Goal: Task Accomplishment & Management: Manage account settings

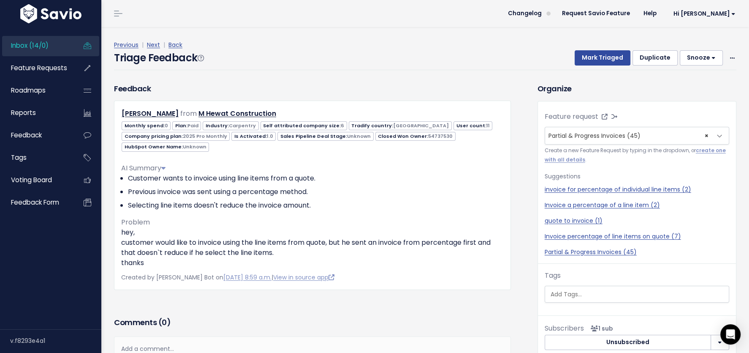
click at [462, 69] on div "Triage Feedback Mark Triaged Duplicate Snooze 1 day 3 days 7 days 14 days Edit …" at bounding box center [425, 60] width 623 height 20
click at [445, 90] on div "Feedback Matt Hewat from M Hewat Construction 0 Paid 6" at bounding box center [312, 186] width 397 height 207
click at [447, 79] on div "Previous | Next | Back Triage Feedback Mark Triaged Duplicate Snooze 1 day 3 da…" at bounding box center [428, 55] width 629 height 56
click at [302, 87] on div "Feedback Matt Hewat from M Hewat Construction 0 Paid 6" at bounding box center [312, 186] width 397 height 207
click at [327, 59] on div "Triage Feedback Mark Triaged Duplicate Snooze 1 day 3 days 7 days 14 days Edit …" at bounding box center [425, 60] width 623 height 20
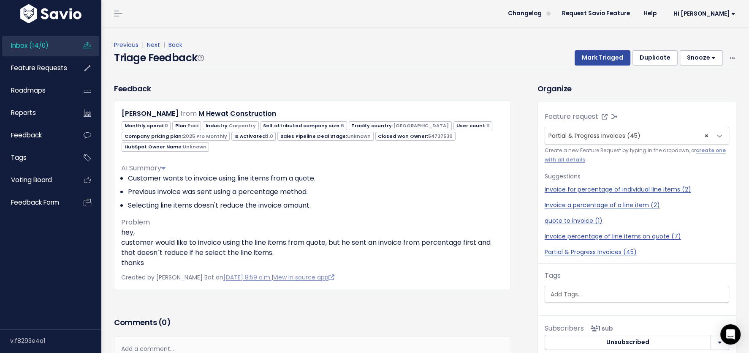
click at [17, 43] on span "Inbox (14/0)" at bounding box center [30, 45] width 38 height 9
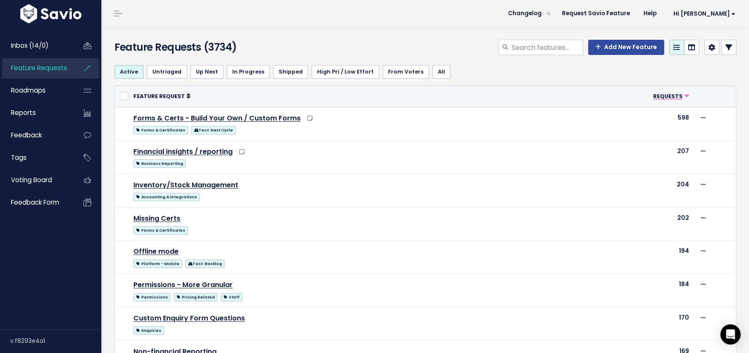
click at [664, 95] on span "Requests" at bounding box center [669, 96] width 30 height 7
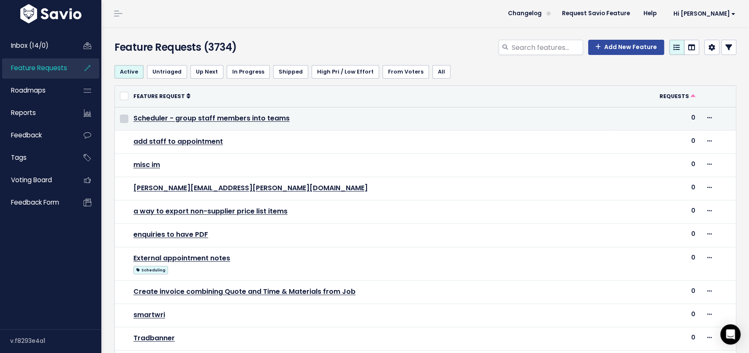
click at [123, 117] on input "checkbox" at bounding box center [124, 118] width 8 height 8
checkbox input "true"
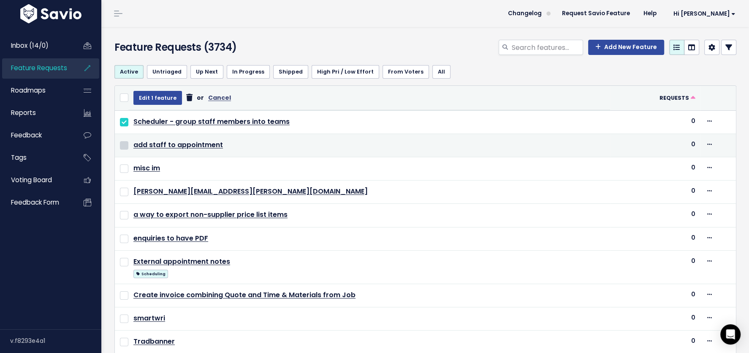
click at [125, 144] on input "checkbox" at bounding box center [124, 145] width 8 height 8
checkbox input "true"
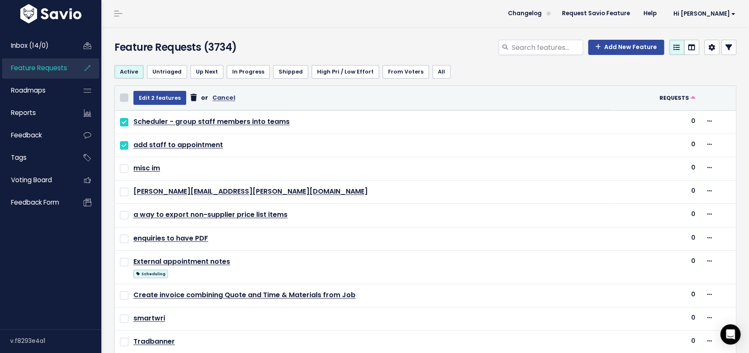
click at [122, 95] on input "checkbox" at bounding box center [124, 97] width 8 height 8
checkbox input "true"
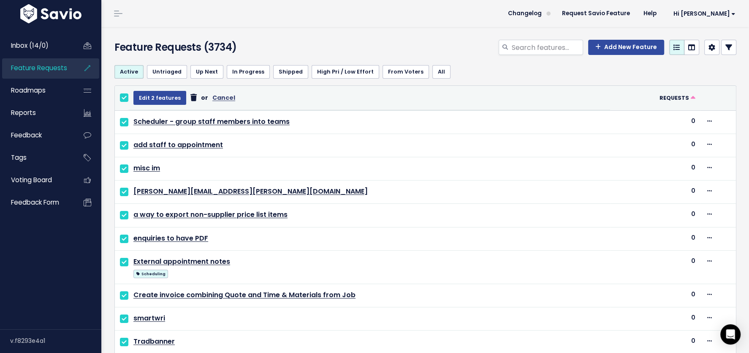
checkbox input "true"
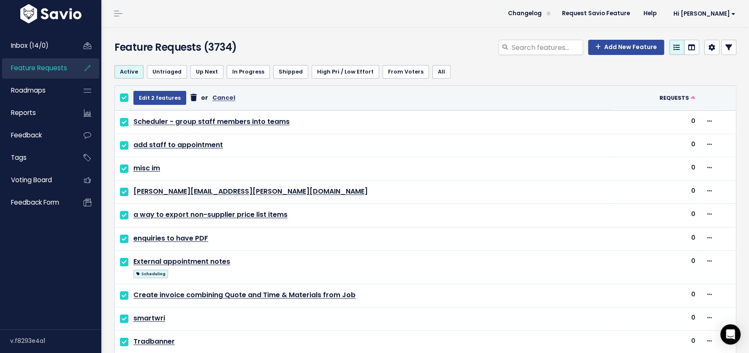
checkbox input "true"
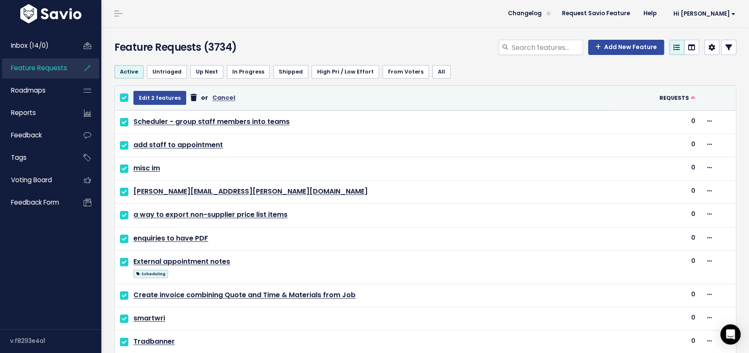
checkbox input "true"
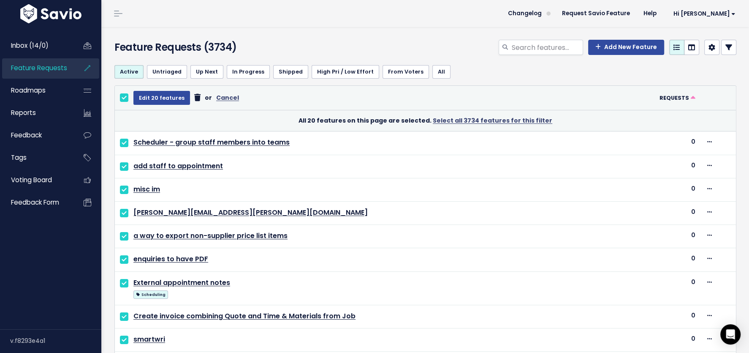
click at [194, 98] on icon at bounding box center [197, 98] width 6 height 0
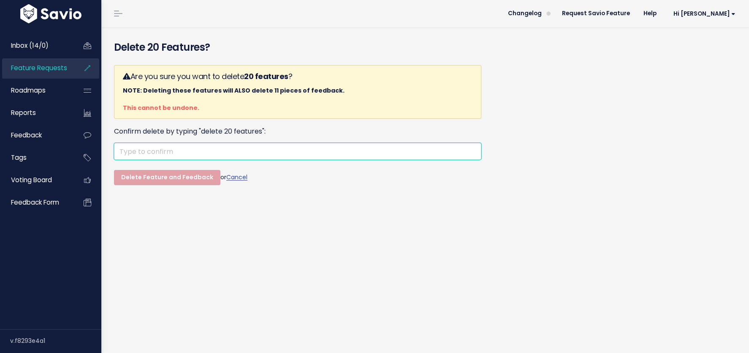
click at [149, 151] on input "text" at bounding box center [298, 151] width 368 height 17
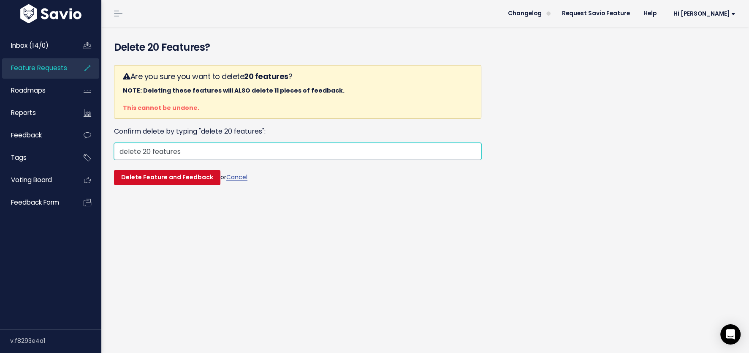
type input "delete 20 features"
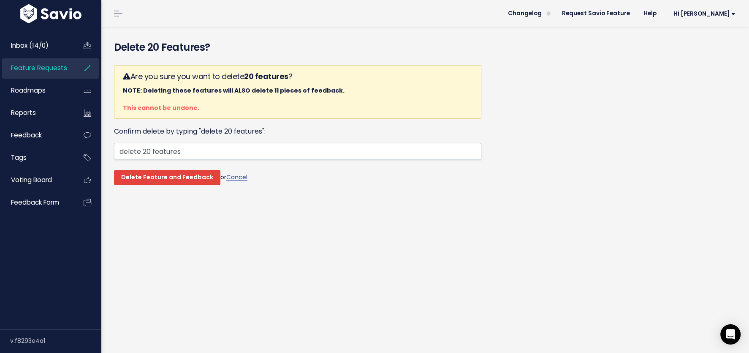
click at [150, 181] on input "Delete Feature and Feedback" at bounding box center [167, 177] width 106 height 15
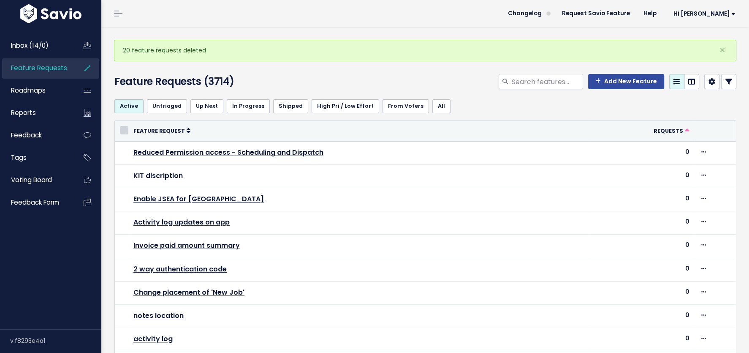
click at [124, 128] on input "checkbox" at bounding box center [124, 130] width 8 height 8
checkbox input "true"
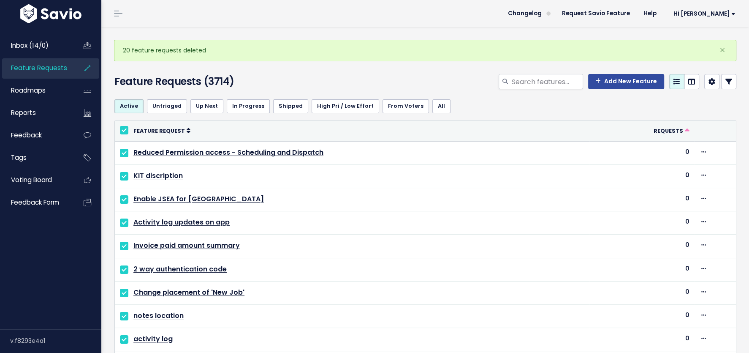
checkbox input "true"
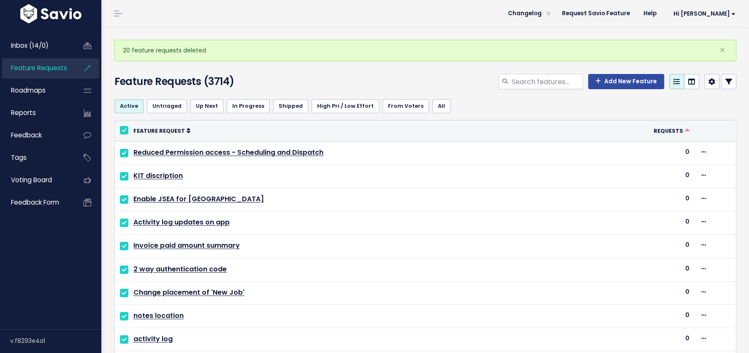
checkbox input "true"
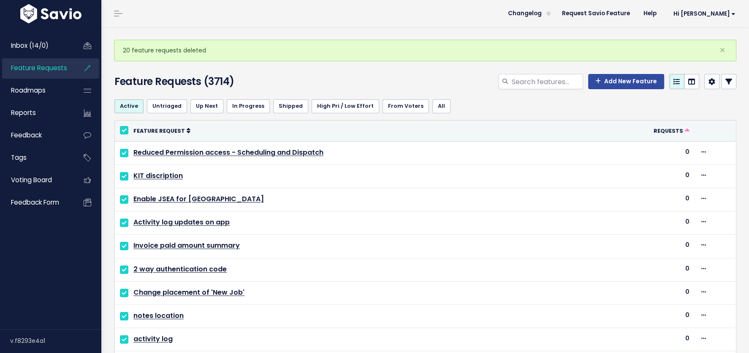
checkbox input "true"
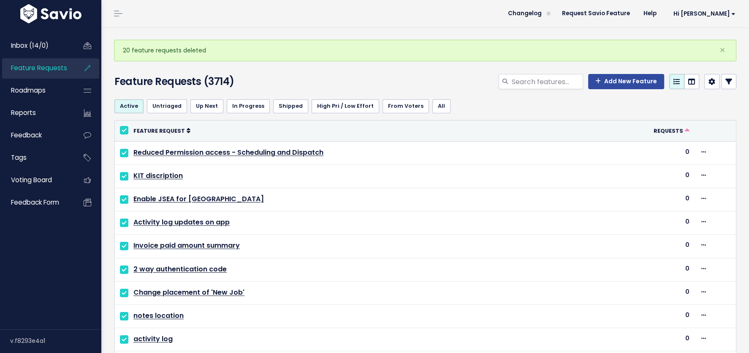
checkbox input "true"
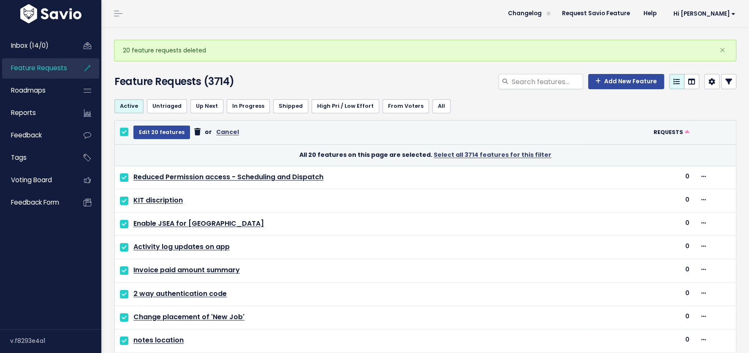
click at [196, 132] on icon at bounding box center [197, 132] width 6 height 0
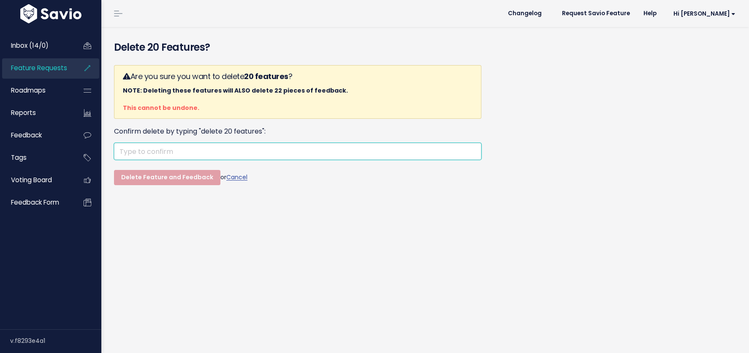
click at [204, 152] on input "text" at bounding box center [298, 151] width 368 height 17
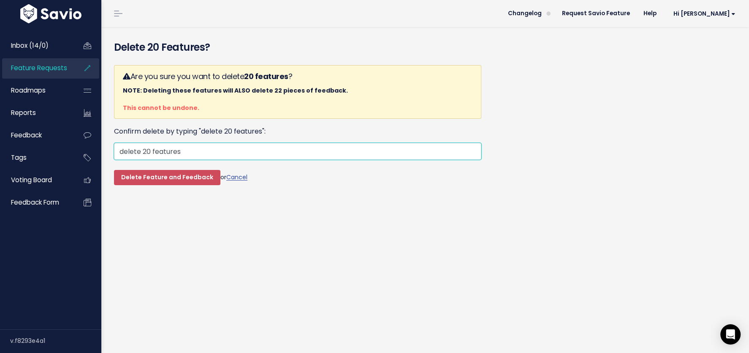
click at [168, 149] on input "delete 20 features" at bounding box center [298, 151] width 368 height 17
type input "delete 20 features"
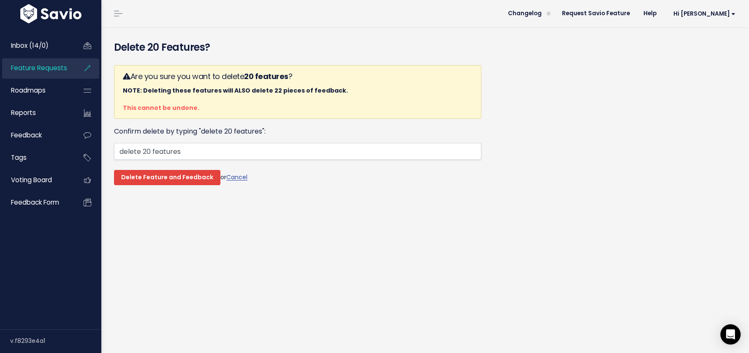
click at [162, 179] on input "Delete Feature and Feedback" at bounding box center [167, 177] width 106 height 15
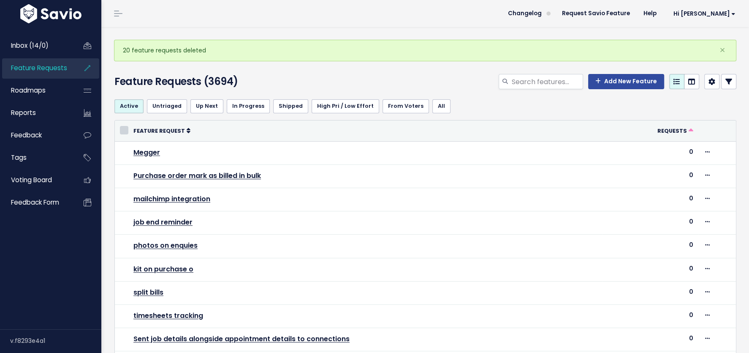
click at [123, 127] on input "checkbox" at bounding box center [124, 130] width 8 height 8
checkbox input "true"
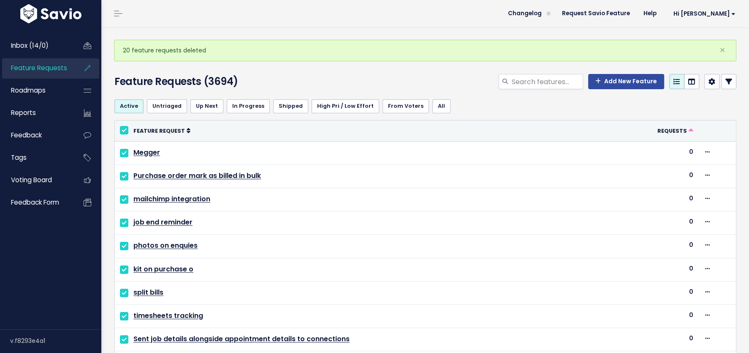
checkbox input "true"
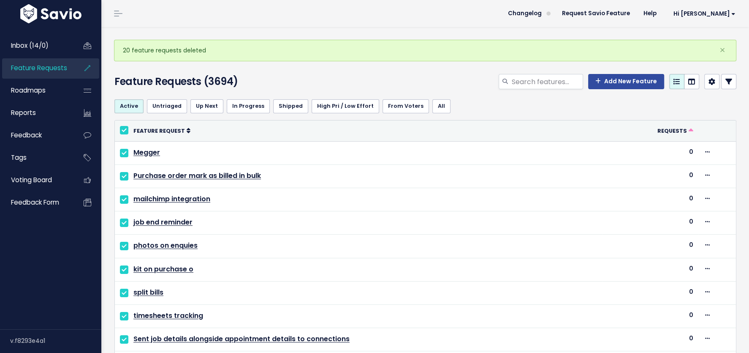
checkbox input "true"
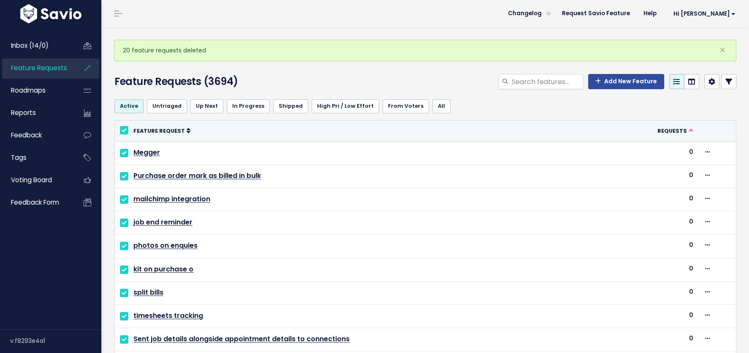
checkbox input "true"
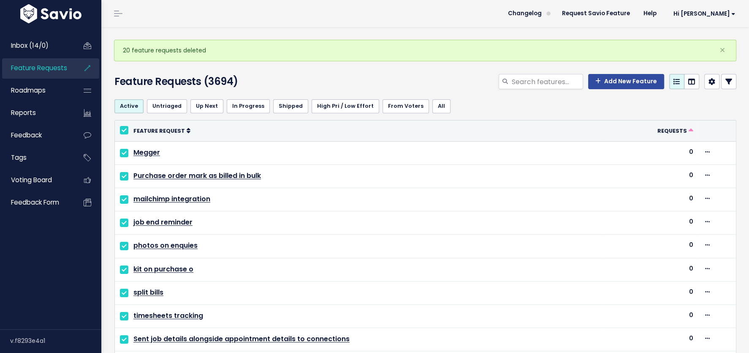
checkbox input "true"
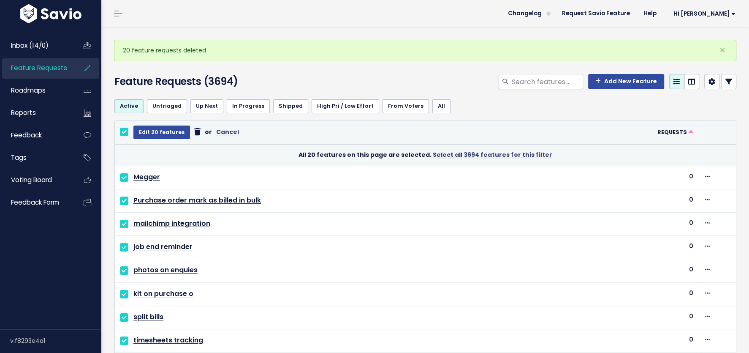
click at [194, 132] on icon at bounding box center [197, 132] width 6 height 0
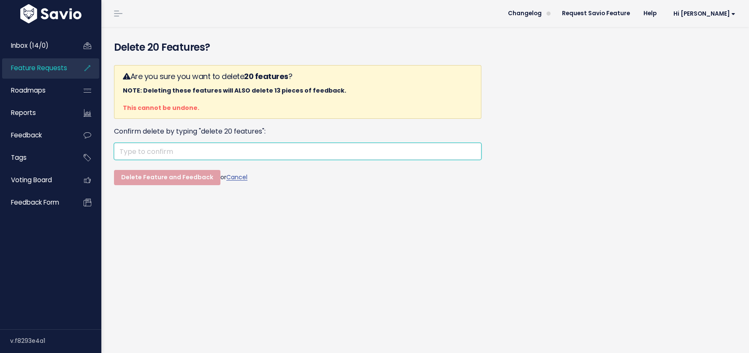
click at [158, 152] on input "text" at bounding box center [298, 151] width 368 height 17
paste input "delete 20 features"
type input "delete 20 features"
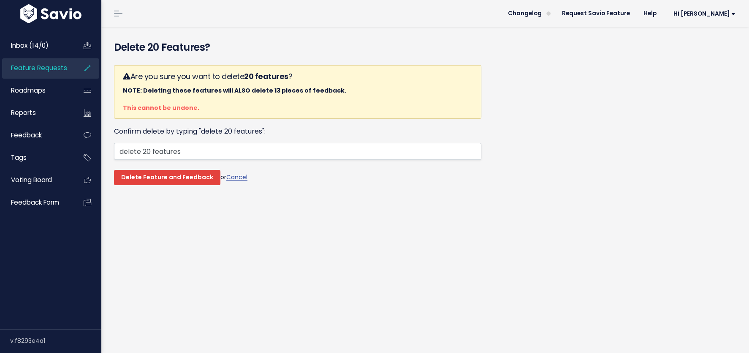
click at [155, 177] on input "Delete Feature and Feedback" at bounding box center [167, 177] width 106 height 15
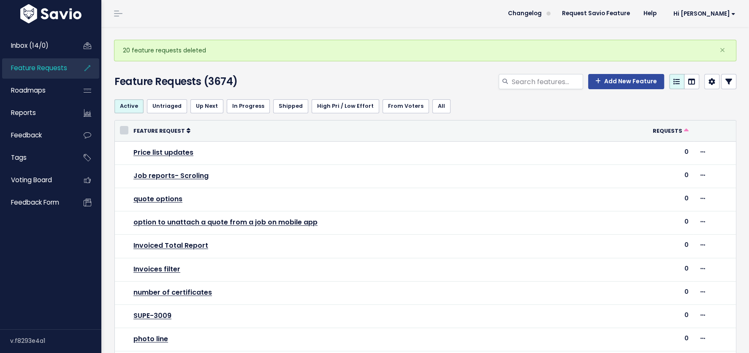
click at [123, 127] on input "checkbox" at bounding box center [124, 130] width 8 height 8
checkbox input "true"
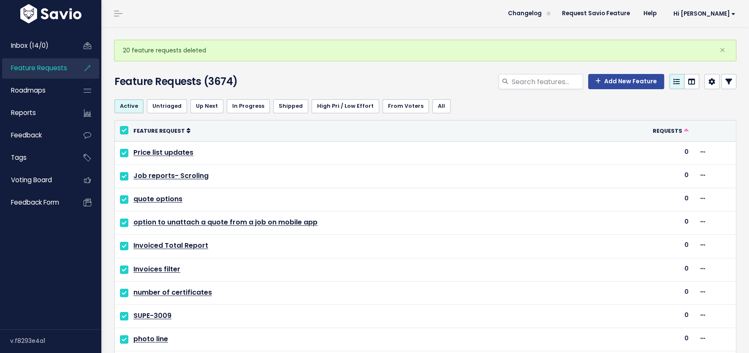
checkbox input "true"
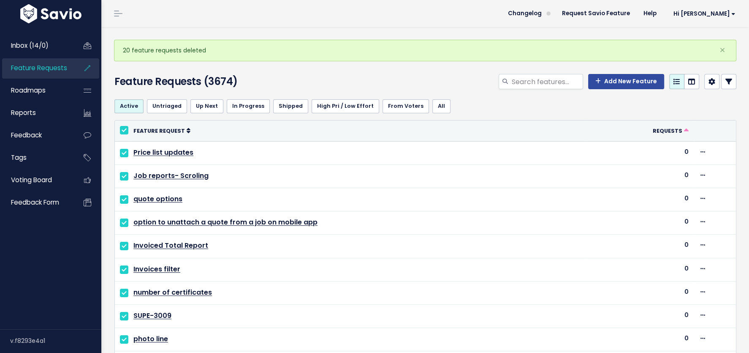
checkbox input "true"
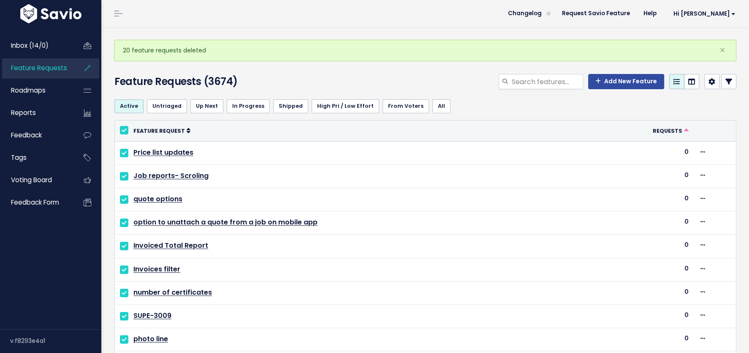
checkbox input "true"
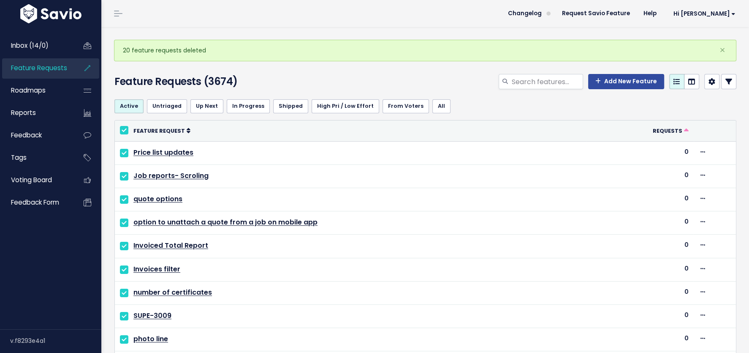
checkbox input "true"
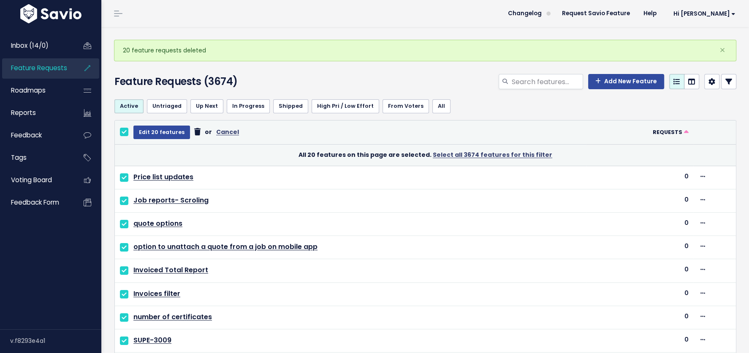
click at [194, 132] on icon at bounding box center [197, 132] width 6 height 0
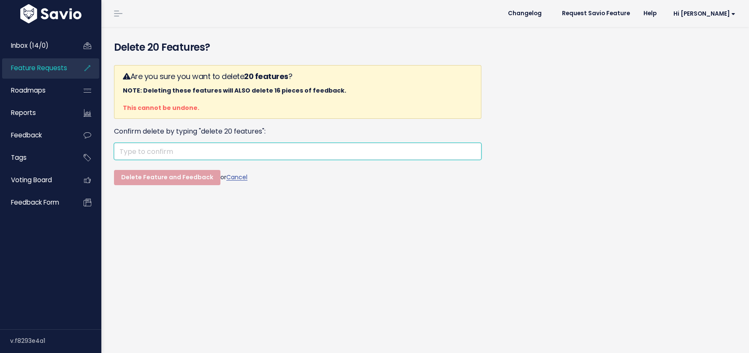
click at [193, 151] on input "text" at bounding box center [298, 151] width 368 height 17
paste input "delete 20 features"
type input "delete 20 features"
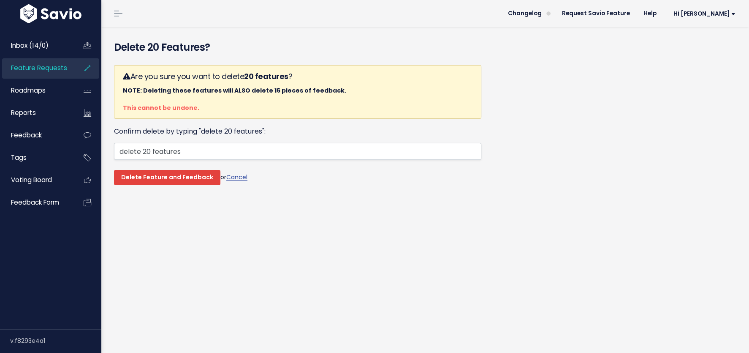
click at [174, 181] on input "Delete Feature and Feedback" at bounding box center [167, 177] width 106 height 15
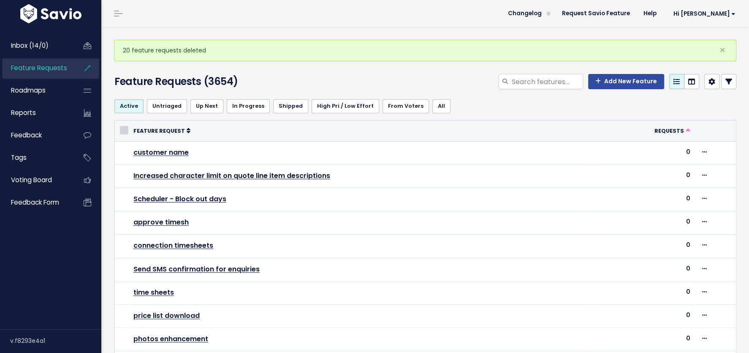
click at [124, 129] on input "checkbox" at bounding box center [124, 130] width 8 height 8
checkbox input "true"
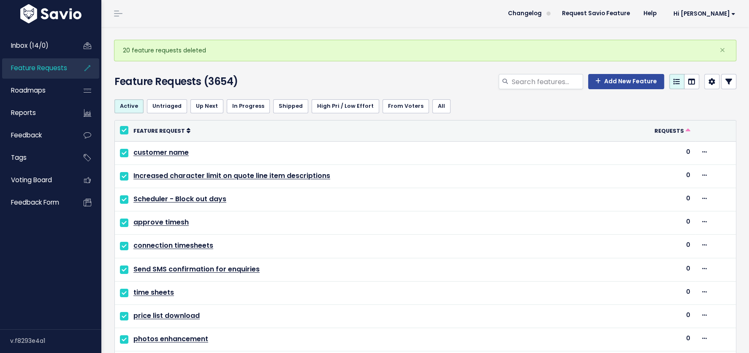
checkbox input "true"
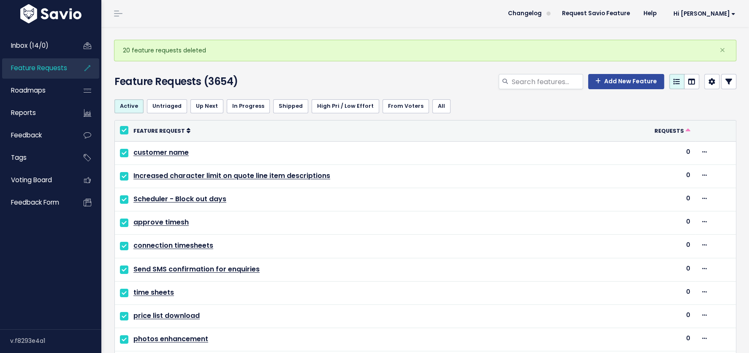
checkbox input "true"
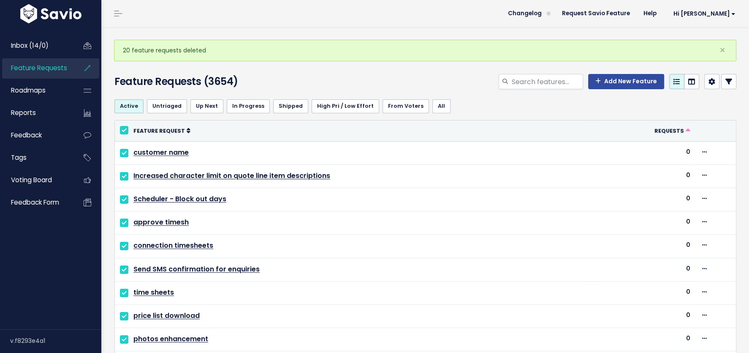
checkbox input "true"
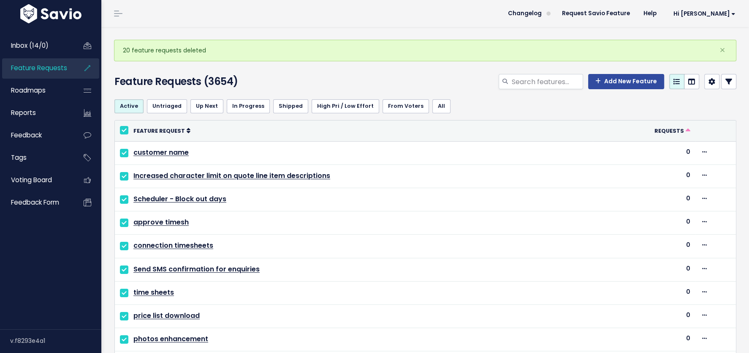
checkbox input "true"
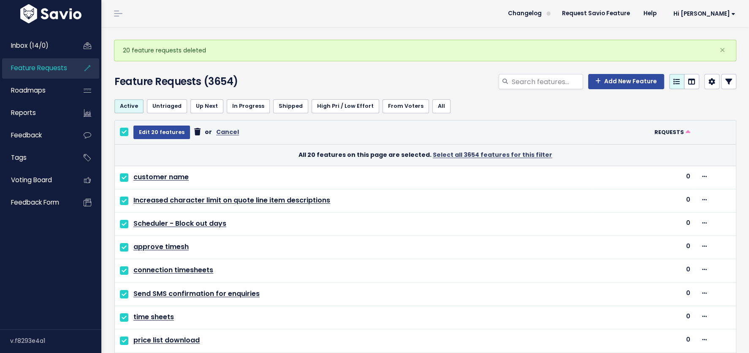
click at [194, 132] on icon at bounding box center [197, 132] width 6 height 0
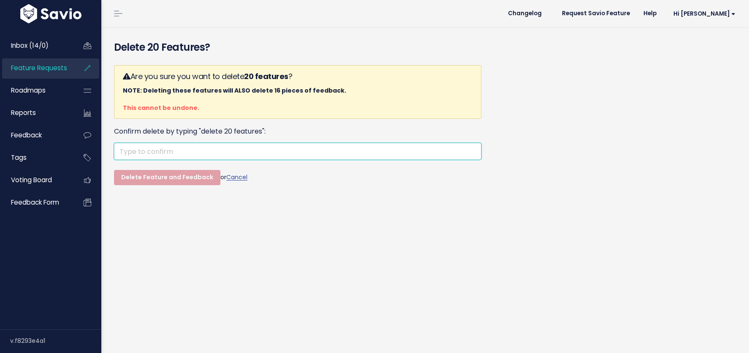
click at [223, 153] on input "text" at bounding box center [298, 151] width 368 height 17
paste input "delete 20 features"
type input "delete 20 features"
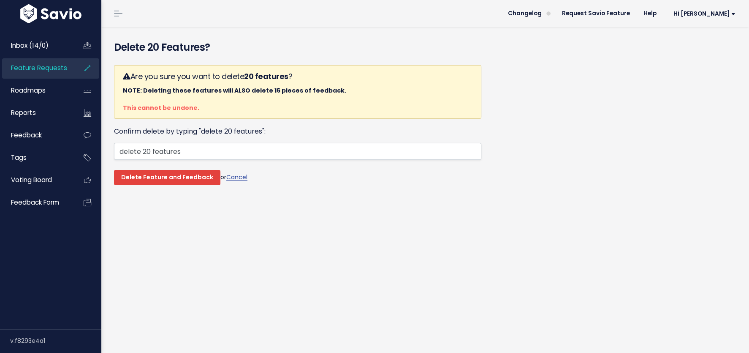
click at [188, 173] on input "Delete Feature and Feedback" at bounding box center [167, 177] width 106 height 15
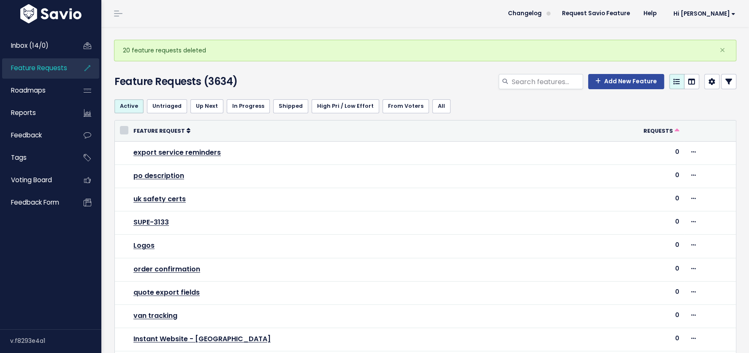
click at [124, 128] on input "checkbox" at bounding box center [124, 130] width 8 height 8
checkbox input "true"
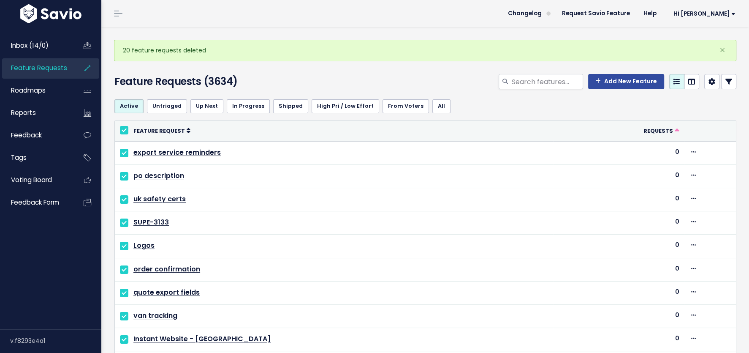
checkbox input "true"
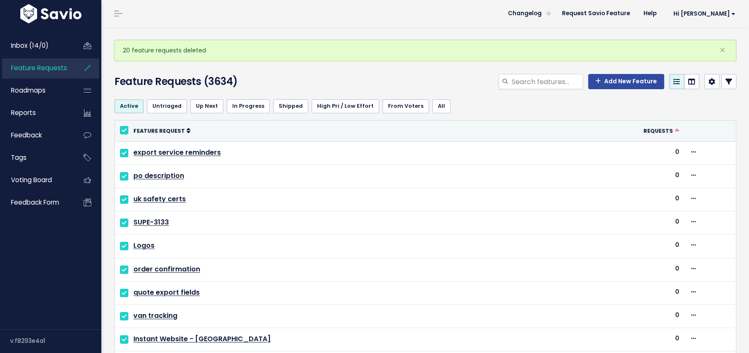
checkbox input "true"
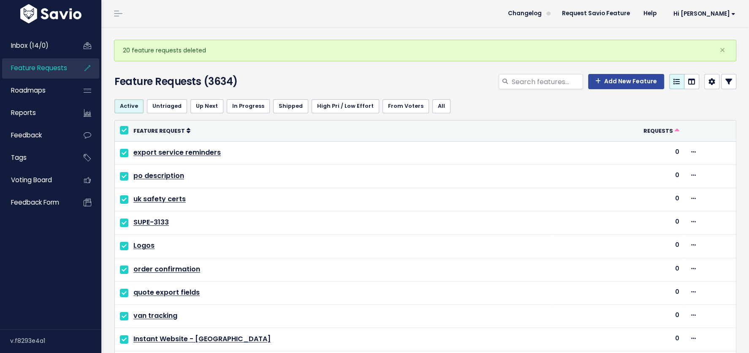
checkbox input "true"
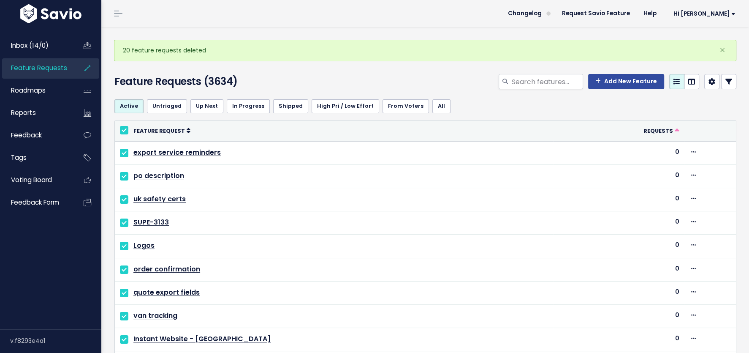
checkbox input "true"
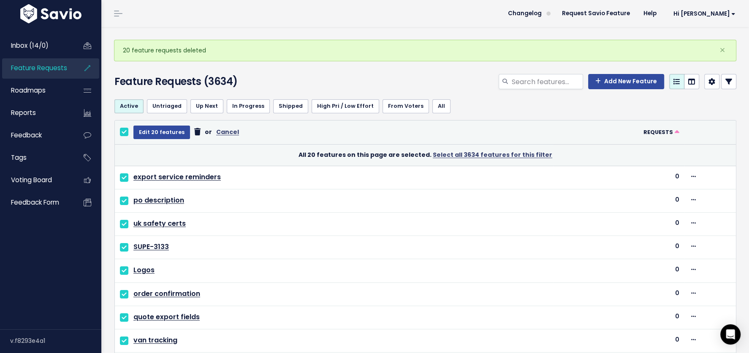
click at [194, 132] on icon at bounding box center [197, 132] width 6 height 0
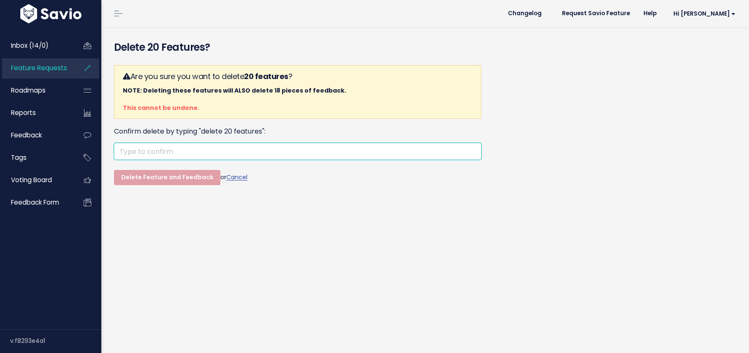
click at [231, 151] on input "text" at bounding box center [298, 151] width 368 height 17
paste input "delete 20 features"
type input "delete 20 features"
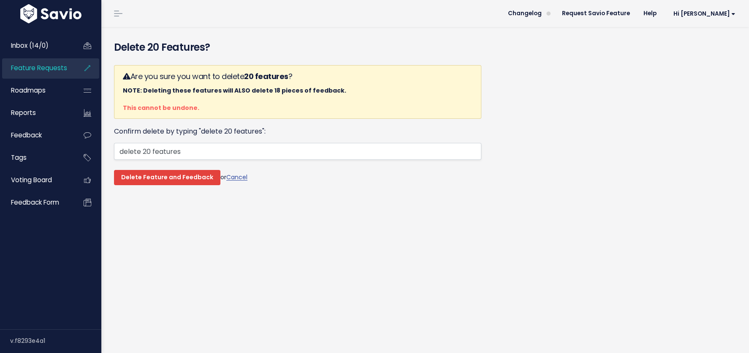
click at [174, 177] on input "Delete Feature and Feedback" at bounding box center [167, 177] width 106 height 15
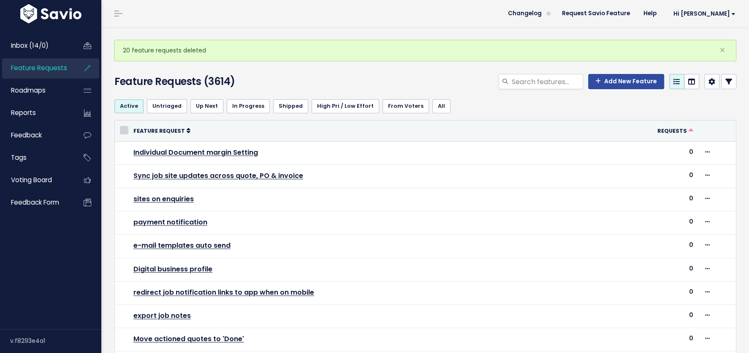
click at [124, 126] on input "checkbox" at bounding box center [124, 130] width 8 height 8
checkbox input "true"
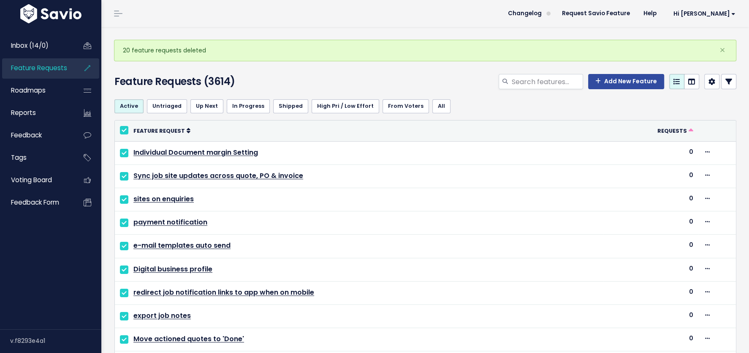
checkbox input "true"
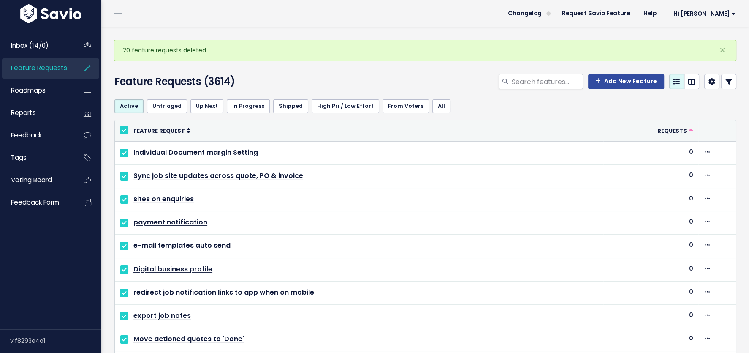
checkbox input "true"
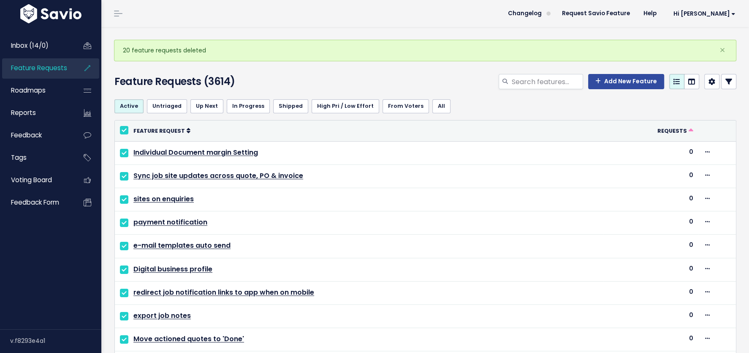
checkbox input "true"
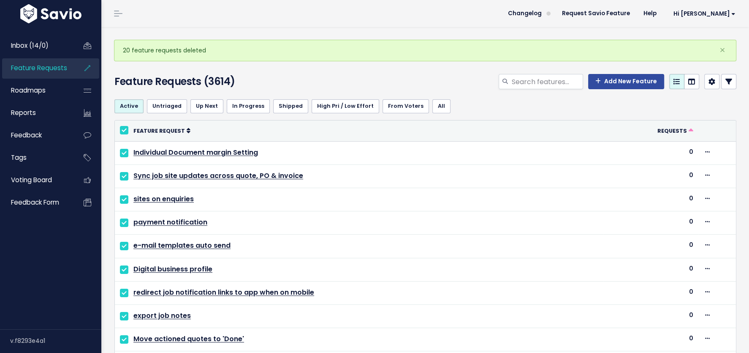
checkbox input "true"
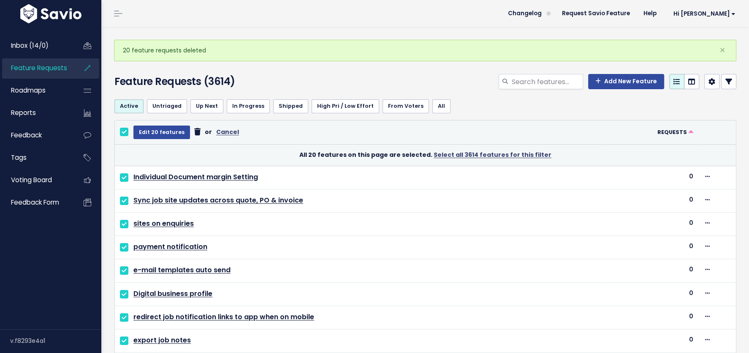
click at [194, 132] on icon at bounding box center [197, 132] width 6 height 0
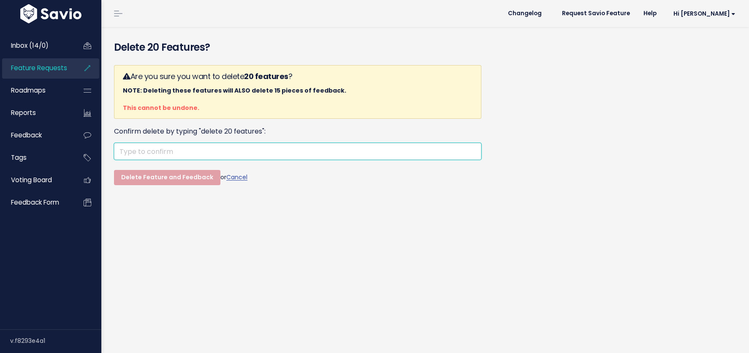
click at [167, 150] on input "text" at bounding box center [298, 151] width 368 height 17
paste input "delete 20 features"
type input "delete 20 features"
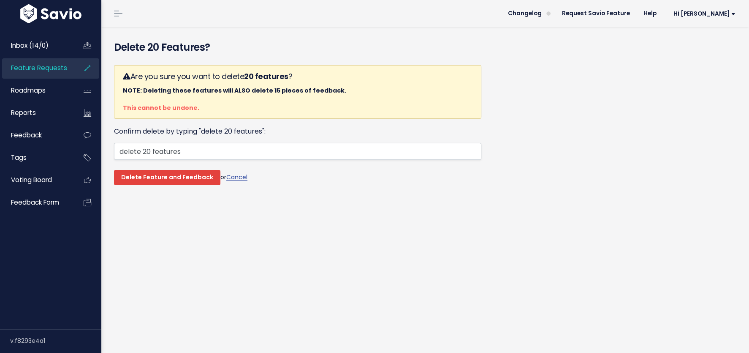
click at [152, 176] on input "Delete Feature and Feedback" at bounding box center [167, 177] width 106 height 15
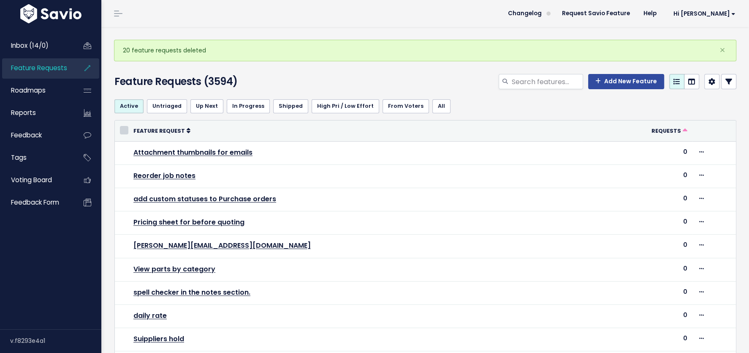
click at [123, 127] on input "checkbox" at bounding box center [124, 130] width 8 height 8
checkbox input "true"
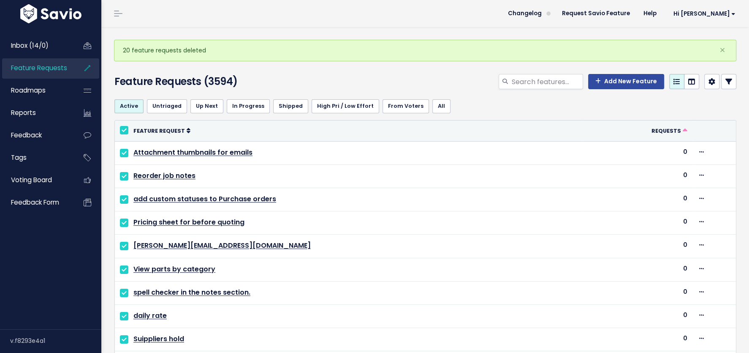
checkbox input "true"
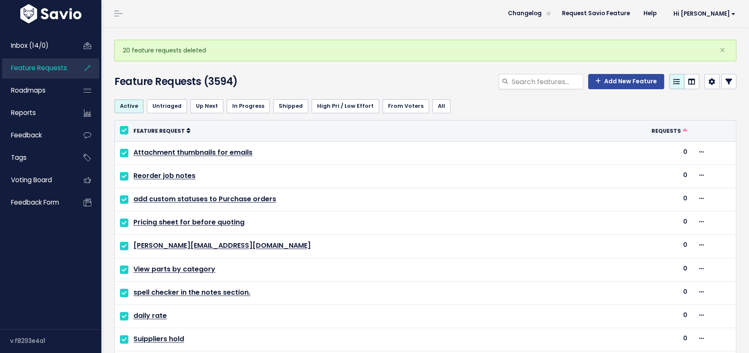
checkbox input "true"
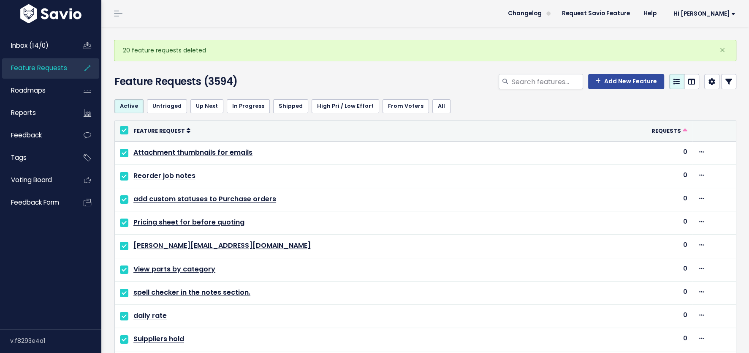
checkbox input "true"
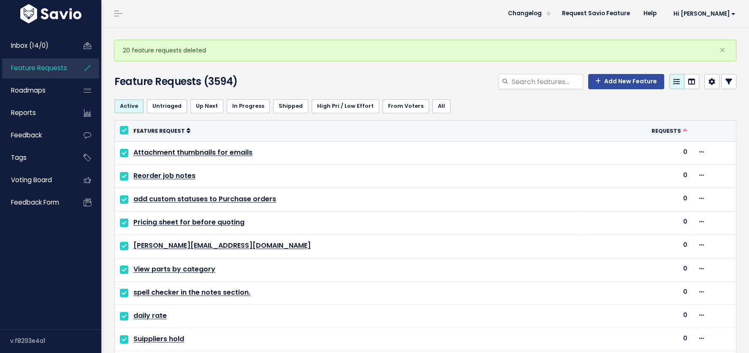
checkbox input "true"
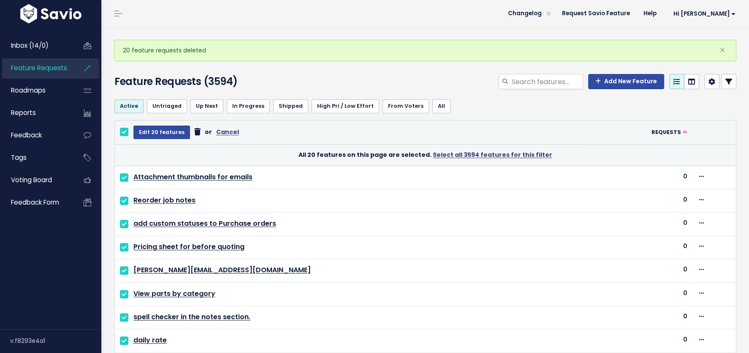
click at [194, 132] on icon at bounding box center [197, 132] width 6 height 0
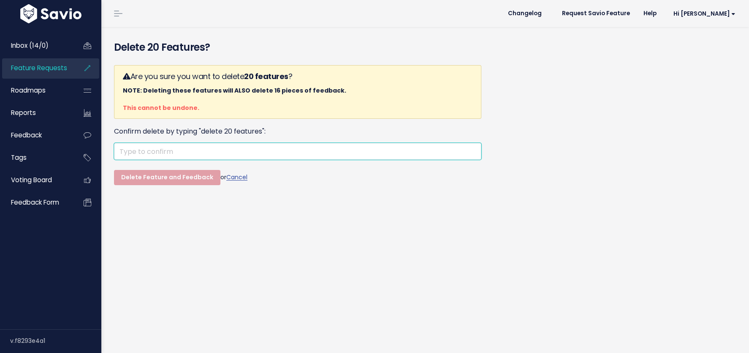
click at [164, 153] on input "text" at bounding box center [298, 151] width 368 height 17
paste input "delete 20 features"
type input "delete 20 features"
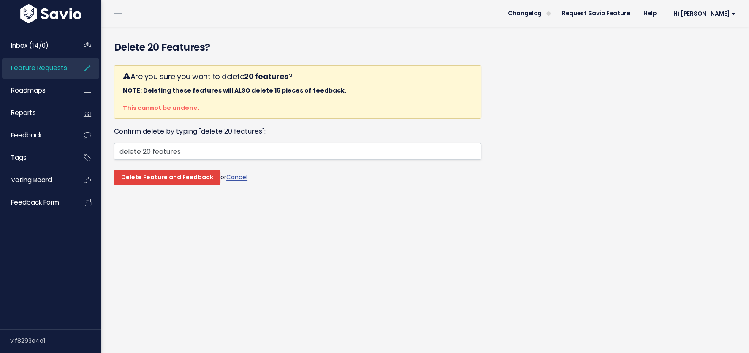
click at [155, 173] on input "Delete Feature and Feedback" at bounding box center [167, 177] width 106 height 15
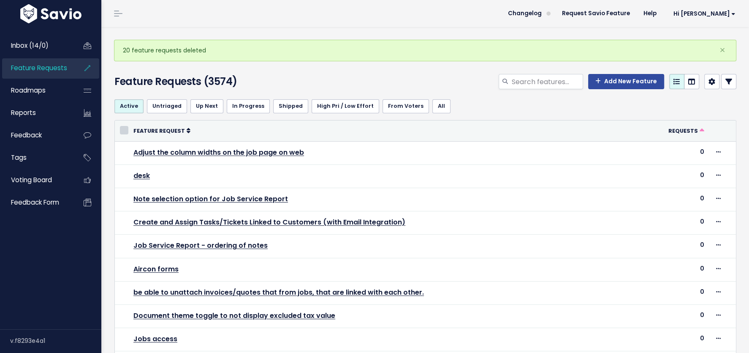
click at [125, 129] on input "checkbox" at bounding box center [124, 130] width 8 height 8
checkbox input "true"
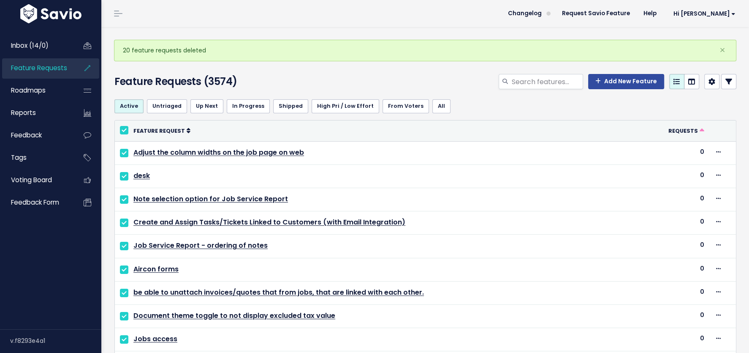
checkbox input "true"
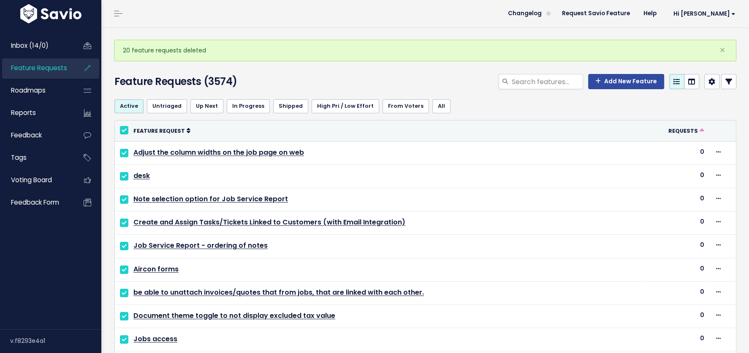
checkbox input "true"
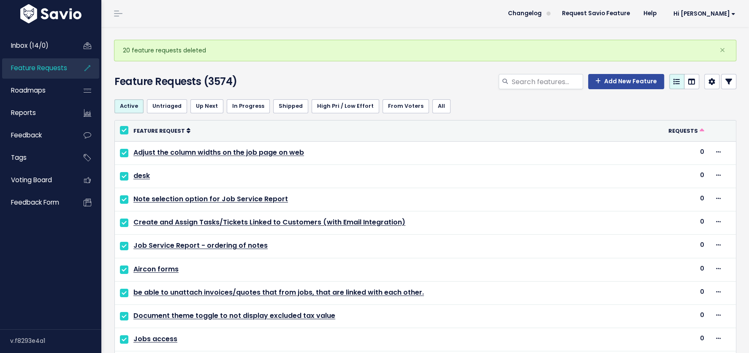
checkbox input "true"
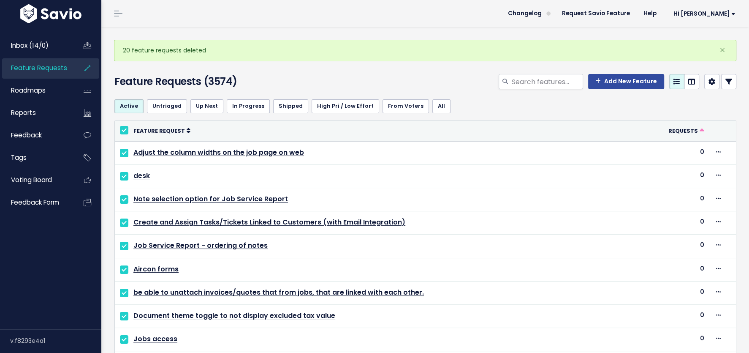
checkbox input "true"
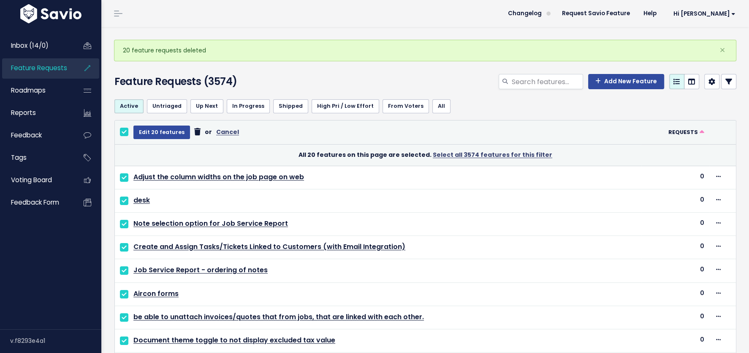
click at [194, 132] on icon at bounding box center [197, 132] width 6 height 0
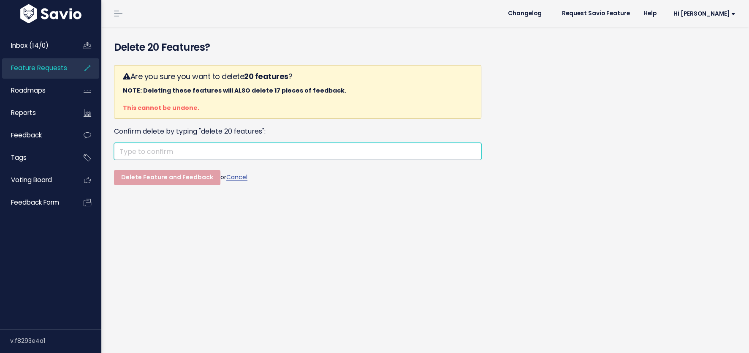
click at [176, 149] on input "text" at bounding box center [298, 151] width 368 height 17
paste input "delete 20 features"
type input "delete 20 features"
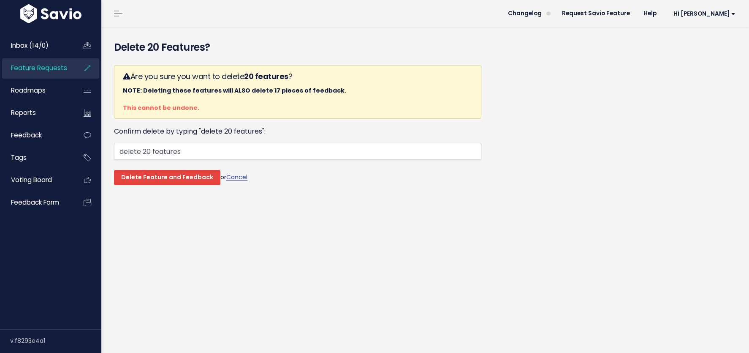
click at [162, 174] on input "Delete Feature and Feedback" at bounding box center [167, 177] width 106 height 15
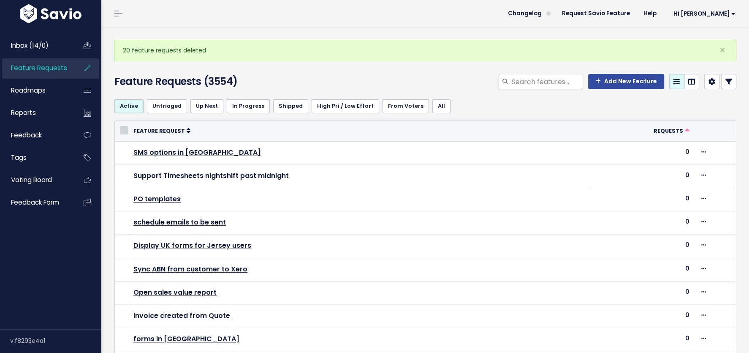
click at [125, 128] on input "checkbox" at bounding box center [124, 130] width 8 height 8
checkbox input "true"
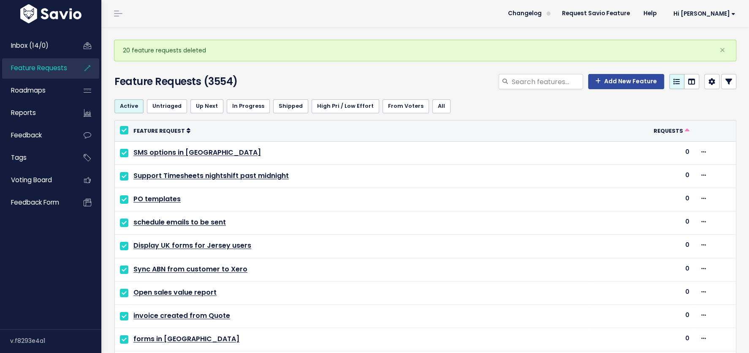
checkbox input "true"
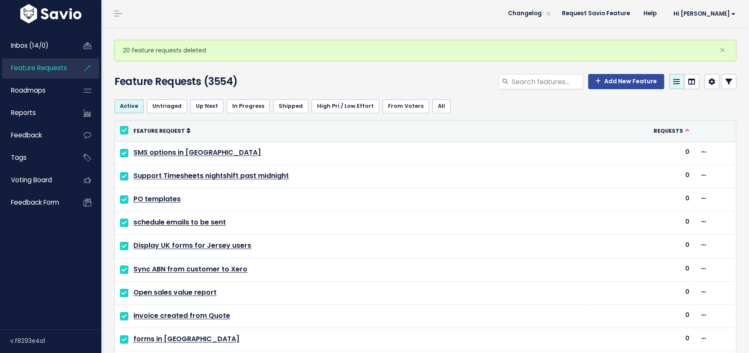
checkbox input "true"
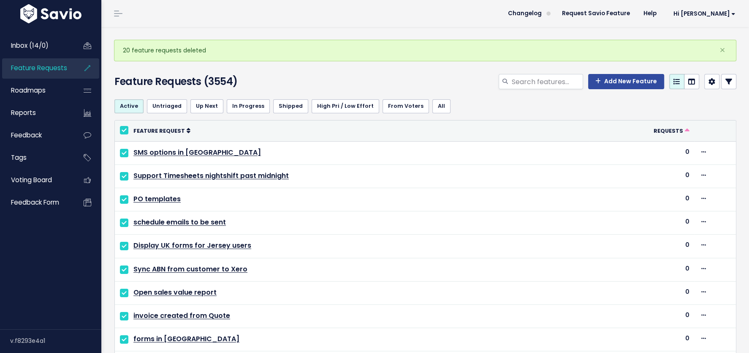
checkbox input "true"
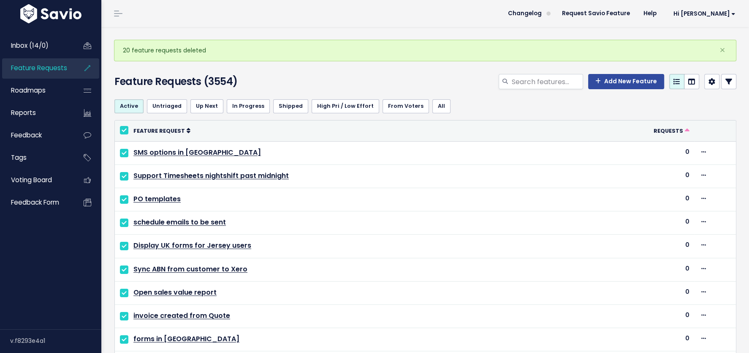
checkbox input "true"
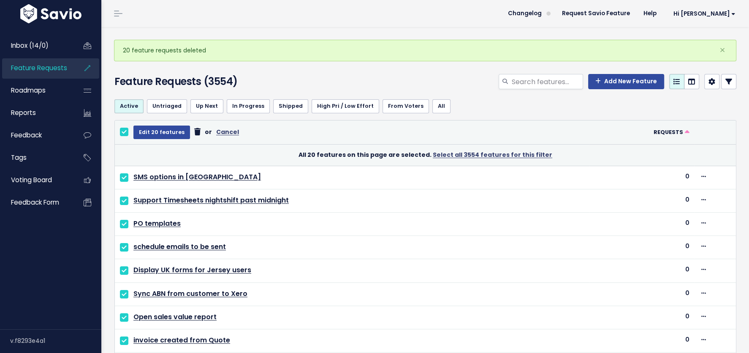
click at [195, 132] on icon at bounding box center [197, 132] width 6 height 0
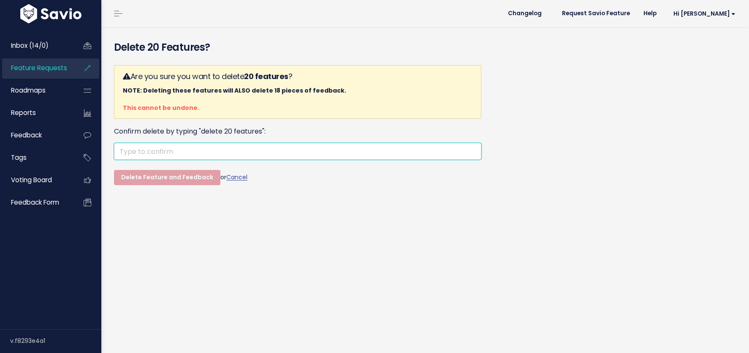
click at [165, 148] on input "text" at bounding box center [298, 151] width 368 height 17
paste input "delete 20 features"
type input "delete 20 features"
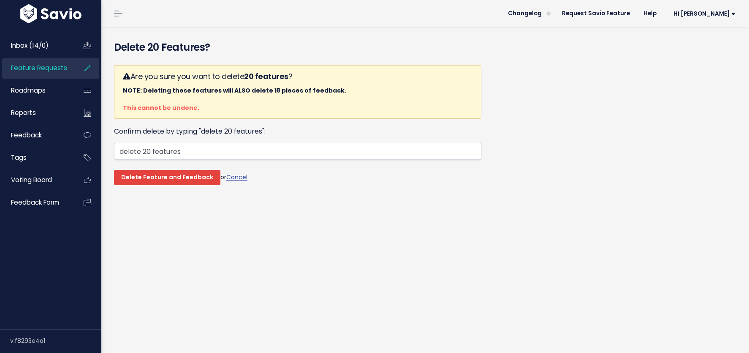
click at [152, 179] on input "Delete Feature and Feedback" at bounding box center [167, 177] width 106 height 15
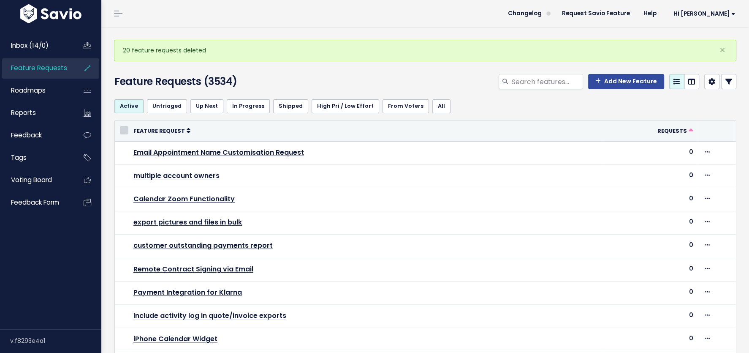
click at [124, 128] on input "checkbox" at bounding box center [124, 130] width 8 height 8
checkbox input "true"
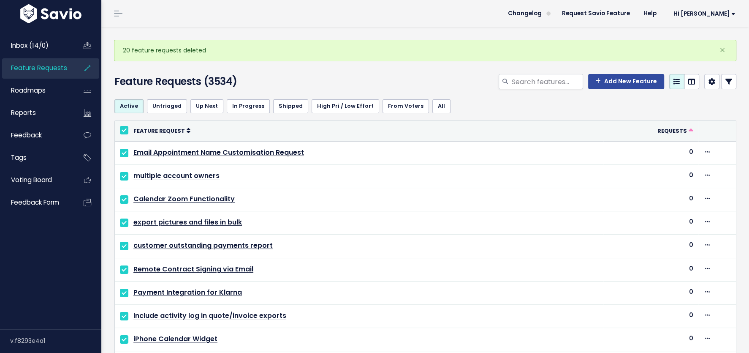
checkbox input "true"
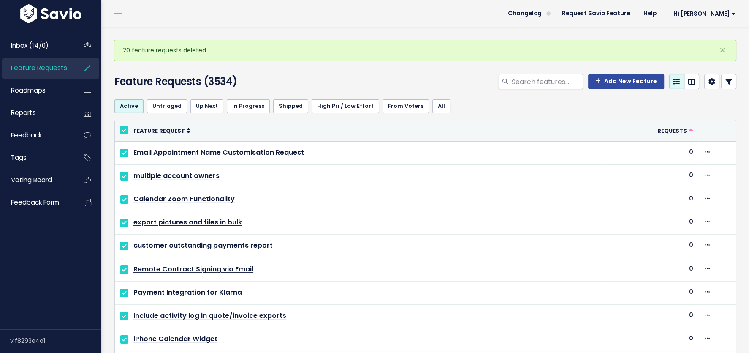
checkbox input "true"
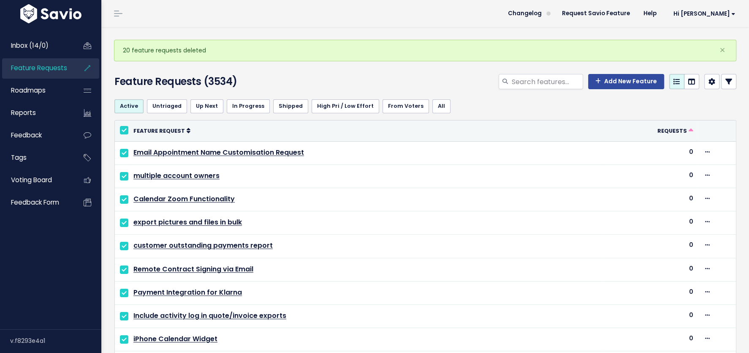
checkbox input "true"
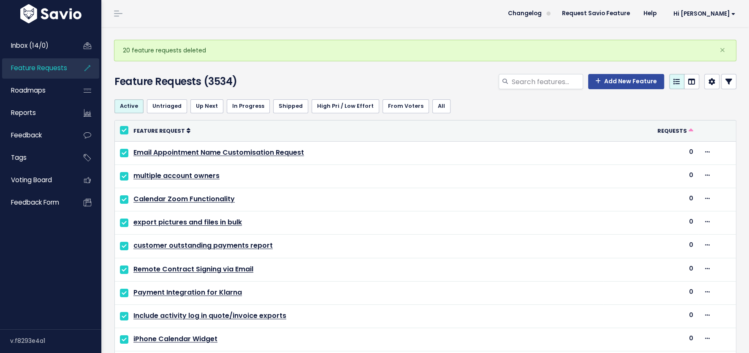
checkbox input "true"
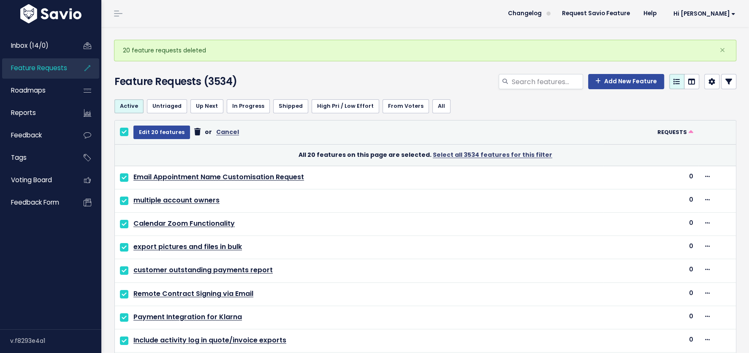
click at [194, 132] on icon at bounding box center [197, 132] width 6 height 0
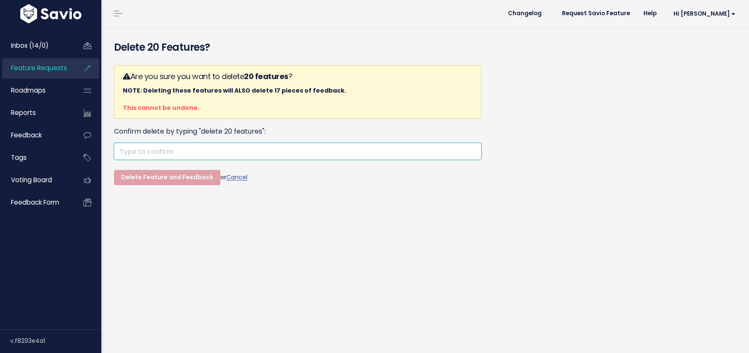
click at [175, 149] on input "text" at bounding box center [298, 151] width 368 height 17
paste input "delete 20 features"
type input "delete 20 features"
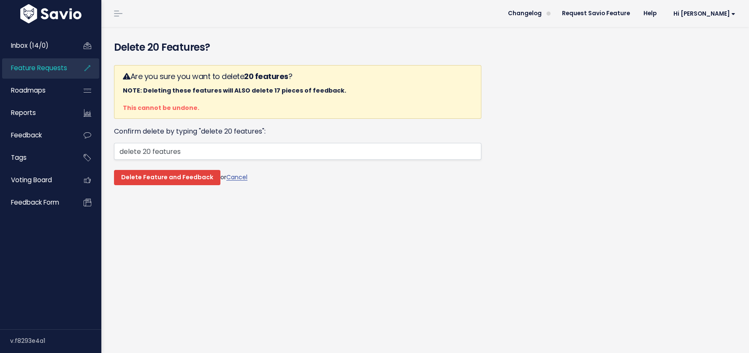
click at [164, 172] on input "Delete Feature and Feedback" at bounding box center [167, 177] width 106 height 15
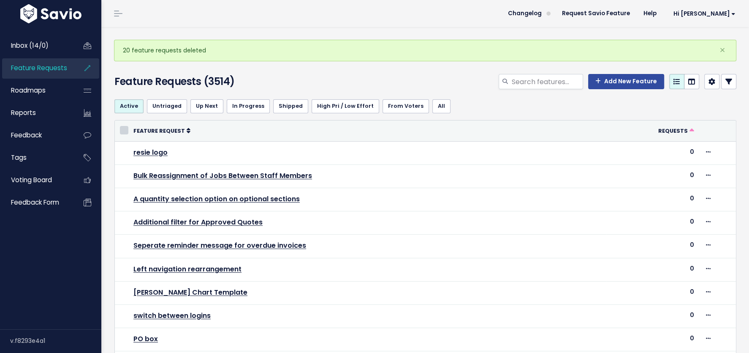
click at [124, 126] on input "checkbox" at bounding box center [124, 130] width 8 height 8
checkbox input "true"
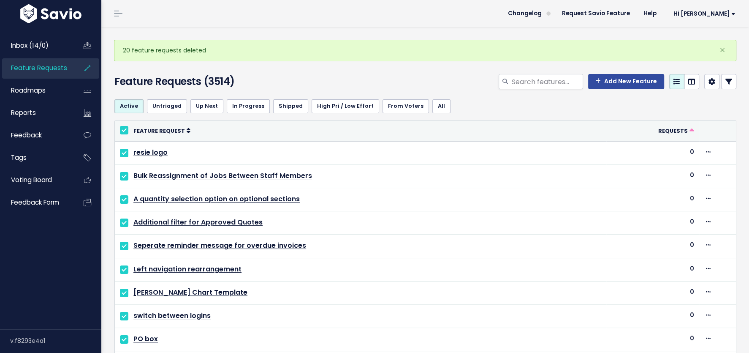
checkbox input "true"
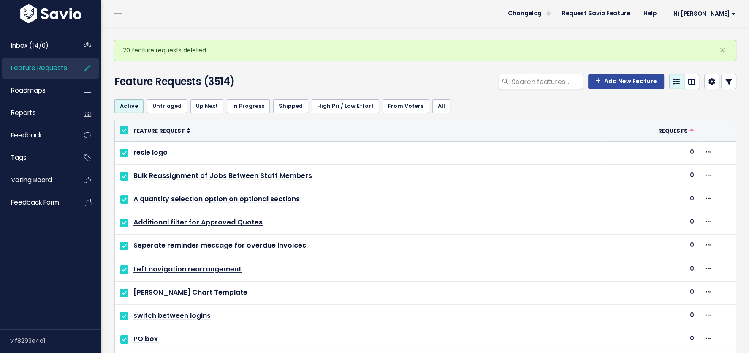
checkbox input "true"
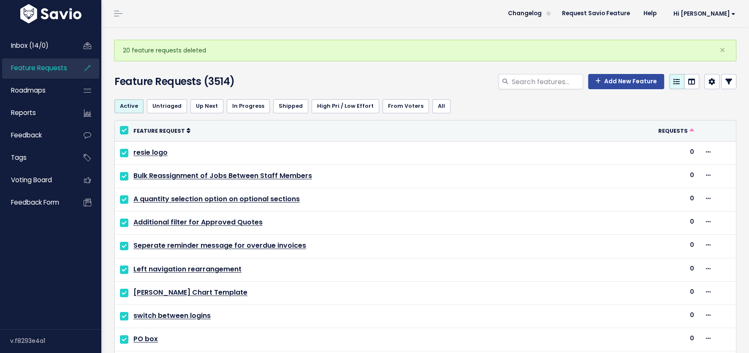
checkbox input "true"
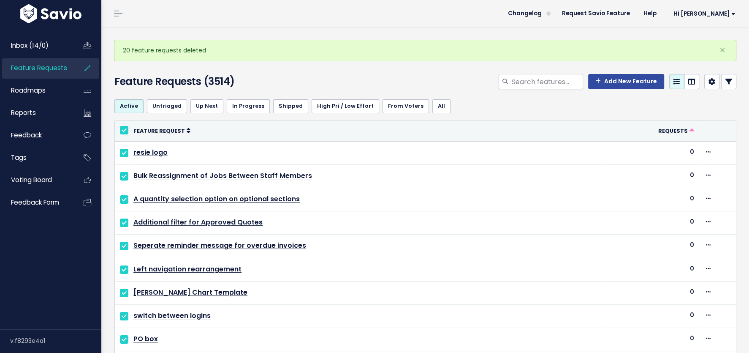
checkbox input "true"
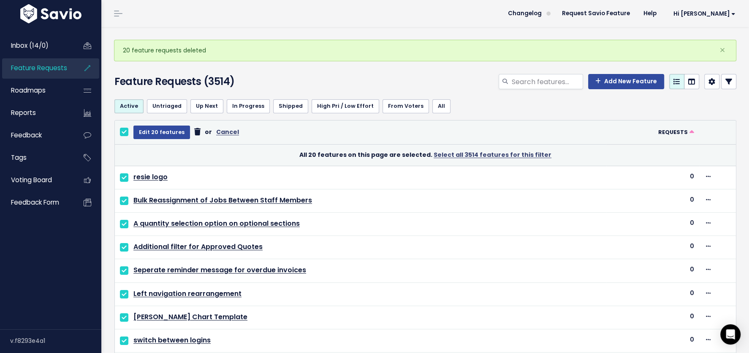
click at [194, 132] on icon at bounding box center [197, 132] width 6 height 0
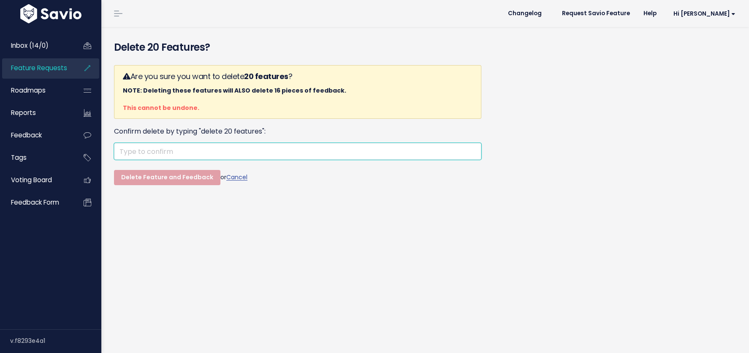
click at [192, 152] on input "text" at bounding box center [298, 151] width 368 height 17
paste input "delete 20 features"
type input "delete 20 features"
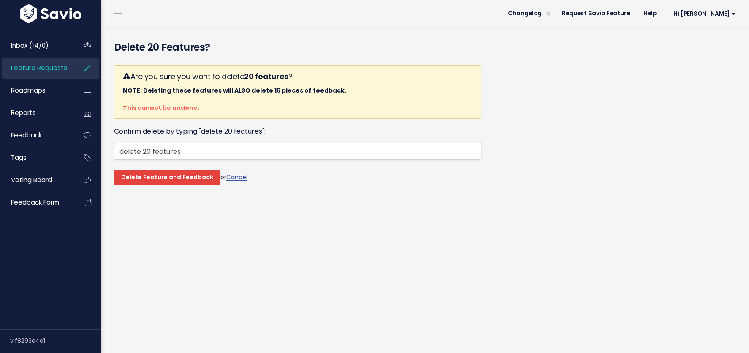
click at [167, 178] on input "Delete Feature and Feedback" at bounding box center [167, 177] width 106 height 15
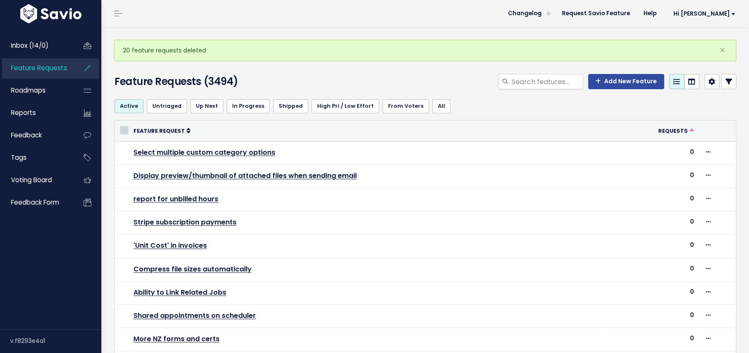
click at [124, 134] on input "checkbox" at bounding box center [124, 130] width 8 height 8
checkbox input "true"
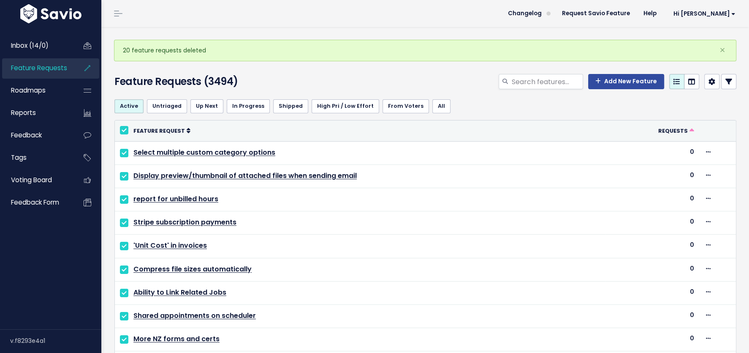
checkbox input "true"
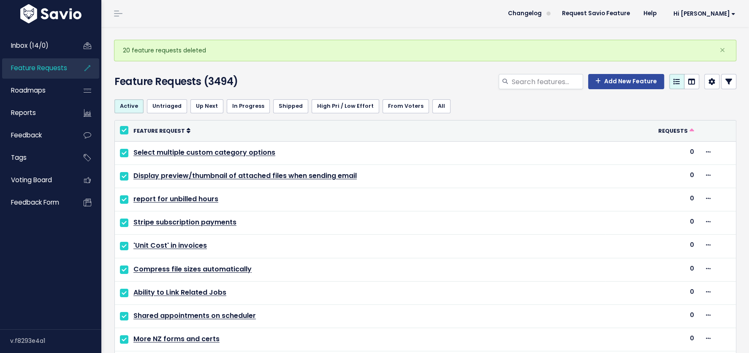
checkbox input "true"
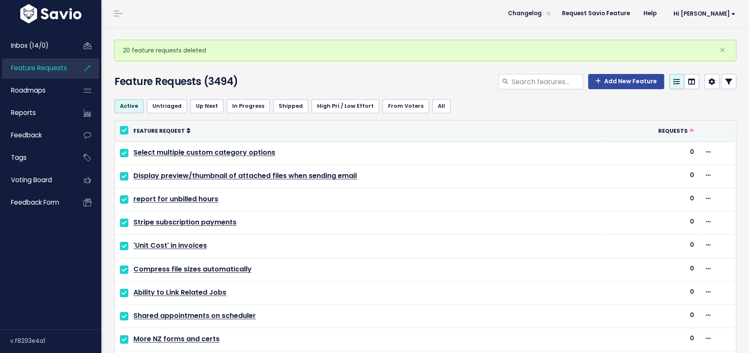
checkbox input "true"
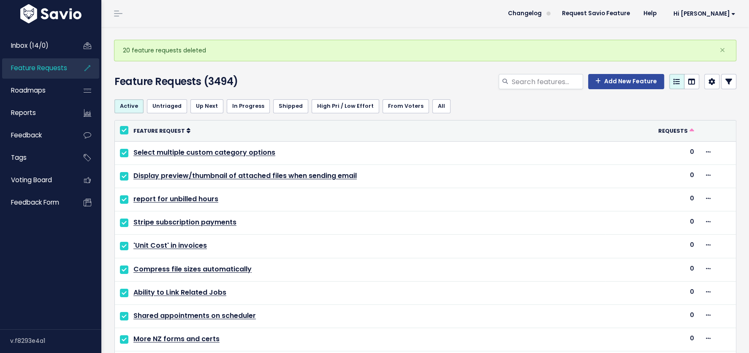
checkbox input "true"
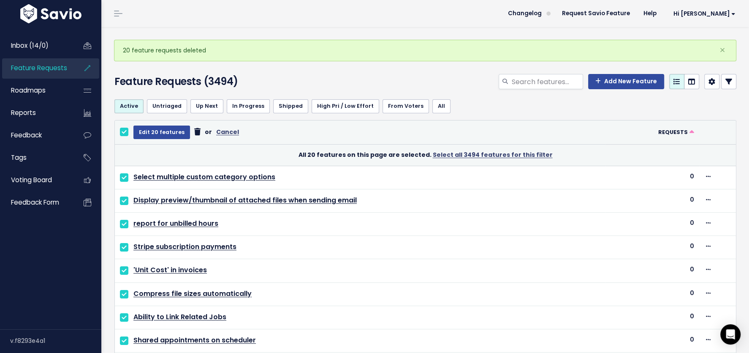
click at [128, 129] on input "checkbox" at bounding box center [124, 132] width 8 height 8
checkbox input "false"
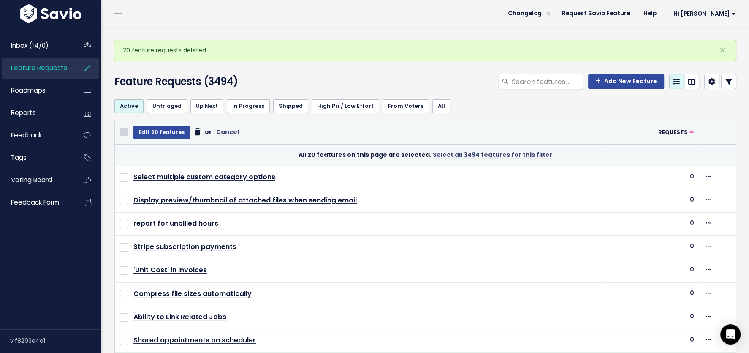
checkbox input "false"
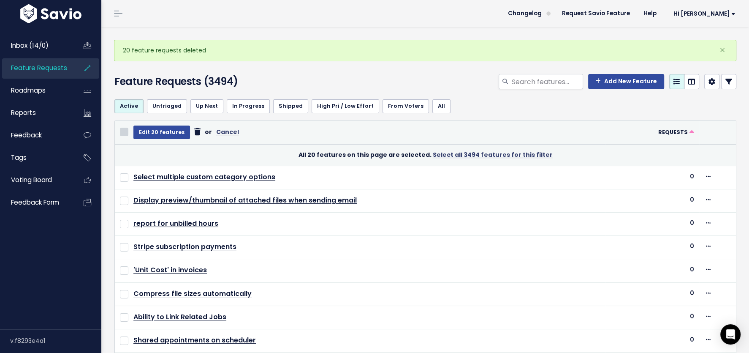
checkbox input "false"
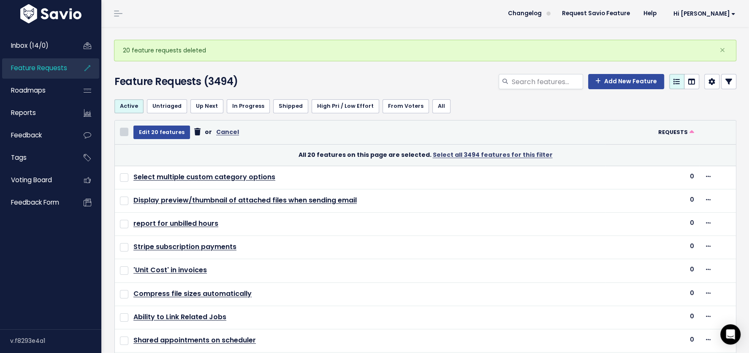
checkbox input "false"
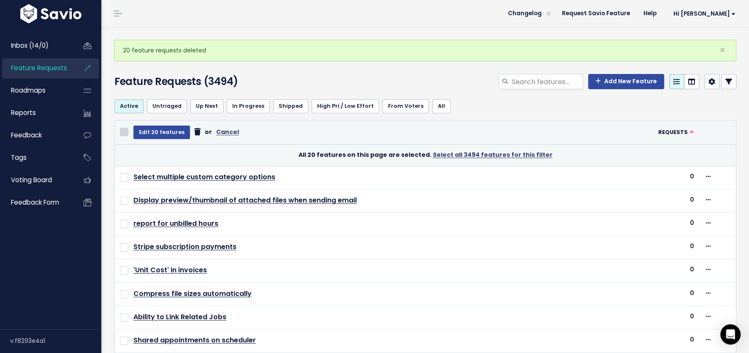
checkbox input "false"
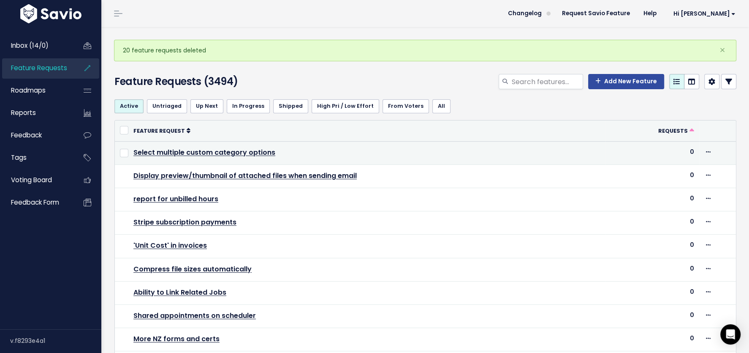
scroll to position [289, 0]
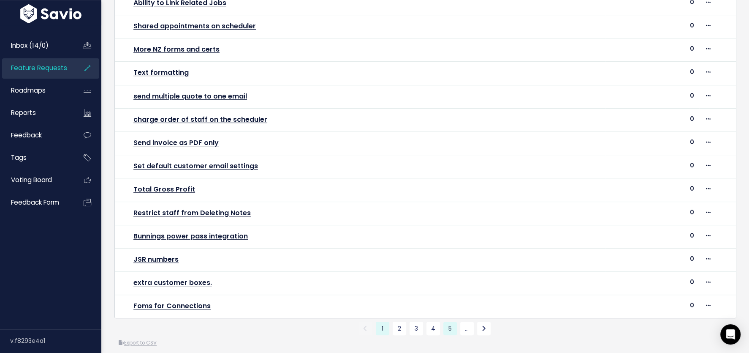
click at [449, 322] on link "5" at bounding box center [451, 329] width 14 height 14
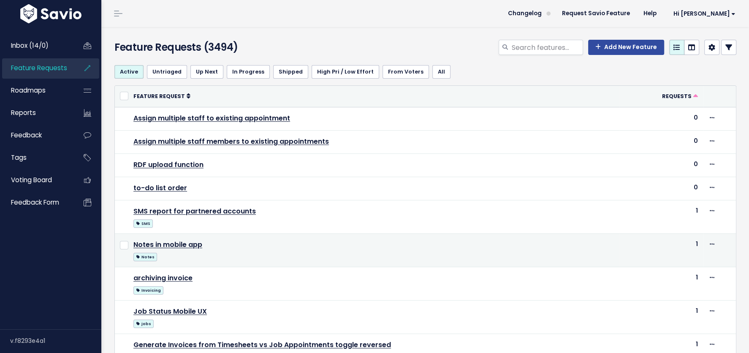
scroll to position [399, 0]
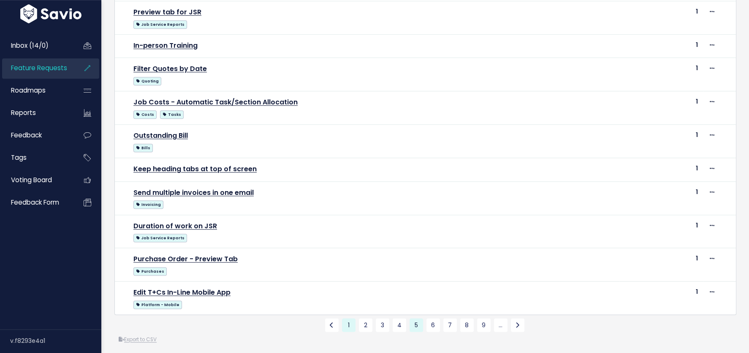
click at [348, 322] on link "1" at bounding box center [349, 325] width 14 height 14
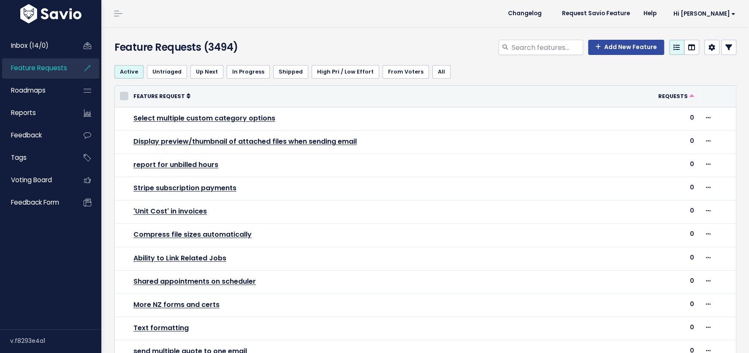
click at [123, 93] on input "checkbox" at bounding box center [124, 96] width 8 height 8
checkbox input "true"
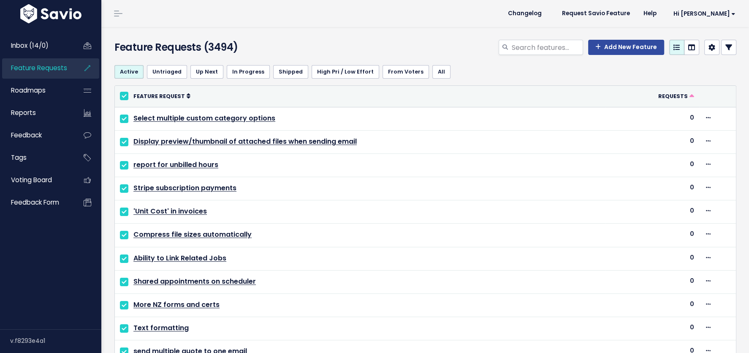
checkbox input "true"
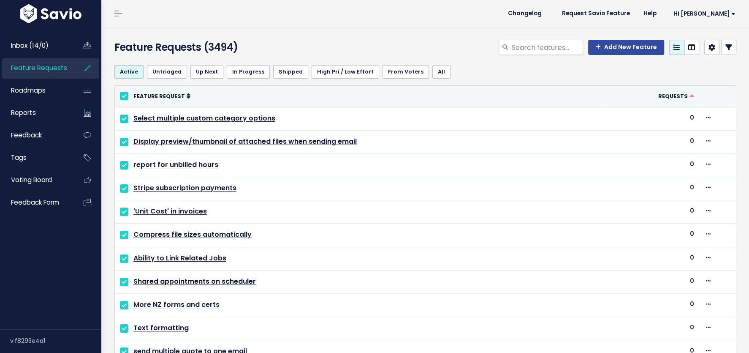
checkbox input "true"
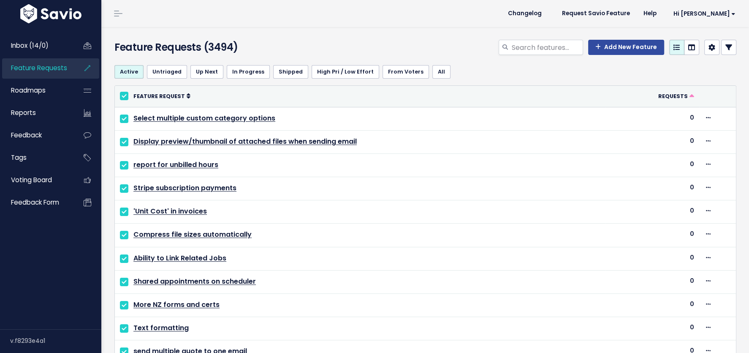
checkbox input "true"
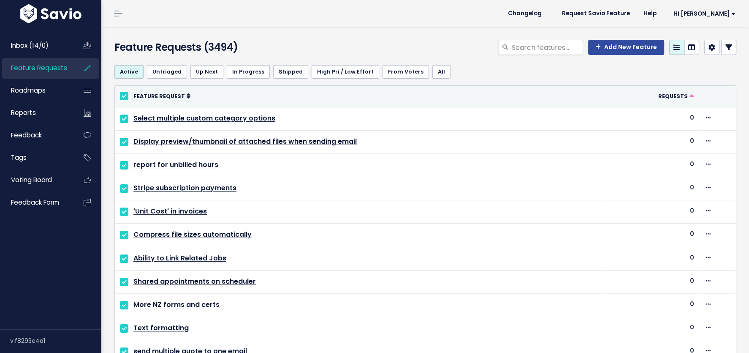
checkbox input "true"
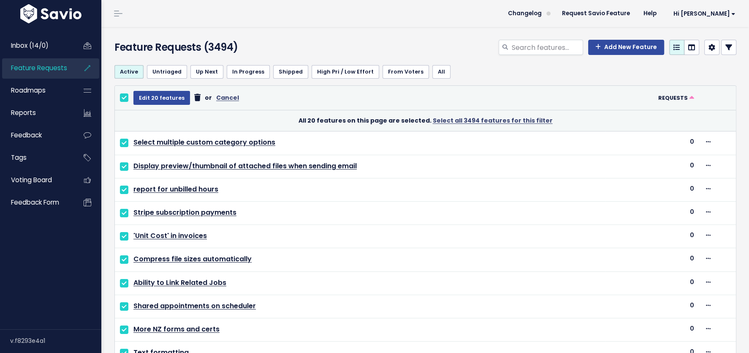
click at [194, 98] on icon at bounding box center [197, 98] width 6 height 0
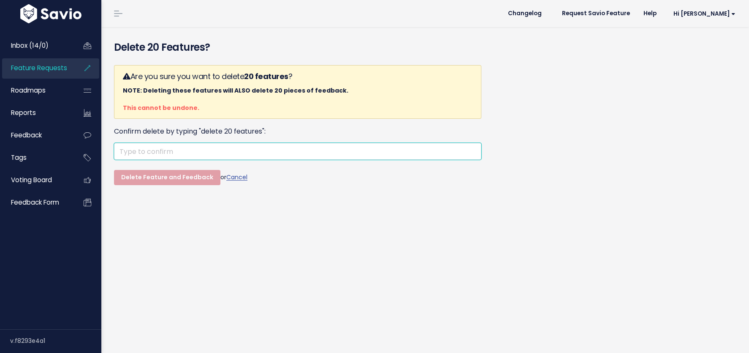
click at [237, 150] on input "text" at bounding box center [298, 151] width 368 height 17
paste input "delete 20 features"
type input "delete 20 features"
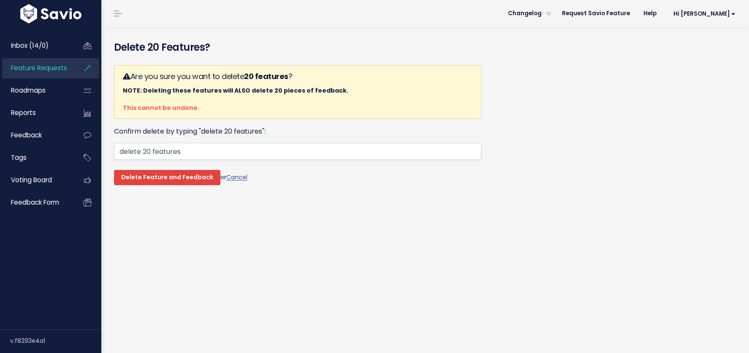
click at [187, 177] on input "Delete Feature and Feedback" at bounding box center [167, 177] width 106 height 15
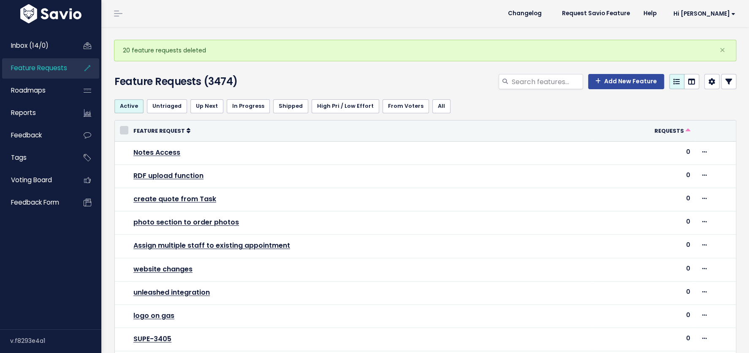
click at [125, 126] on input "checkbox" at bounding box center [124, 130] width 8 height 8
checkbox input "true"
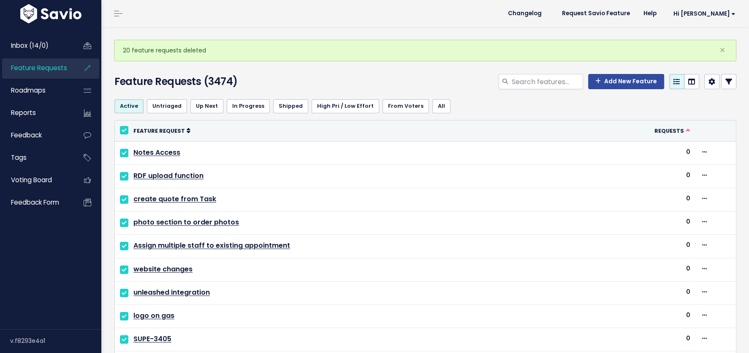
checkbox input "true"
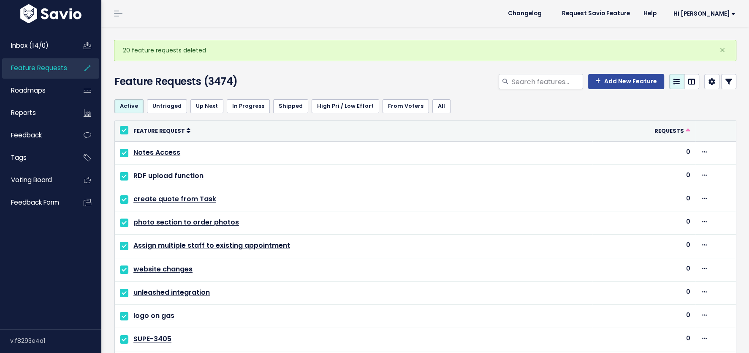
checkbox input "true"
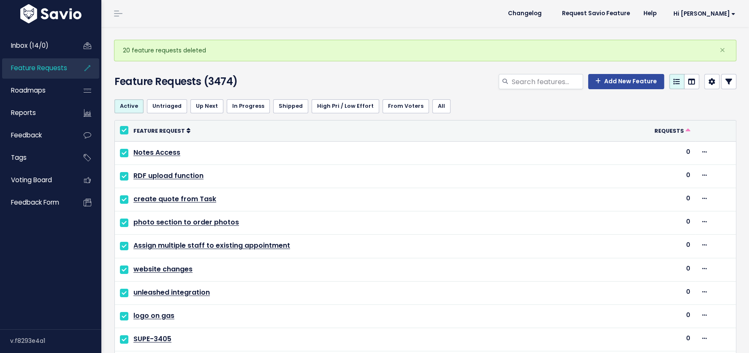
checkbox input "true"
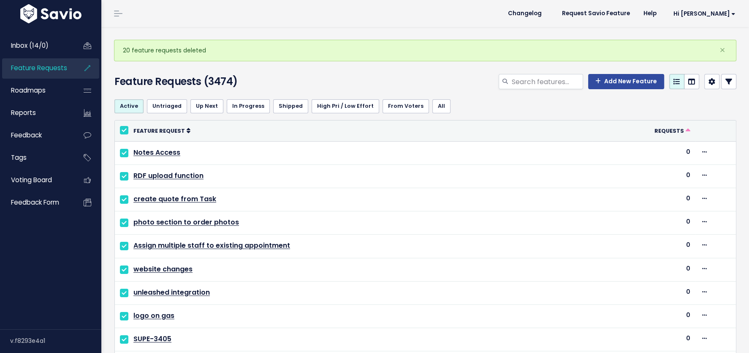
checkbox input "true"
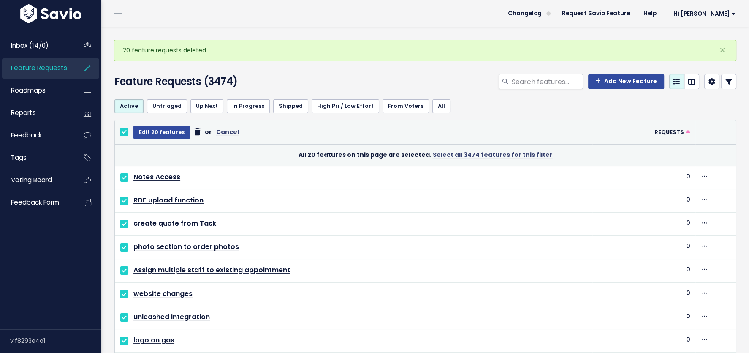
click at [194, 132] on icon at bounding box center [197, 132] width 6 height 0
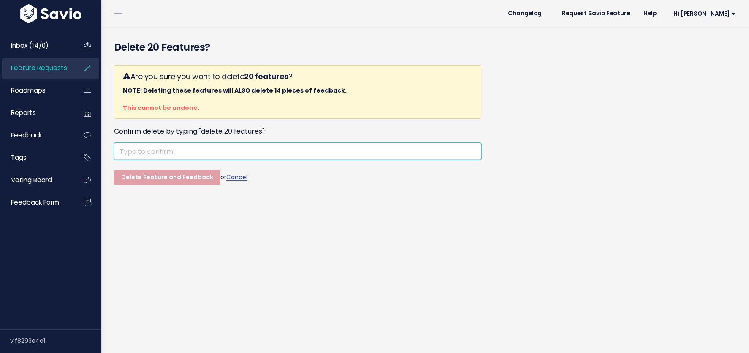
click at [212, 151] on input "text" at bounding box center [298, 151] width 368 height 17
paste input "delete 20 features"
type input "delete 20 features"
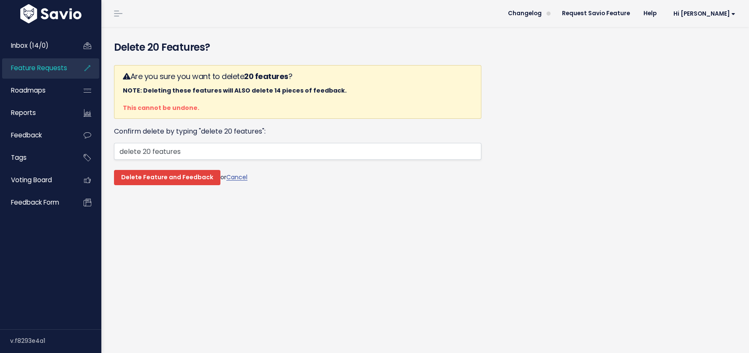
click at [177, 183] on input "Delete Feature and Feedback" at bounding box center [167, 177] width 106 height 15
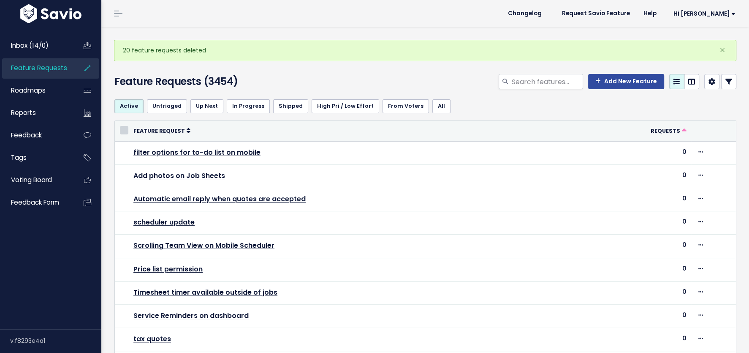
click at [123, 127] on input "checkbox" at bounding box center [124, 130] width 8 height 8
checkbox input "true"
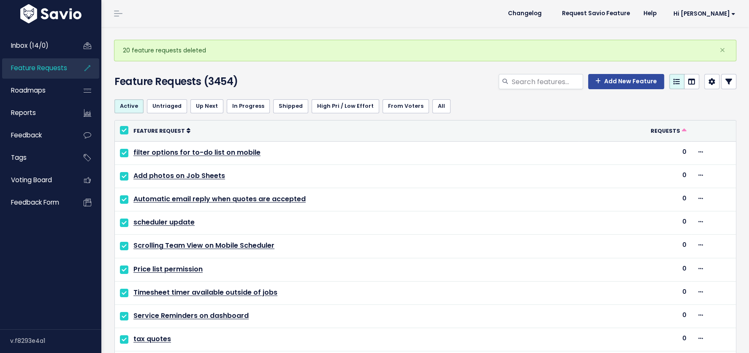
checkbox input "true"
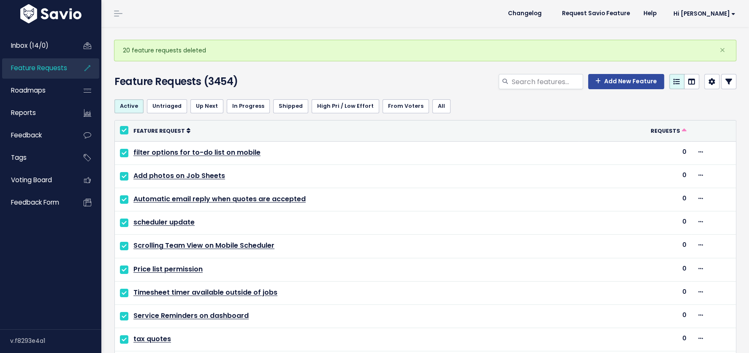
checkbox input "true"
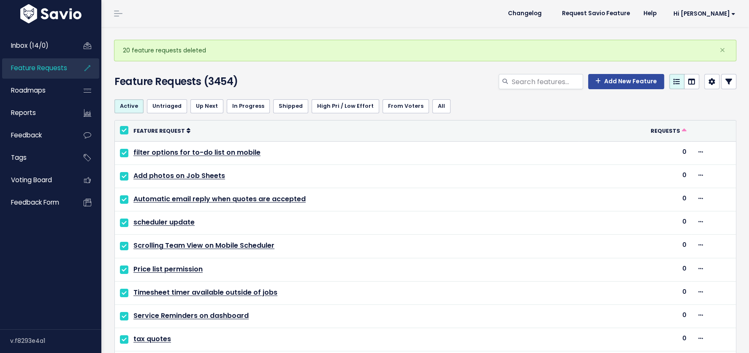
checkbox input "true"
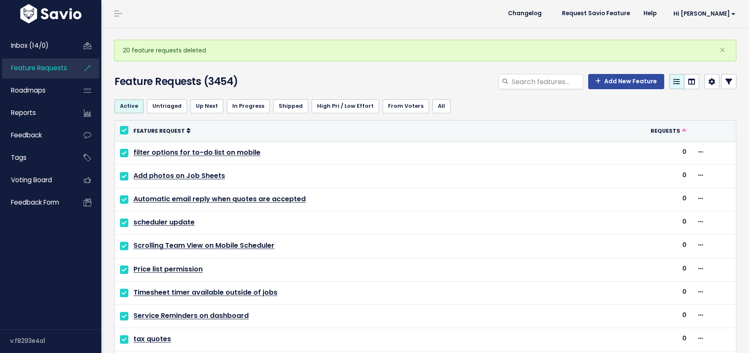
checkbox input "true"
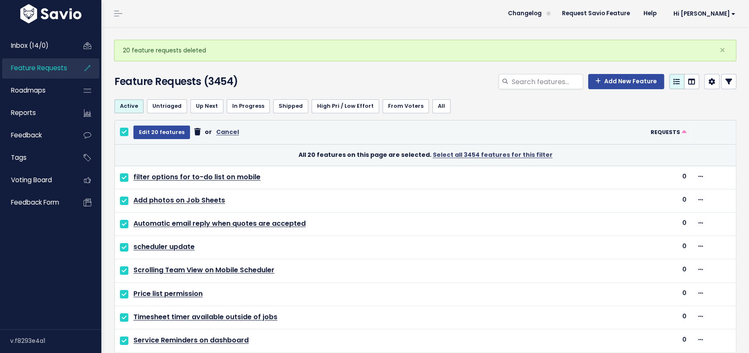
click at [194, 132] on icon at bounding box center [197, 132] width 6 height 0
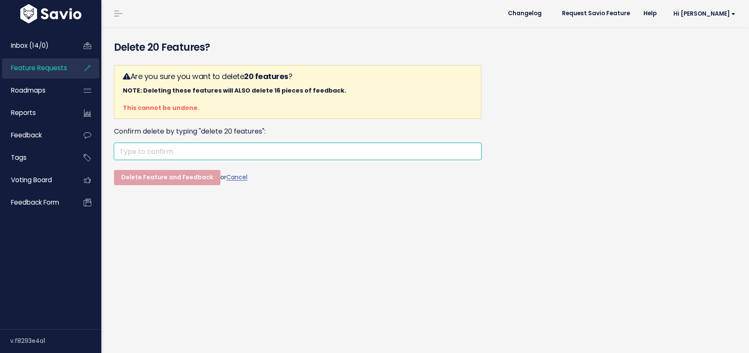
click at [182, 149] on input "text" at bounding box center [298, 151] width 368 height 17
paste input "delete 20 features"
type input "delete 20 features"
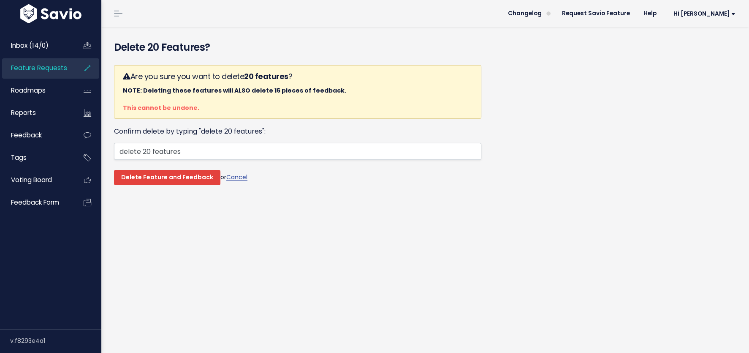
click at [170, 174] on input "Delete Feature and Feedback" at bounding box center [167, 177] width 106 height 15
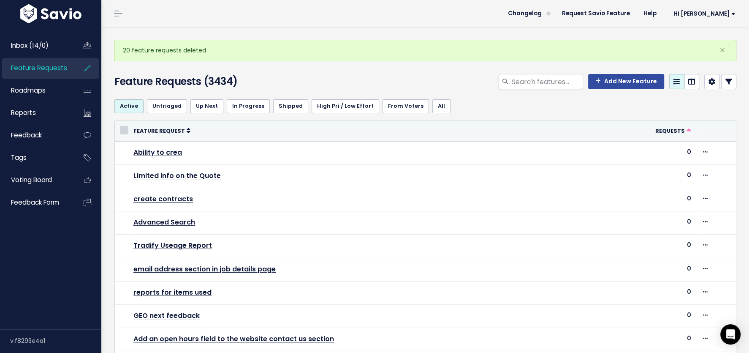
click at [123, 128] on input "checkbox" at bounding box center [124, 130] width 8 height 8
checkbox input "true"
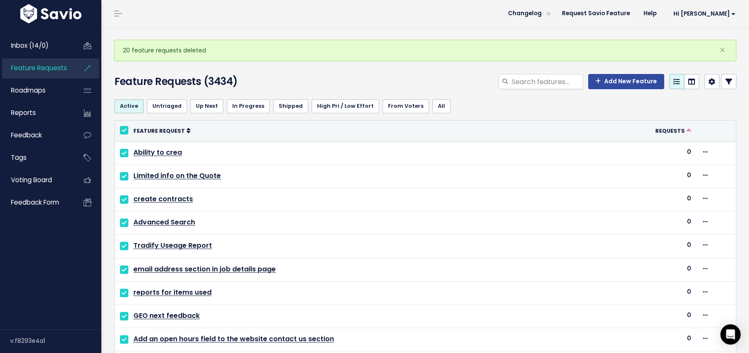
checkbox input "true"
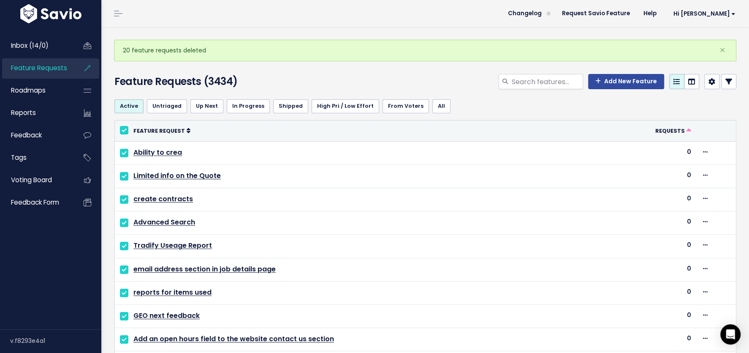
checkbox input "true"
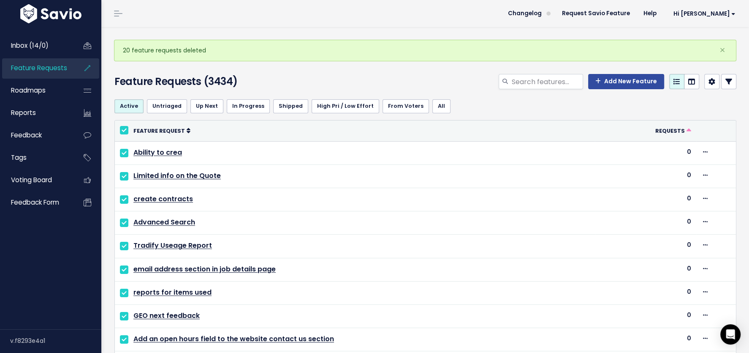
checkbox input "true"
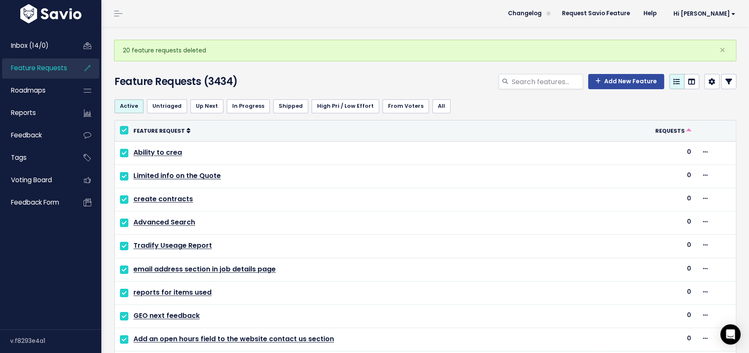
checkbox input "true"
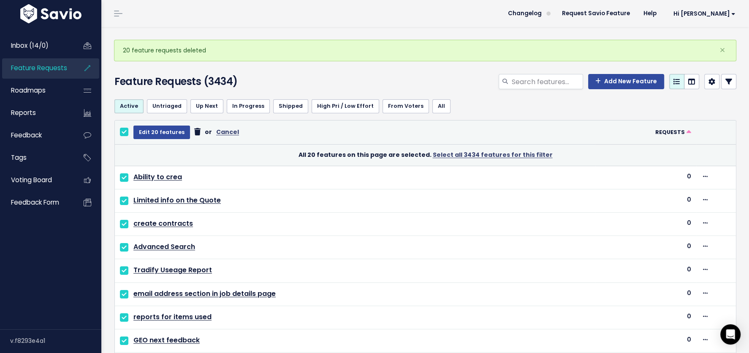
click at [194, 132] on icon at bounding box center [197, 132] width 6 height 0
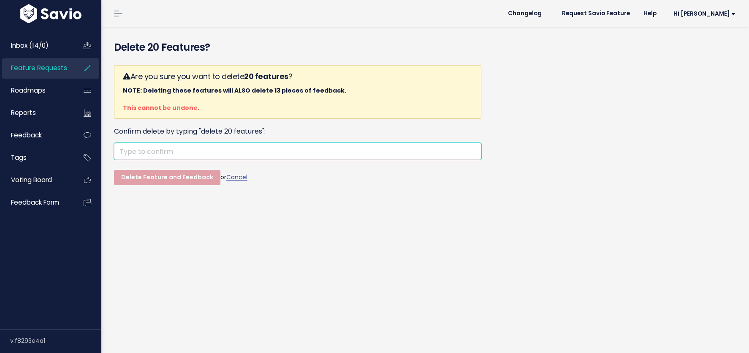
click at [194, 152] on input "text" at bounding box center [298, 151] width 368 height 17
paste input "delete 20 features"
type input "delete 20 features"
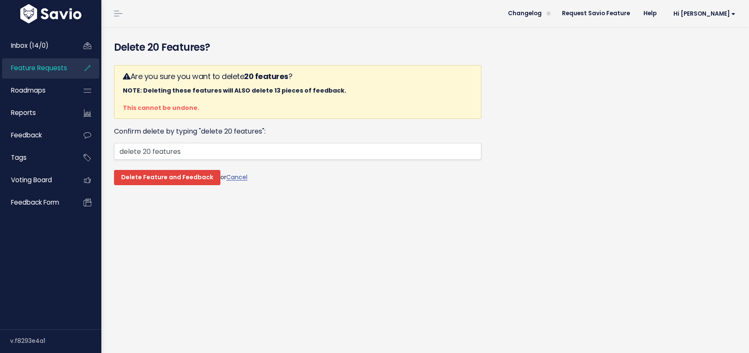
click at [174, 176] on input "Delete Feature and Feedback" at bounding box center [167, 177] width 106 height 15
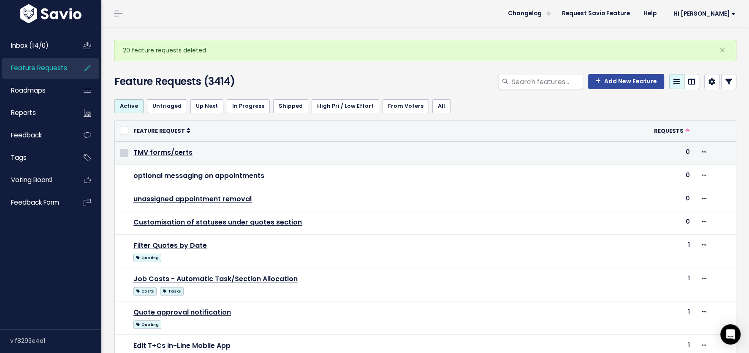
click at [125, 150] on input "checkbox" at bounding box center [124, 153] width 8 height 8
checkbox input "true"
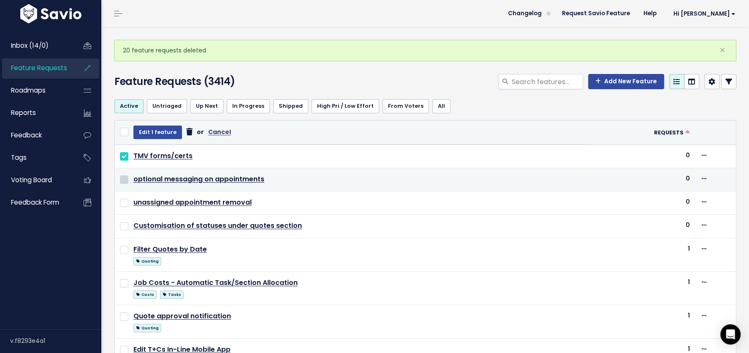
click at [124, 178] on input "checkbox" at bounding box center [124, 179] width 8 height 8
checkbox input "true"
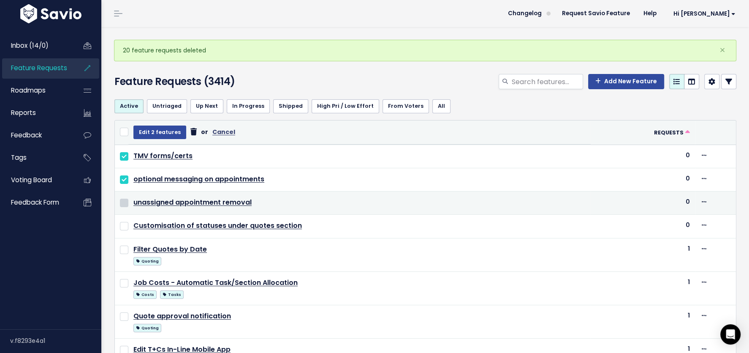
click at [124, 202] on input "checkbox" at bounding box center [124, 203] width 8 height 8
checkbox input "true"
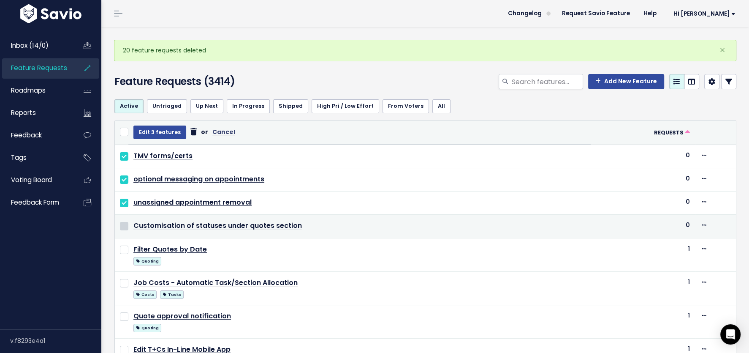
click at [124, 225] on input "checkbox" at bounding box center [124, 226] width 8 height 8
checkbox input "true"
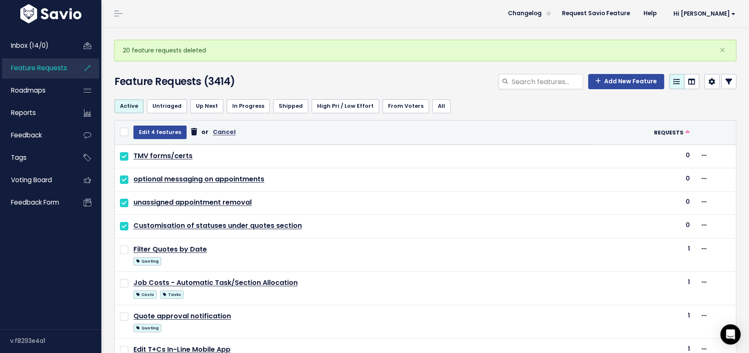
click at [191, 132] on icon at bounding box center [194, 132] width 6 height 0
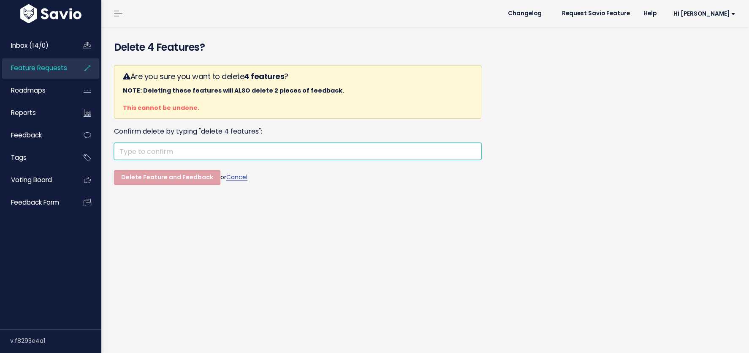
click at [180, 150] on input "text" at bounding box center [298, 151] width 368 height 17
paste input "delete 20 features"
click at [166, 174] on form "Are you sure you want to delete 4 features ? NOTE: Deleting these features will…" at bounding box center [298, 125] width 368 height 120
click at [149, 151] on input "delete 20 features" at bounding box center [298, 151] width 368 height 17
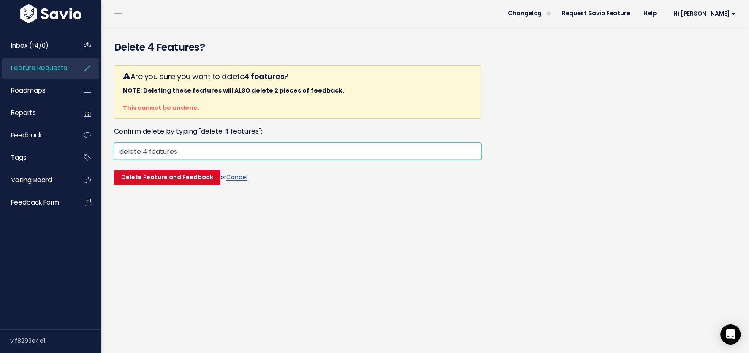
type input "delete 4 features"
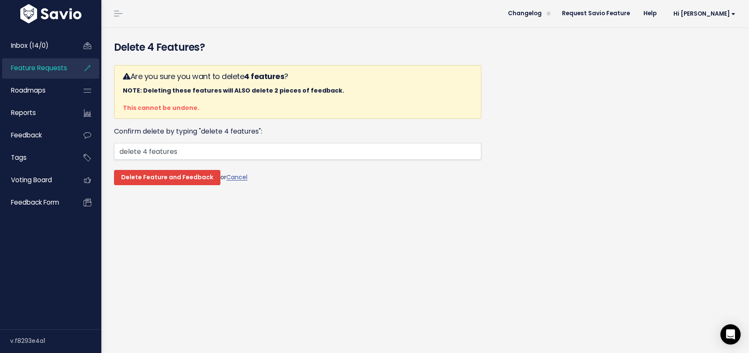
click at [155, 178] on input "Delete Feature and Feedback" at bounding box center [167, 177] width 106 height 15
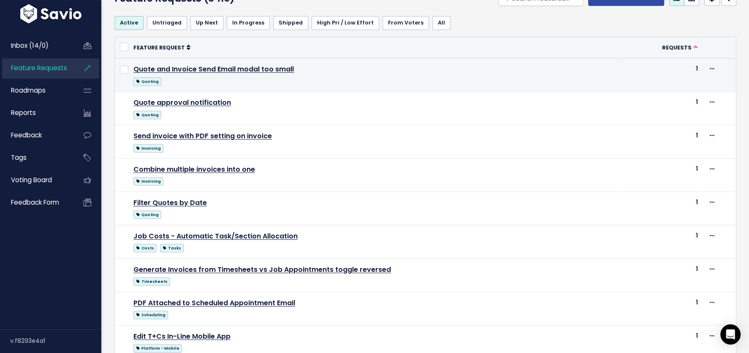
scroll to position [474, 0]
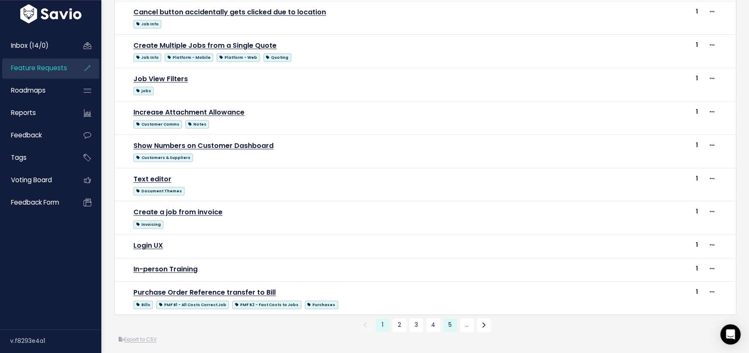
click at [448, 320] on link "5" at bounding box center [451, 325] width 14 height 14
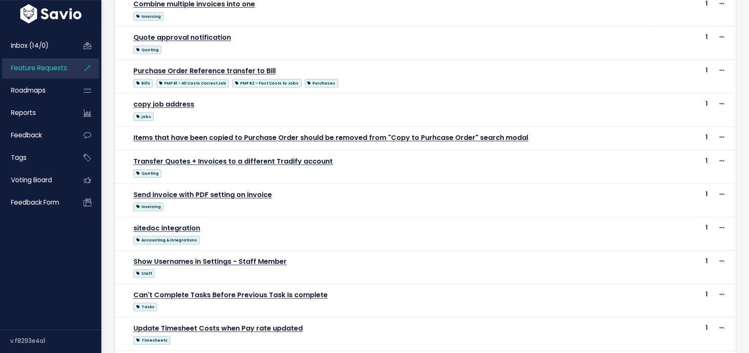
scroll to position [440, 0]
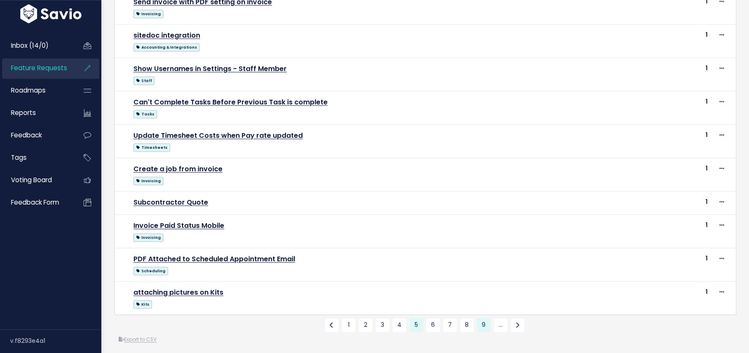
click at [482, 321] on link "9" at bounding box center [484, 325] width 14 height 14
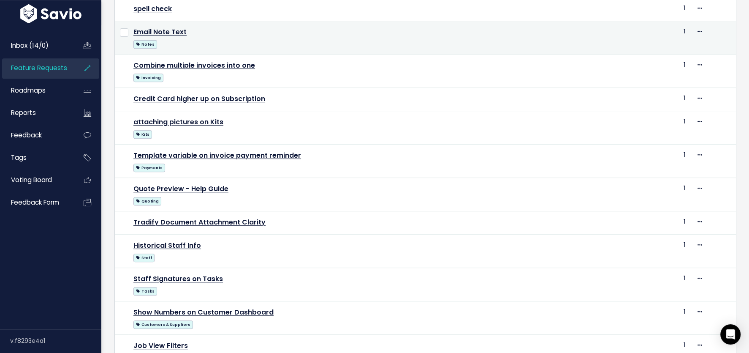
scroll to position [420, 0]
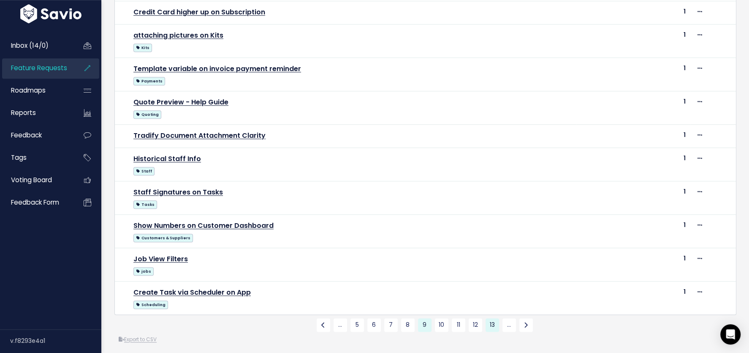
click at [496, 319] on link "13" at bounding box center [493, 325] width 14 height 14
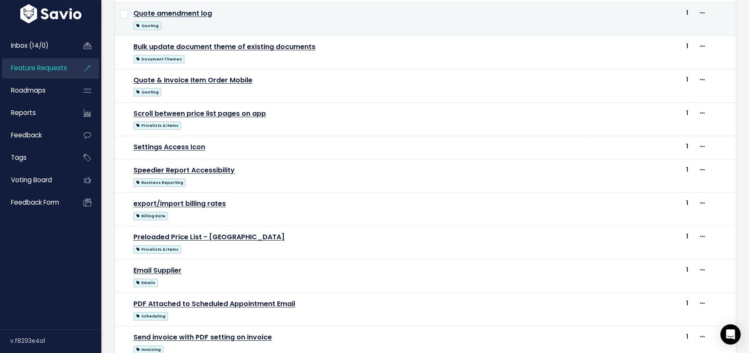
scroll to position [440, 0]
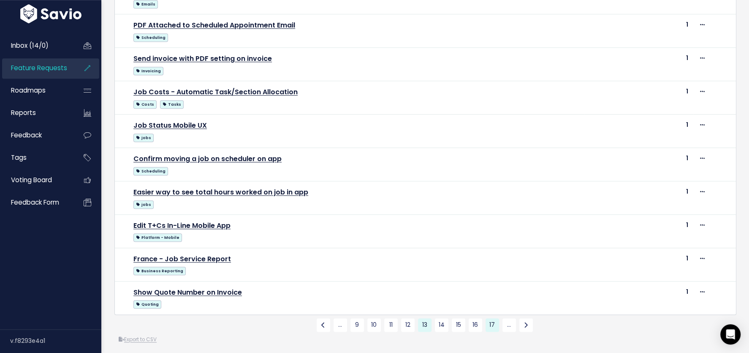
click at [493, 319] on link "17" at bounding box center [493, 325] width 14 height 14
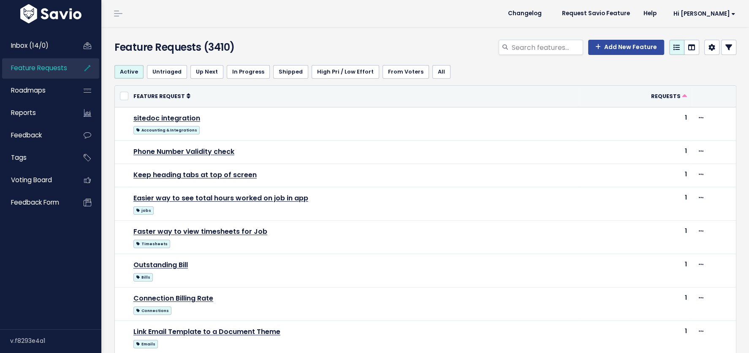
scroll to position [409, 0]
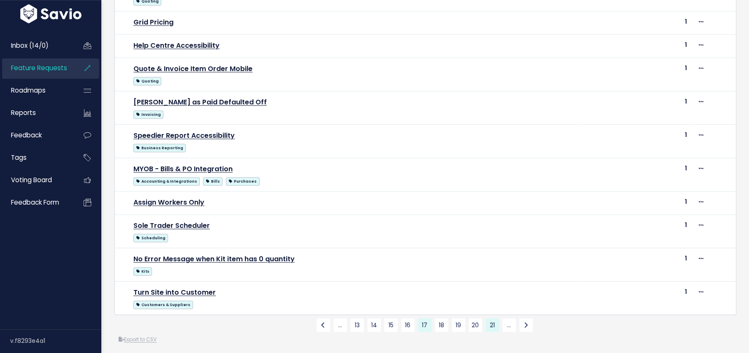
click at [493, 318] on link "21" at bounding box center [493, 325] width 14 height 14
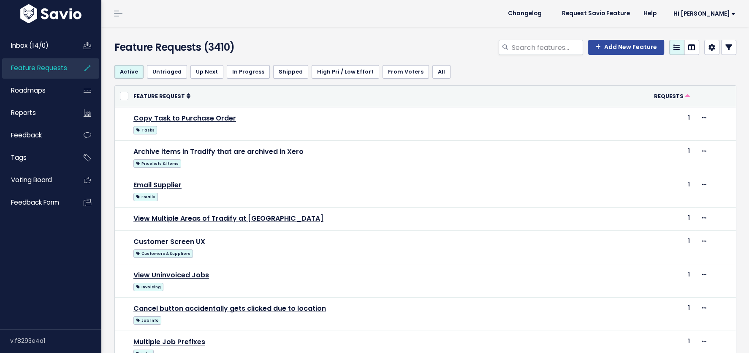
scroll to position [399, 0]
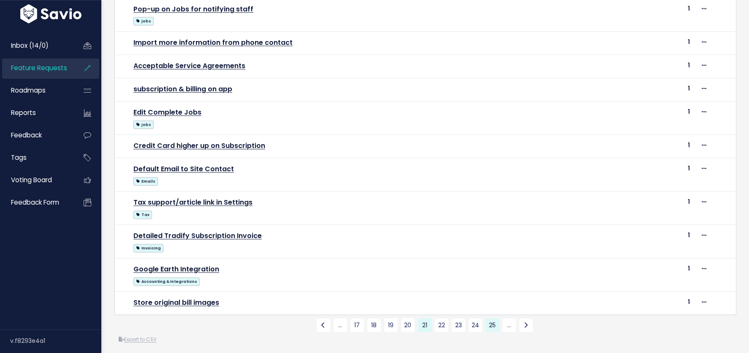
click at [493, 319] on link "25" at bounding box center [493, 325] width 14 height 14
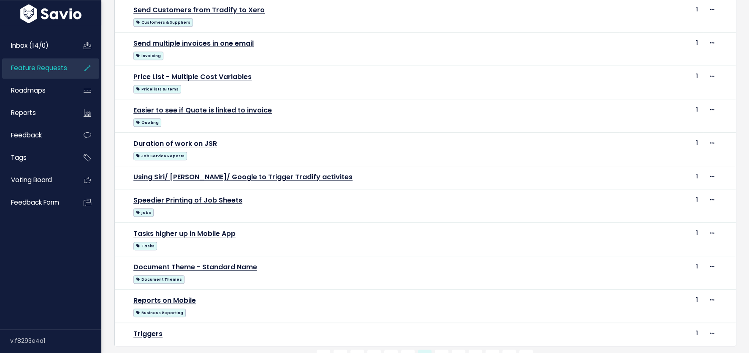
scroll to position [409, 0]
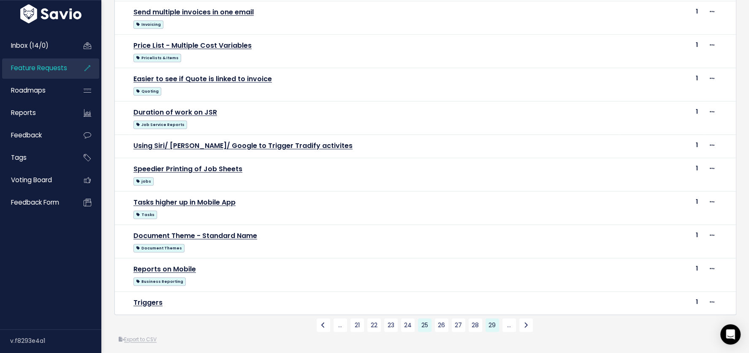
click at [492, 321] on link "29" at bounding box center [493, 325] width 14 height 14
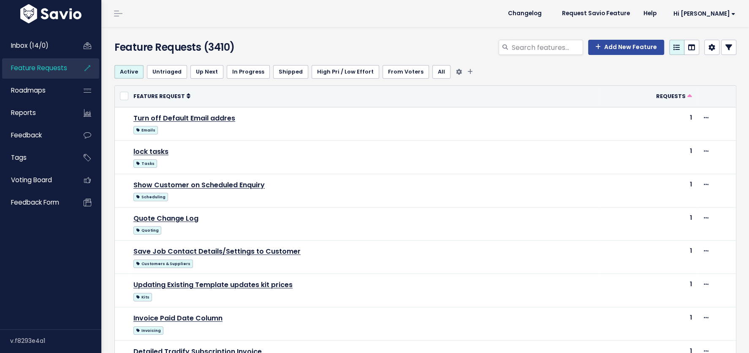
scroll to position [440, 0]
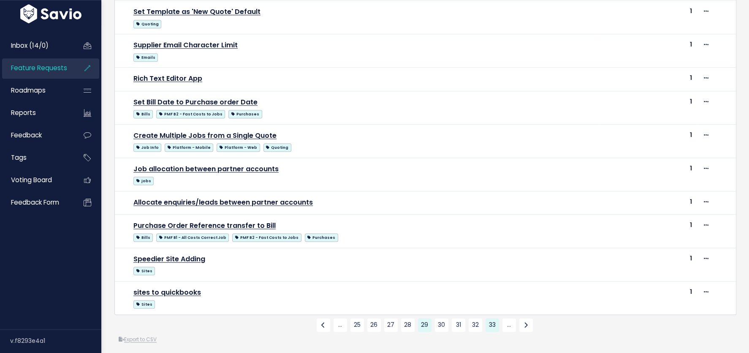
click at [493, 319] on link "33" at bounding box center [493, 325] width 14 height 14
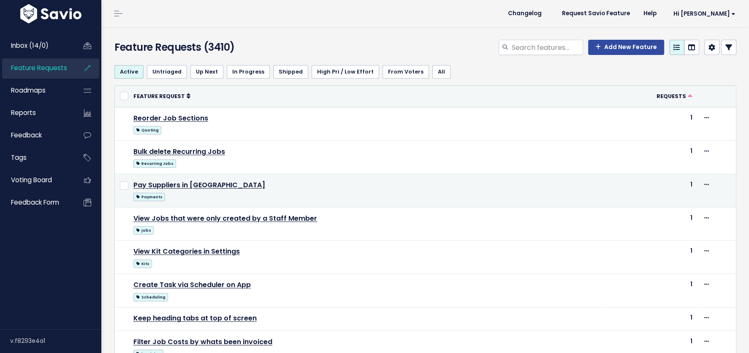
scroll to position [440, 0]
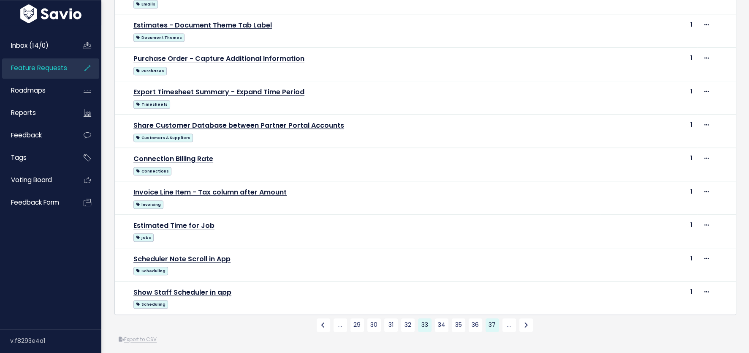
click at [492, 319] on link "37" at bounding box center [493, 325] width 14 height 14
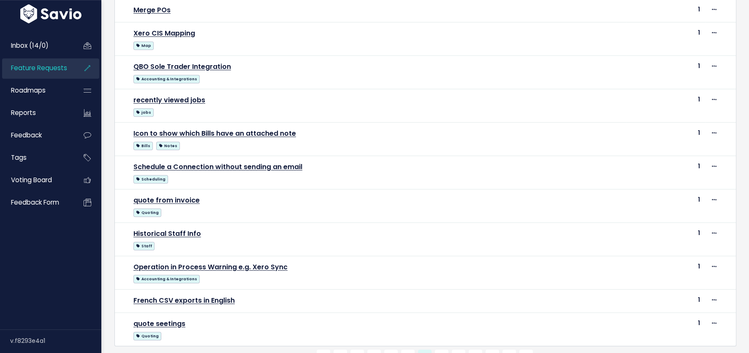
scroll to position [430, 0]
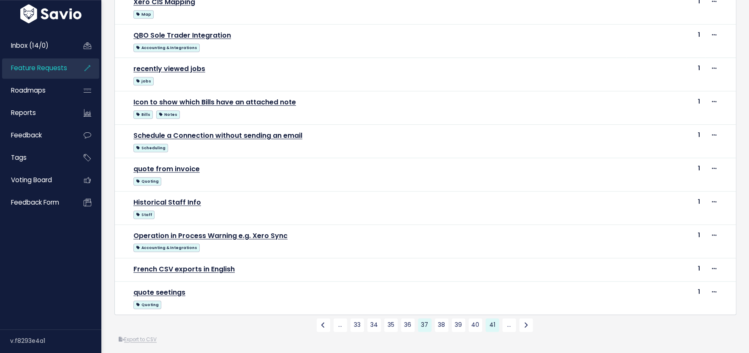
click at [492, 319] on link "41" at bounding box center [493, 325] width 14 height 14
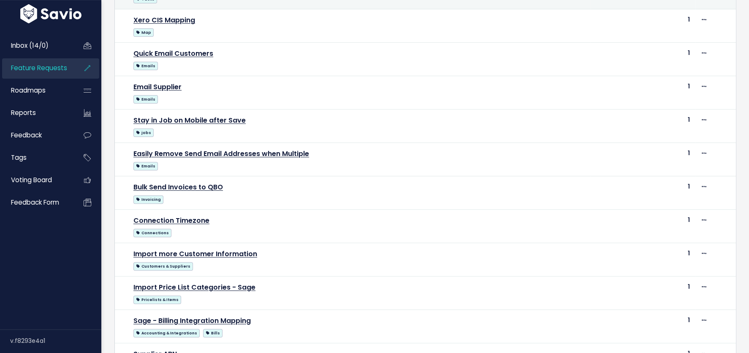
scroll to position [440, 0]
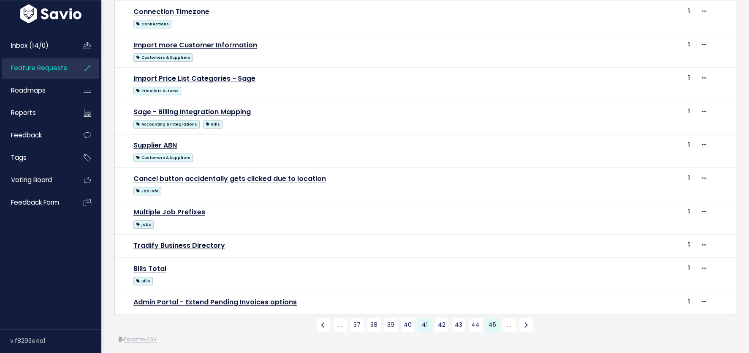
click at [495, 319] on link "45" at bounding box center [493, 325] width 14 height 14
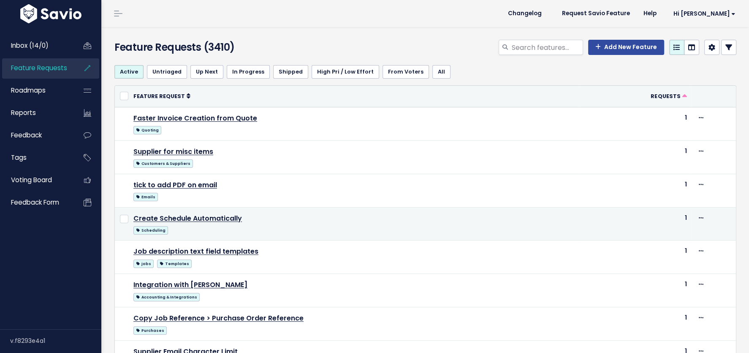
scroll to position [430, 0]
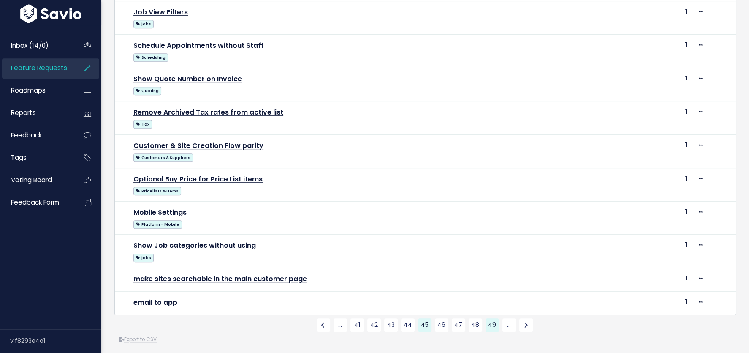
click at [491, 319] on link "49" at bounding box center [493, 325] width 14 height 14
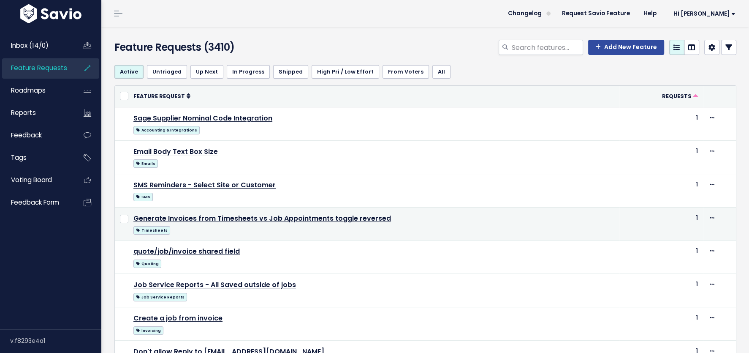
scroll to position [420, 0]
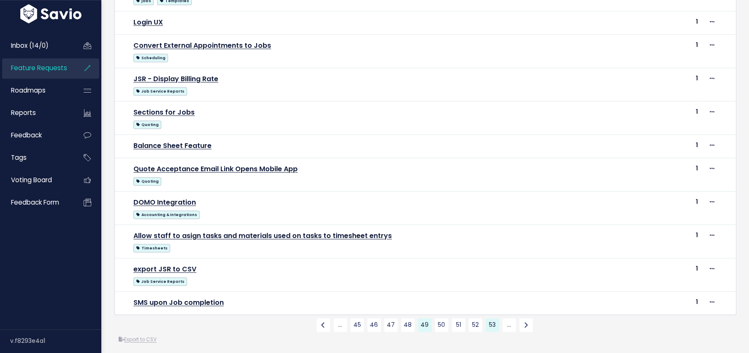
click at [491, 321] on link "53" at bounding box center [493, 325] width 14 height 14
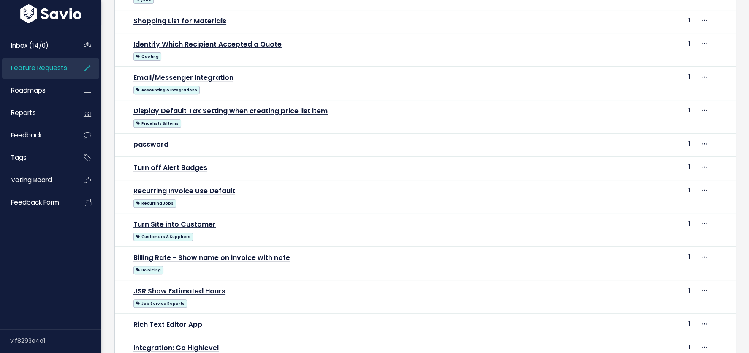
scroll to position [399, 0]
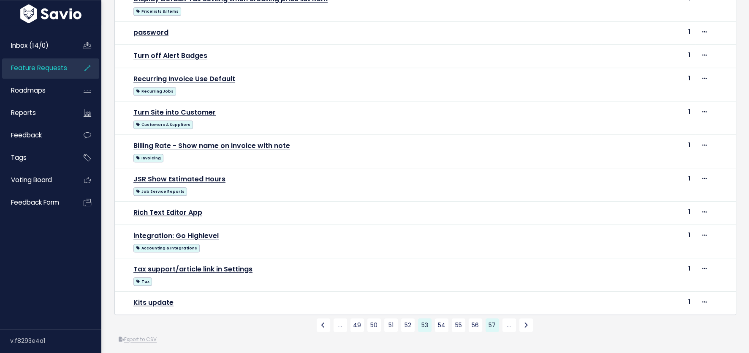
click at [493, 320] on link "57" at bounding box center [493, 325] width 14 height 14
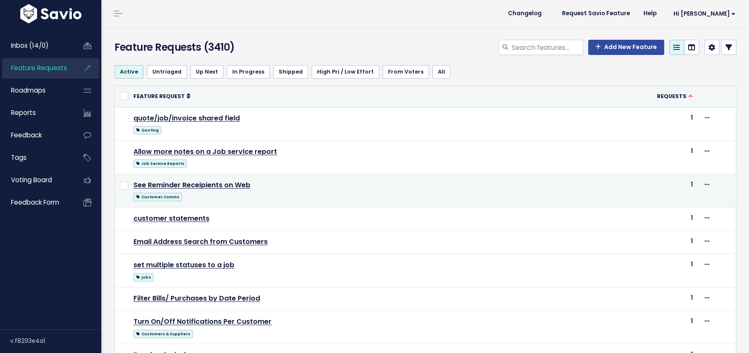
scroll to position [389, 0]
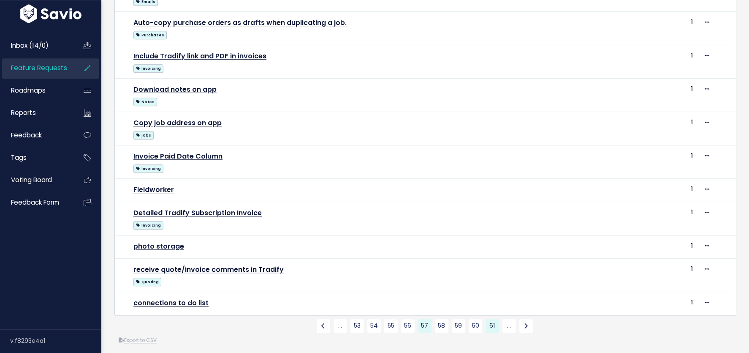
click at [494, 320] on link "61" at bounding box center [493, 326] width 14 height 14
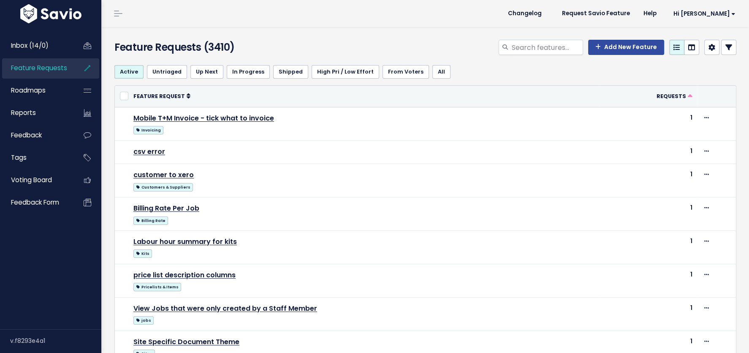
scroll to position [409, 0]
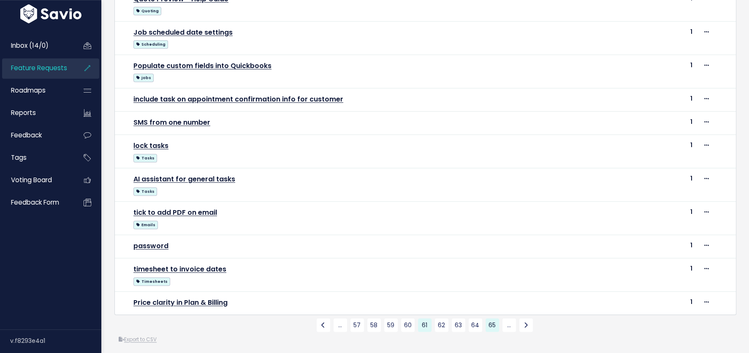
click at [491, 323] on link "65" at bounding box center [493, 325] width 14 height 14
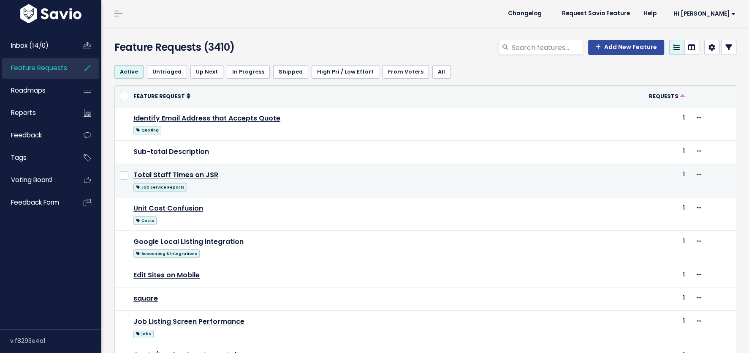
scroll to position [399, 0]
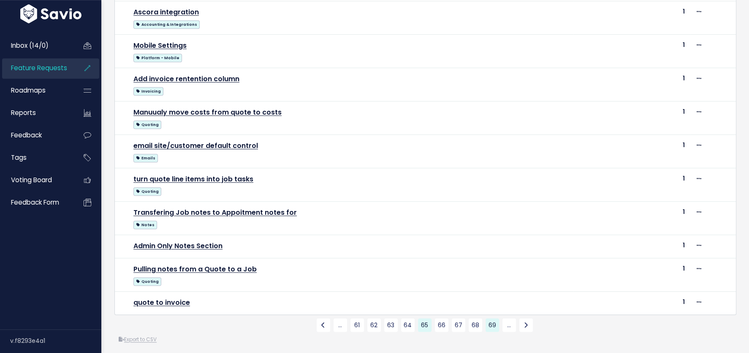
click at [492, 318] on link "69" at bounding box center [493, 325] width 14 height 14
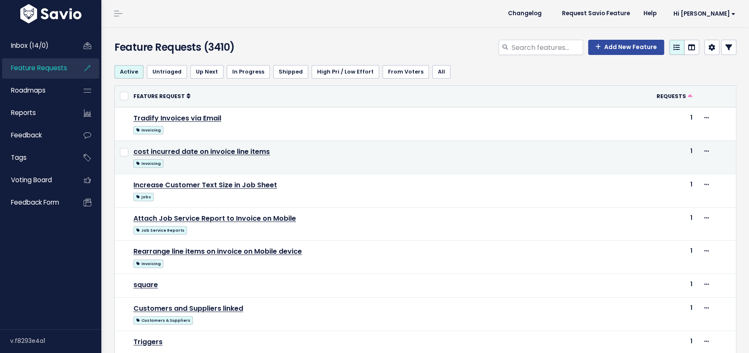
scroll to position [409, 0]
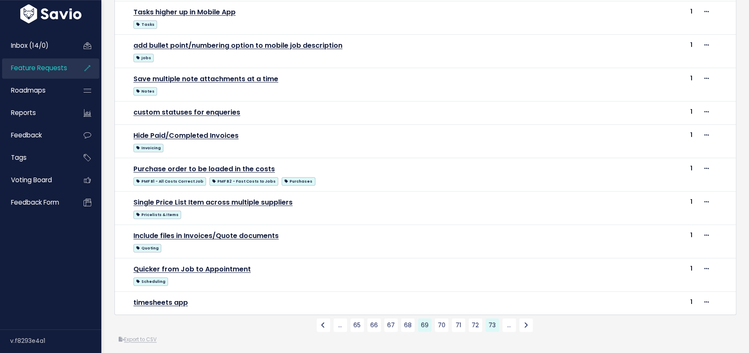
click at [492, 320] on link "73" at bounding box center [493, 325] width 14 height 14
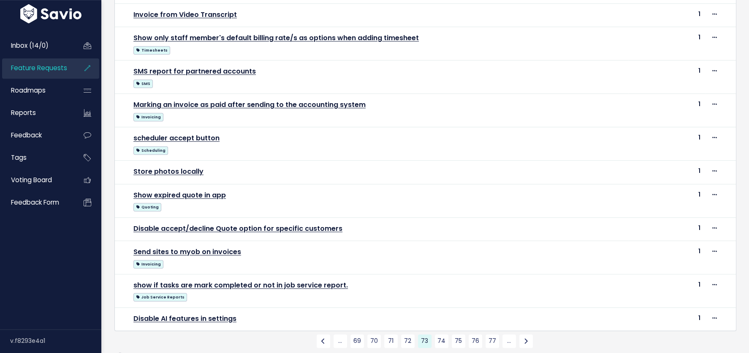
scroll to position [379, 0]
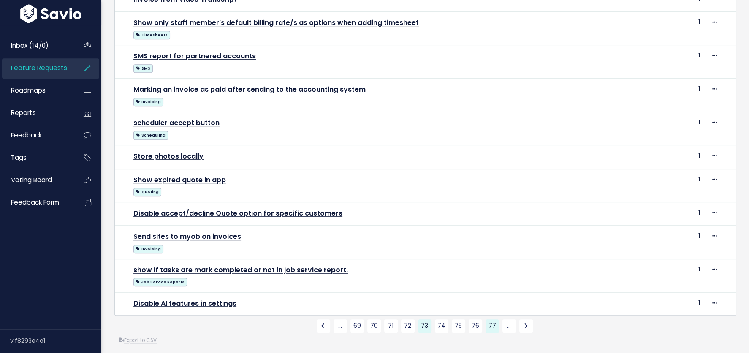
click at [493, 319] on link "77" at bounding box center [493, 326] width 14 height 14
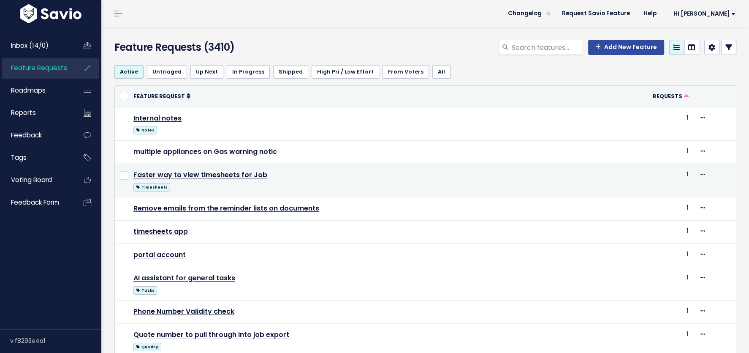
scroll to position [337, 0]
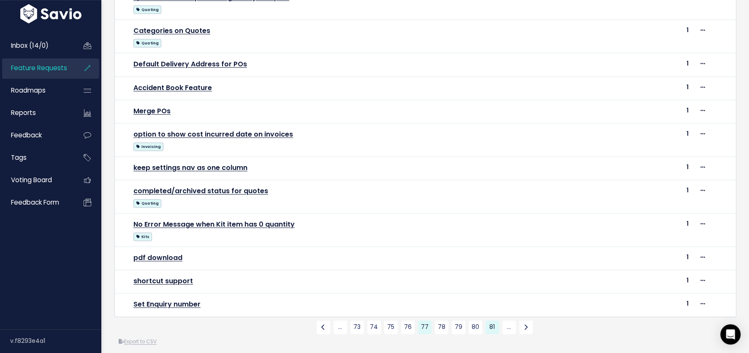
click at [494, 320] on link "81" at bounding box center [493, 327] width 14 height 14
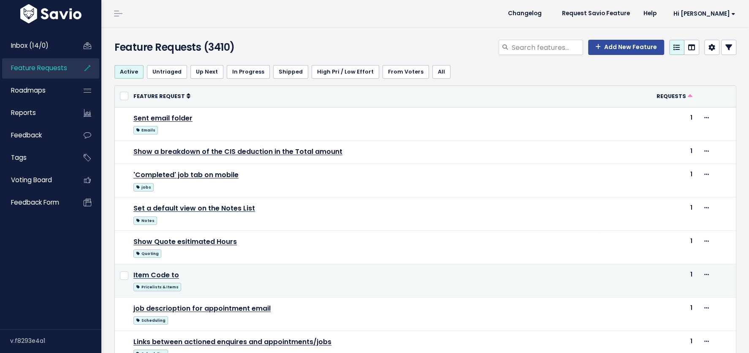
scroll to position [430, 0]
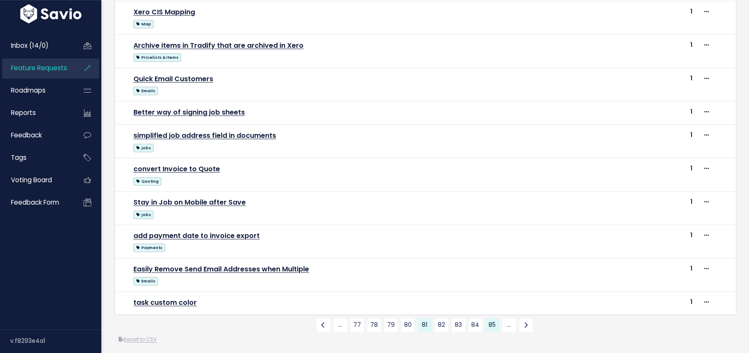
click at [493, 318] on link "85" at bounding box center [493, 325] width 14 height 14
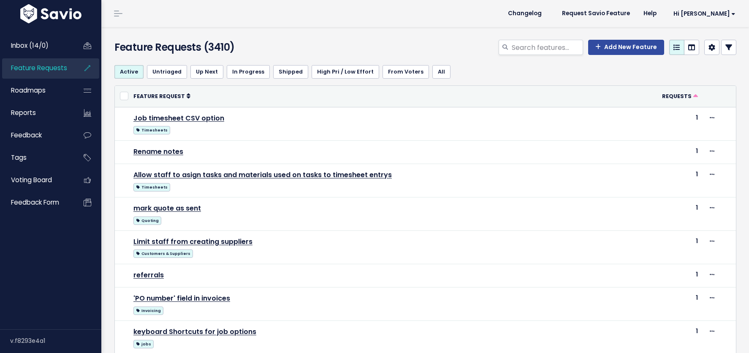
scroll to position [389, 0]
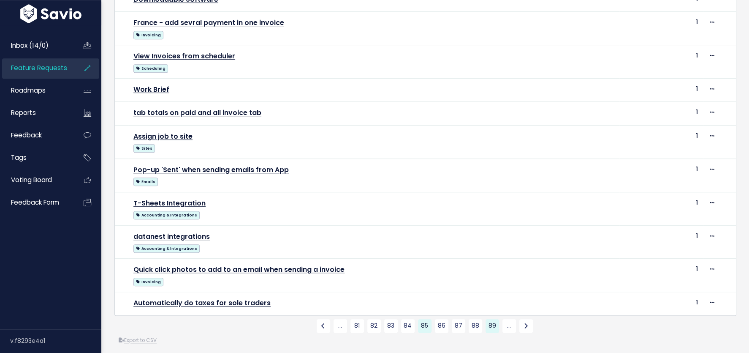
click at [491, 320] on link "89" at bounding box center [493, 326] width 14 height 14
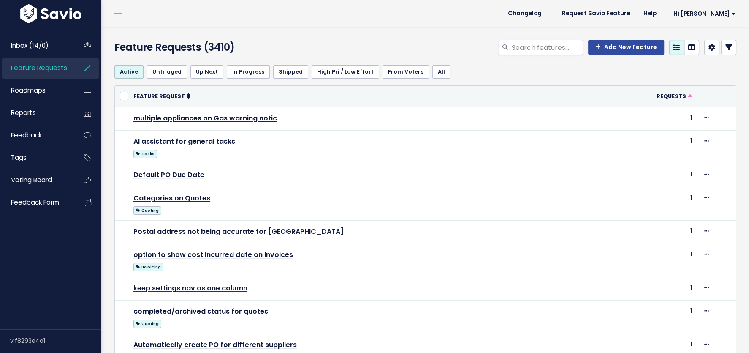
scroll to position [337, 0]
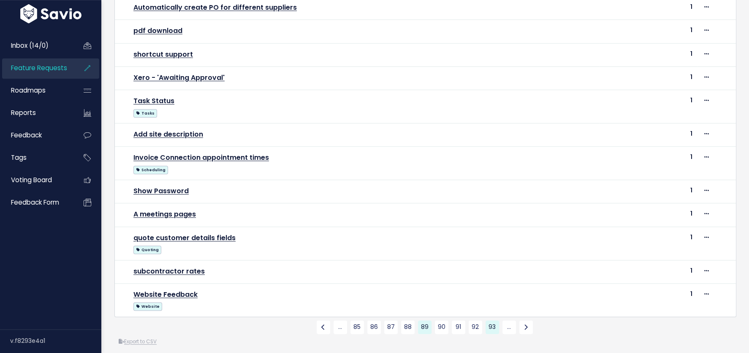
click at [494, 321] on link "93" at bounding box center [493, 327] width 14 height 14
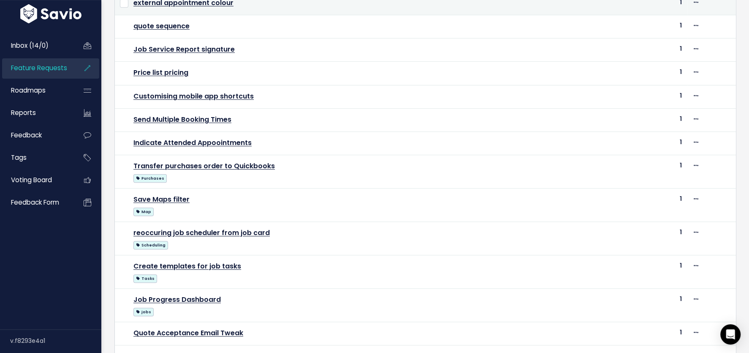
scroll to position [348, 0]
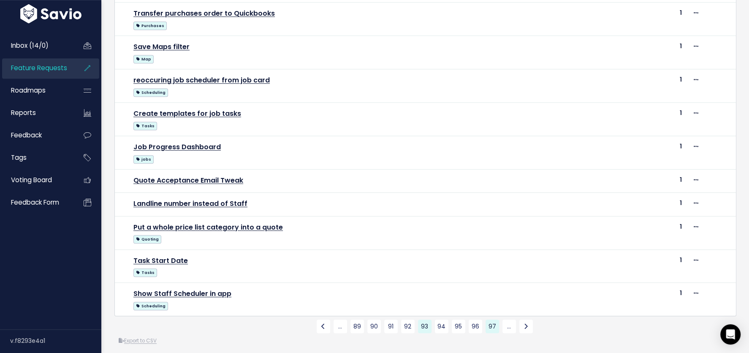
click at [490, 324] on link "97" at bounding box center [493, 326] width 14 height 14
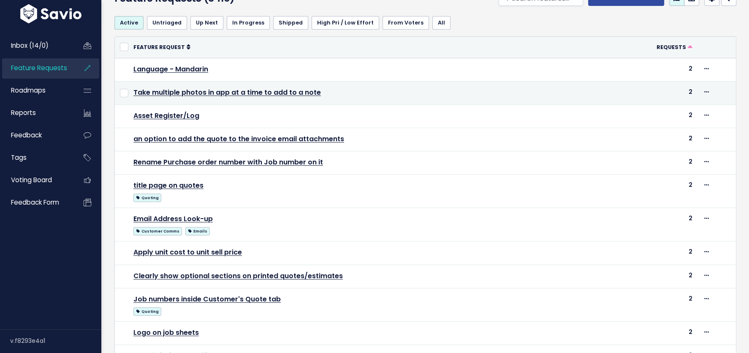
scroll to position [52, 0]
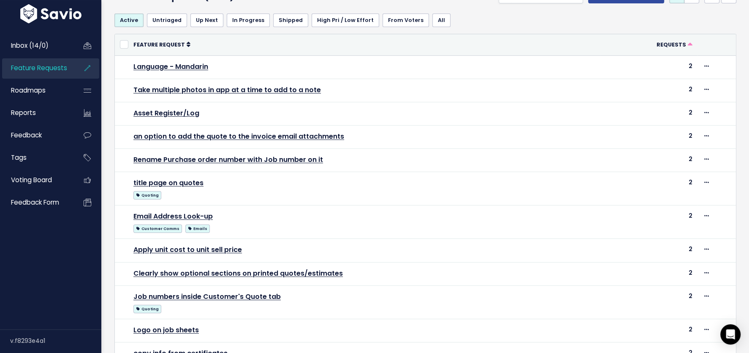
click at [385, 43] on th "Feature Request" at bounding box center [364, 44] width 472 height 21
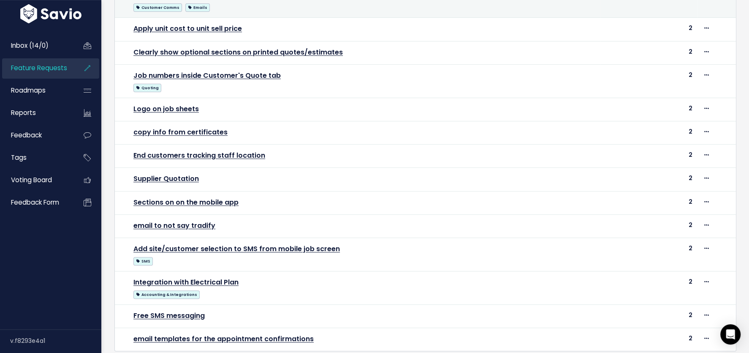
scroll to position [274, 0]
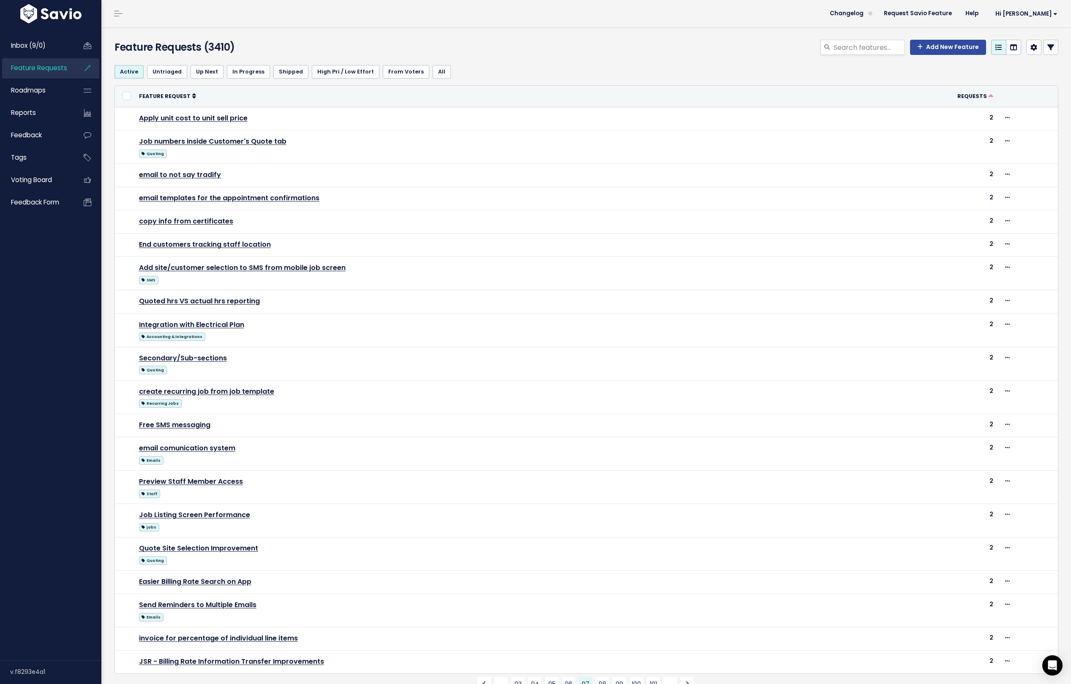
scroll to position [27, 0]
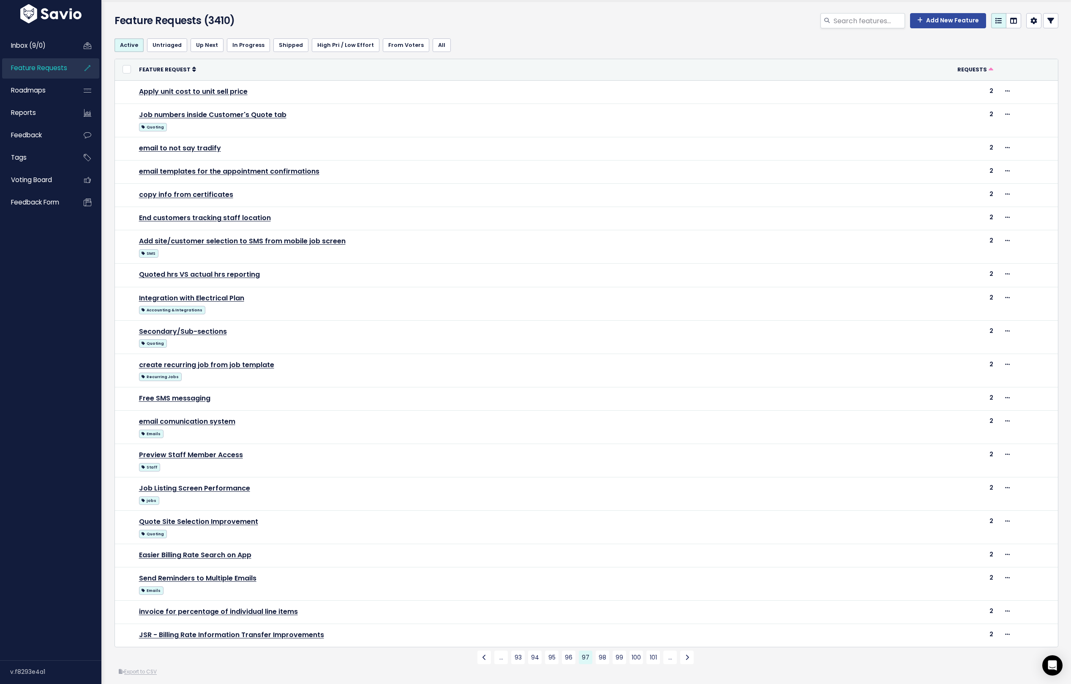
click at [358, 352] on div "or Cancel Feature Request Requests All 20 features on this page are selected. A…" at bounding box center [586, 368] width 944 height 618
click at [600, 352] on link "98" at bounding box center [603, 658] width 14 height 14
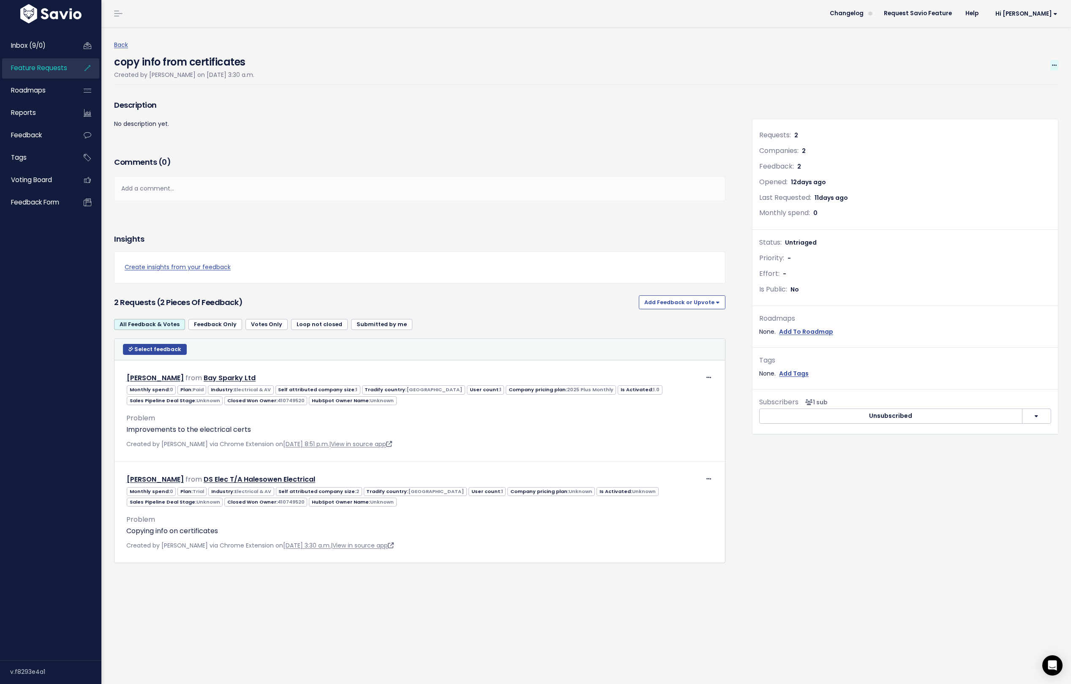
click at [856, 64] on icon at bounding box center [1054, 65] width 5 height 5
click at [856, 104] on link "Merge" at bounding box center [1026, 105] width 63 height 16
click at [856, 69] on span at bounding box center [1054, 65] width 8 height 11
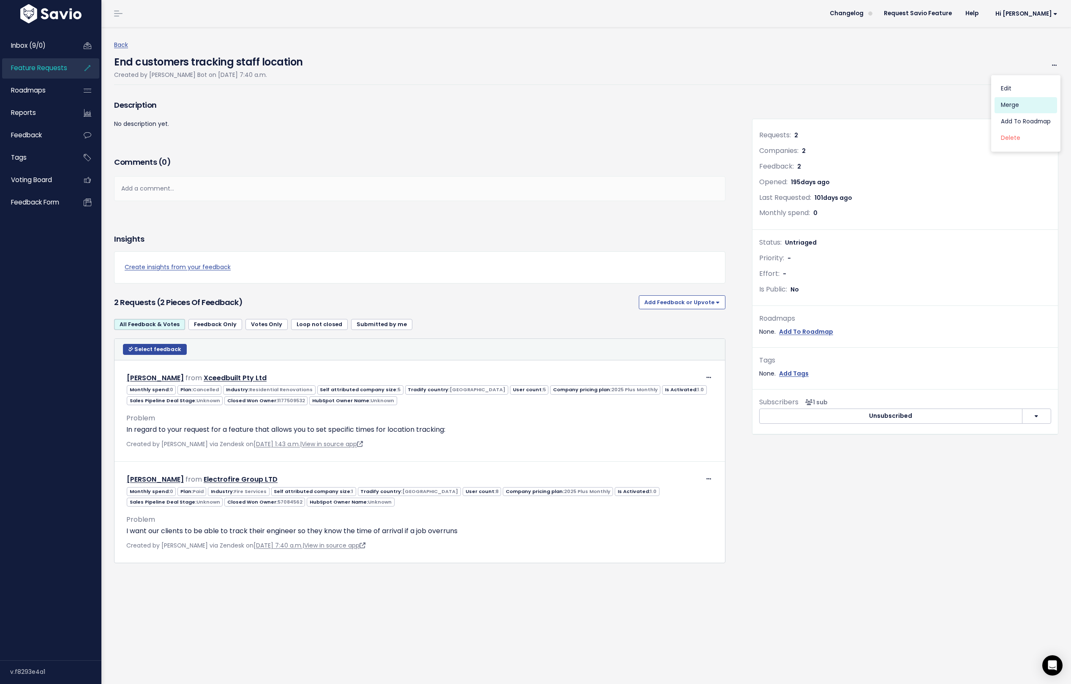
click at [856, 107] on link "Merge" at bounding box center [1026, 105] width 63 height 16
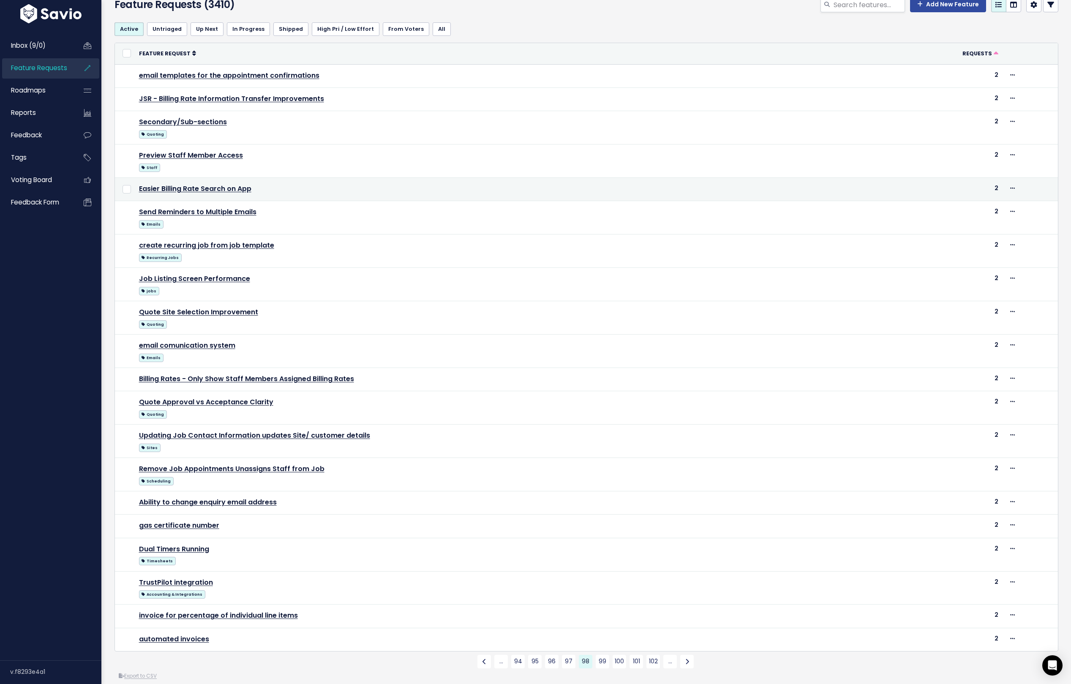
scroll to position [47, 0]
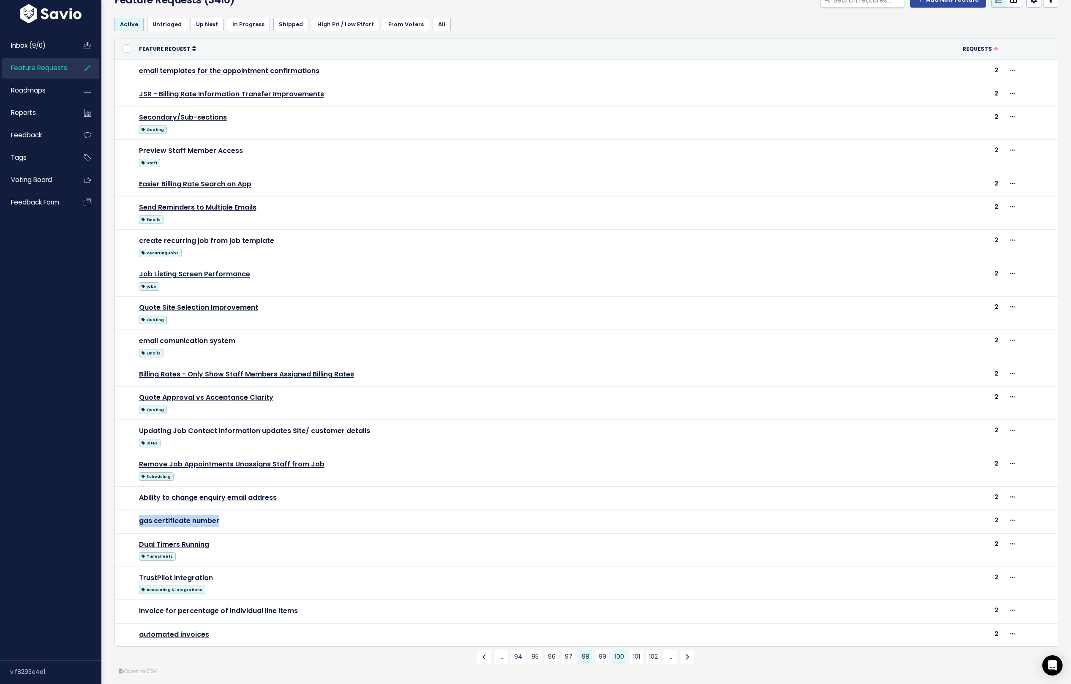
click at [619, 650] on link "100" at bounding box center [620, 657] width 14 height 14
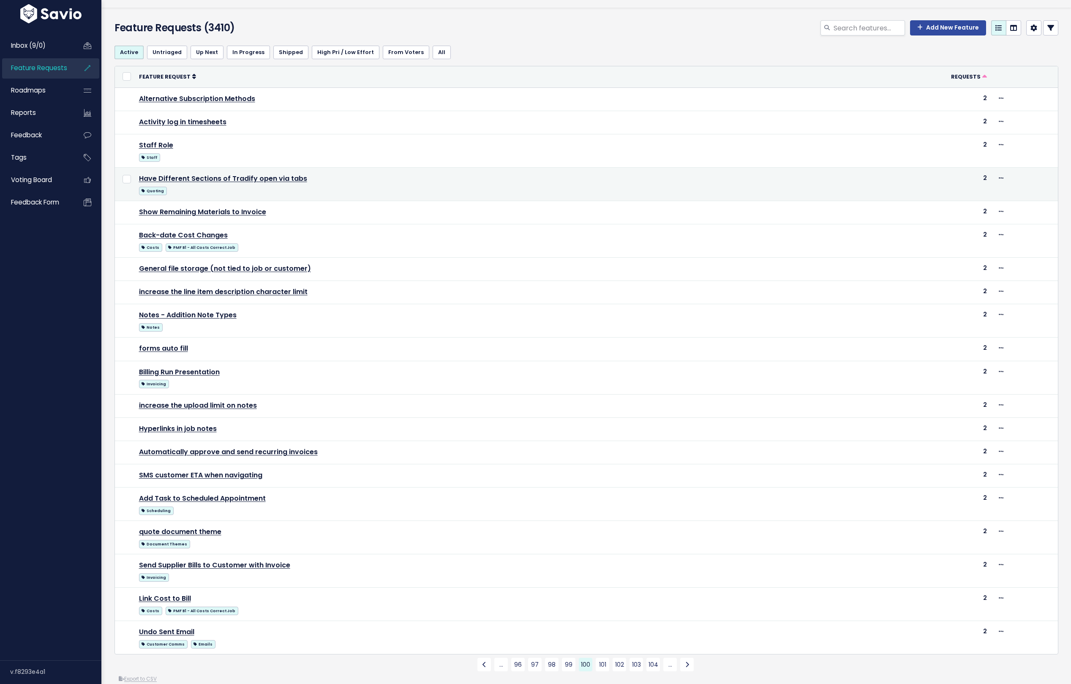
scroll to position [27, 0]
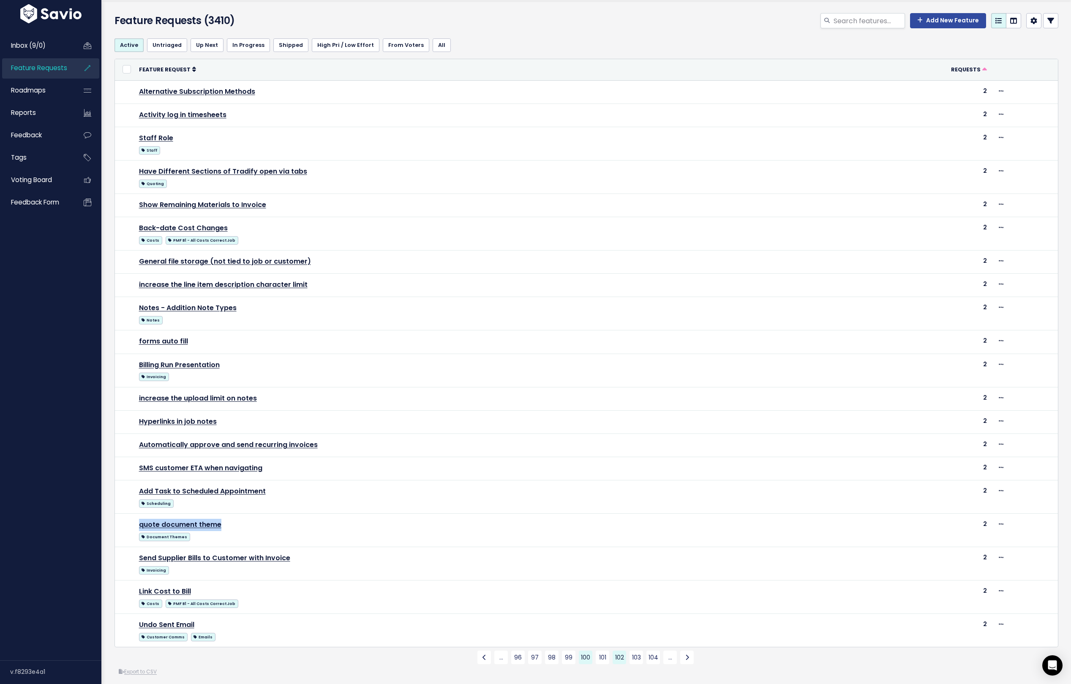
click at [617, 653] on link "102" at bounding box center [620, 658] width 14 height 14
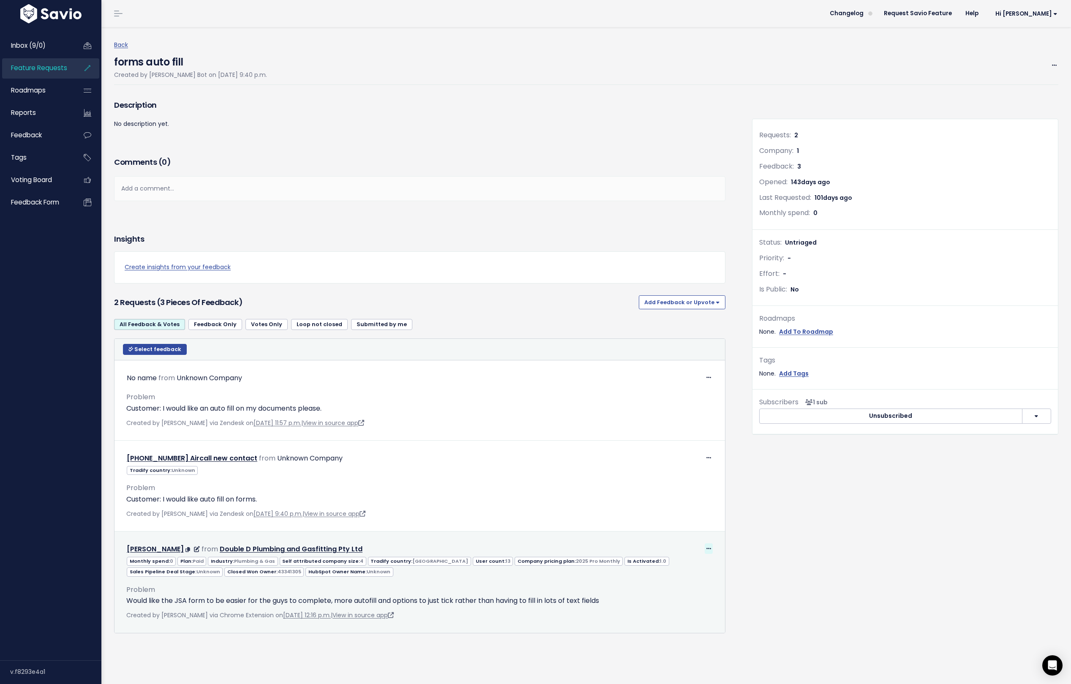
click at [709, 547] on icon at bounding box center [708, 548] width 5 height 5
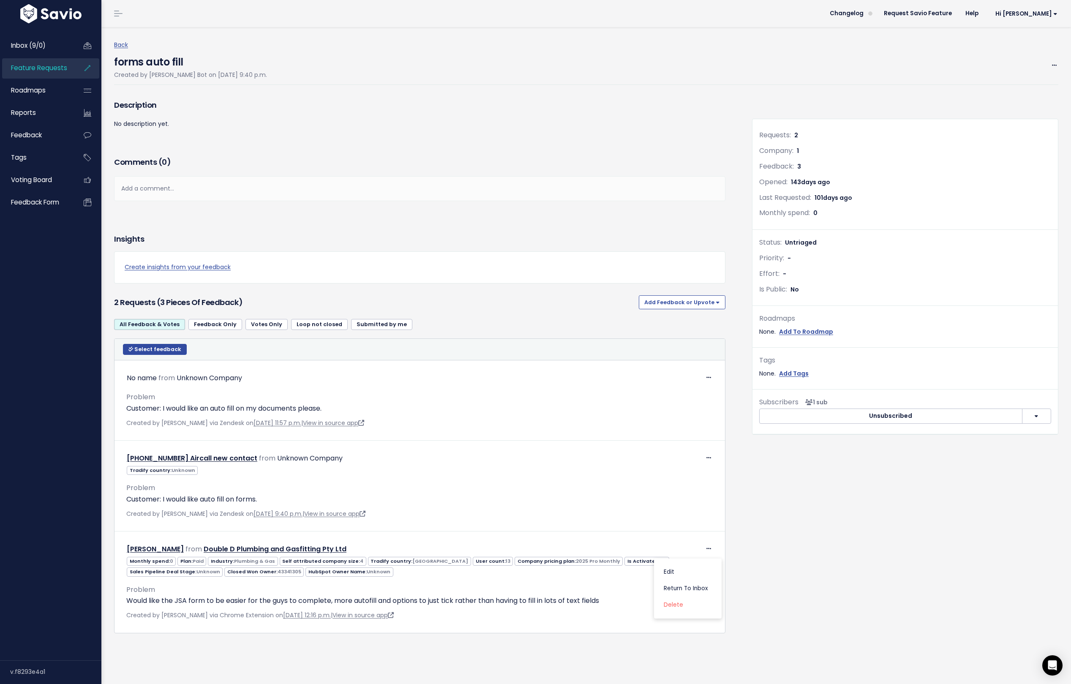
click at [779, 547] on div "Requests: 2 Company: 1 Feedback: 3 Opened: 143 days ago Last Requested: 101 day…" at bounding box center [905, 371] width 319 height 546
click at [146, 347] on span "Select feedback" at bounding box center [157, 349] width 47 height 7
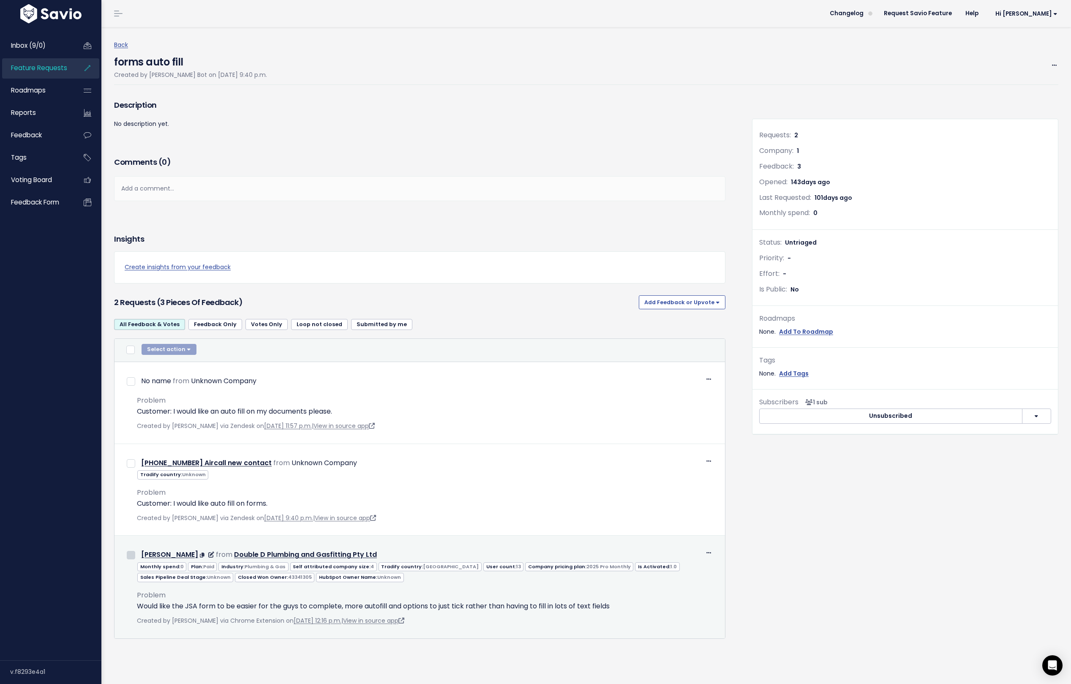
click at [132, 547] on input "checkbox" at bounding box center [131, 555] width 8 height 8
checkbox input "true"
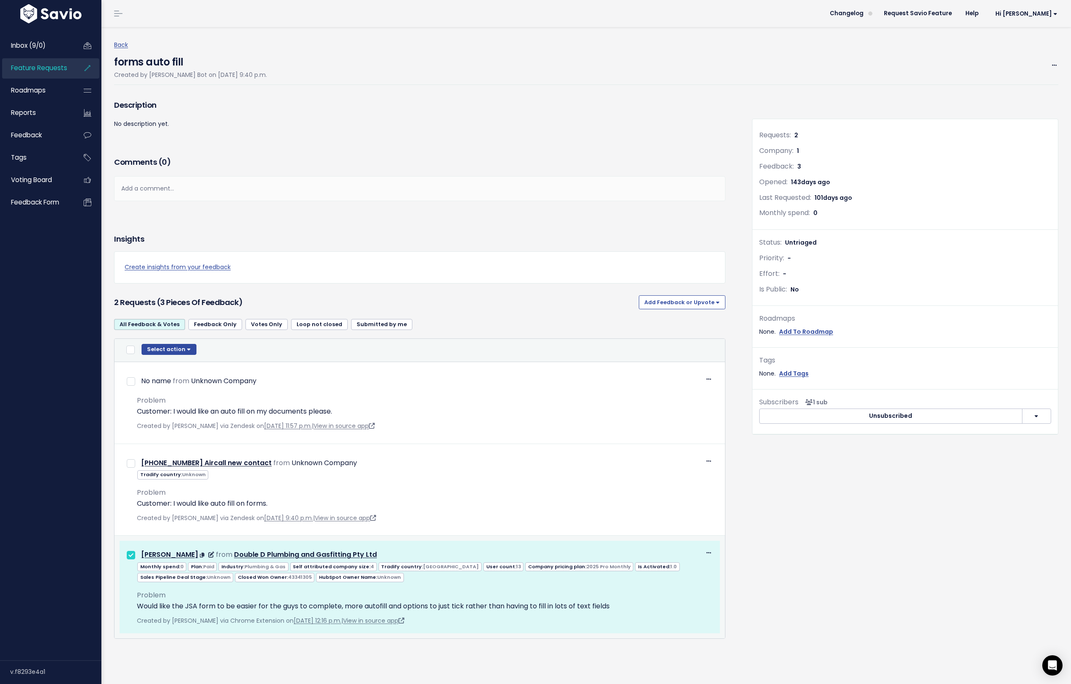
click at [707, 547] on icon at bounding box center [708, 552] width 5 height 5
click at [164, 347] on button "Select action" at bounding box center [169, 349] width 55 height 11
click at [179, 402] on button "Move 1 Feedback to new Feature Request" at bounding box center [225, 403] width 162 height 16
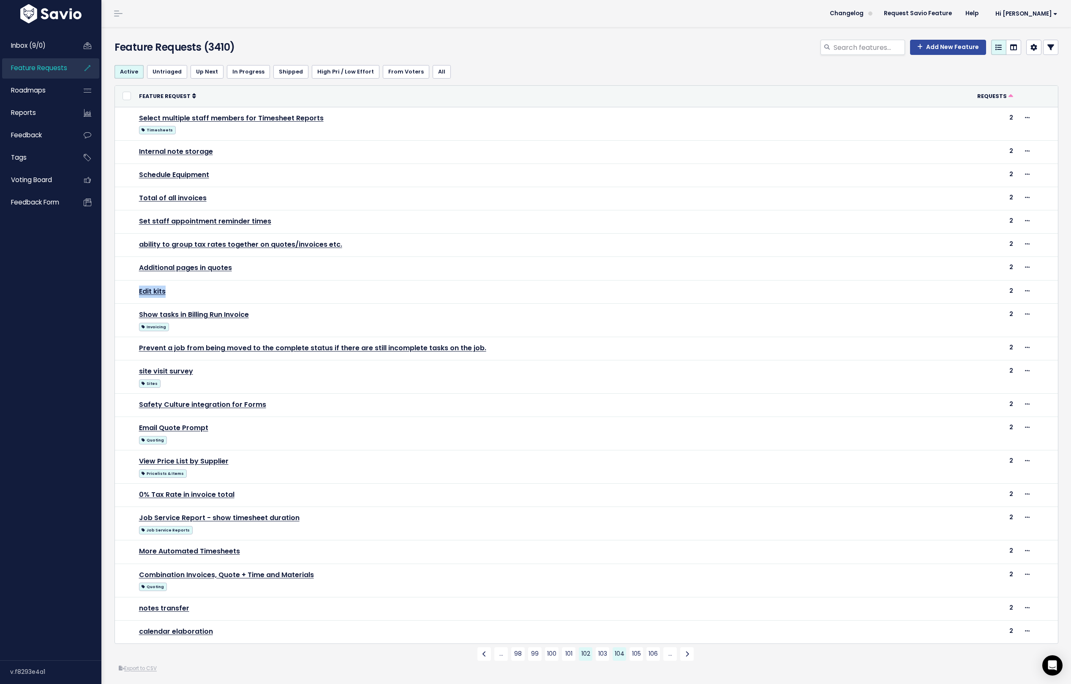
click at [619, 647] on link "104" at bounding box center [620, 654] width 14 height 14
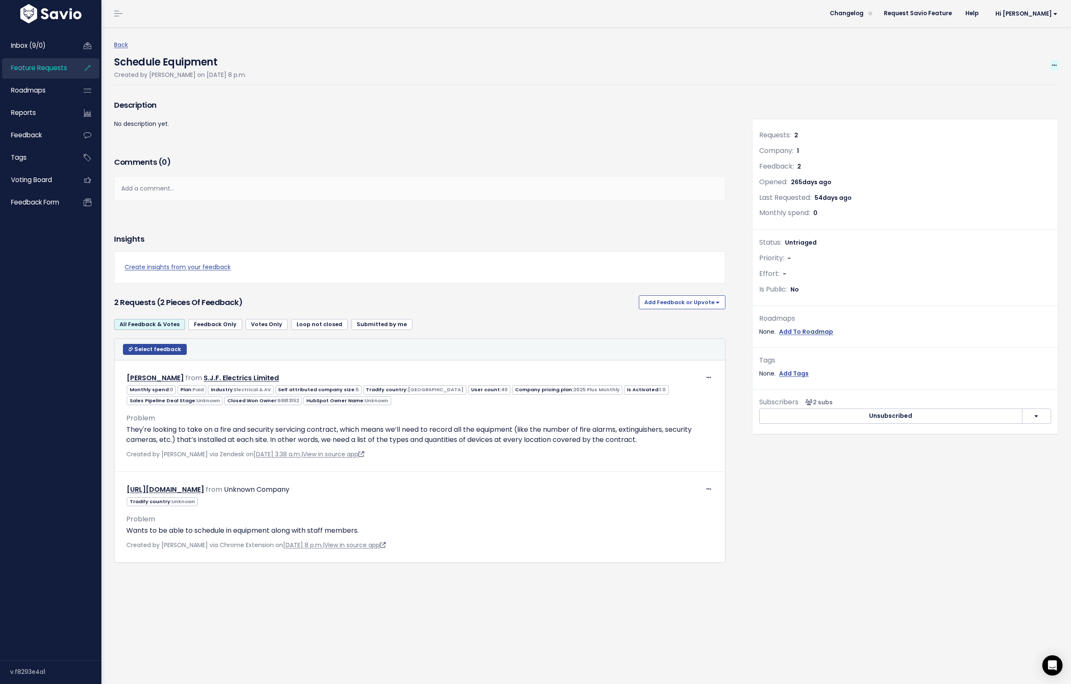
click at [856, 64] on icon at bounding box center [1054, 65] width 5 height 5
click at [856, 103] on link "Merge" at bounding box center [1026, 105] width 63 height 16
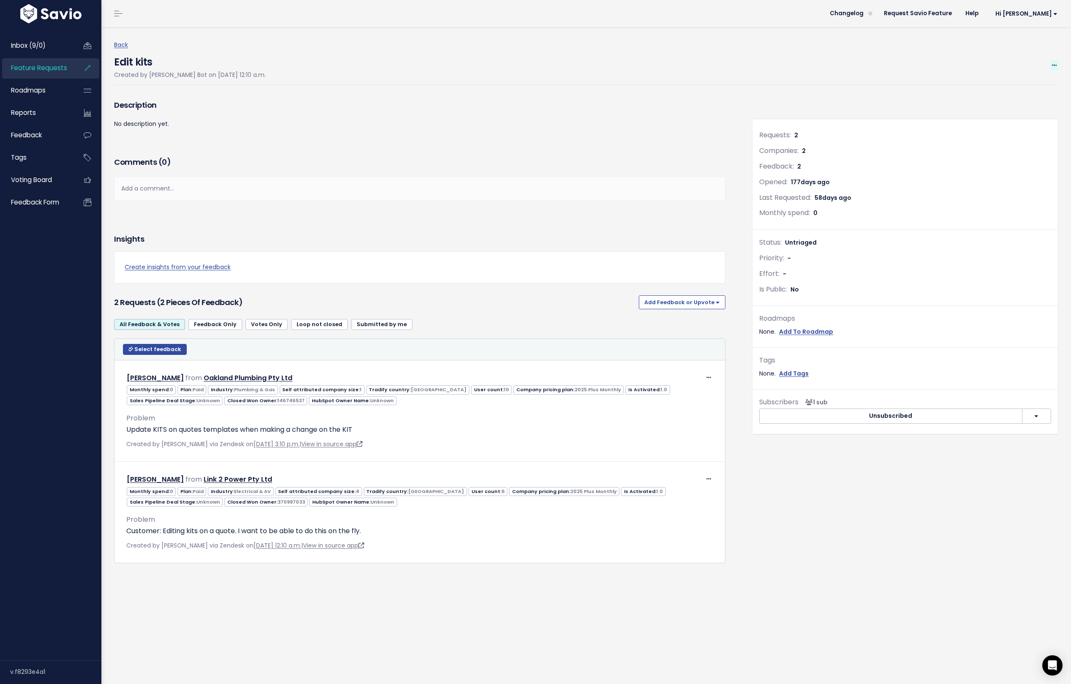
click at [856, 63] on span at bounding box center [1054, 65] width 8 height 11
click at [856, 104] on link "Merge" at bounding box center [1026, 105] width 63 height 16
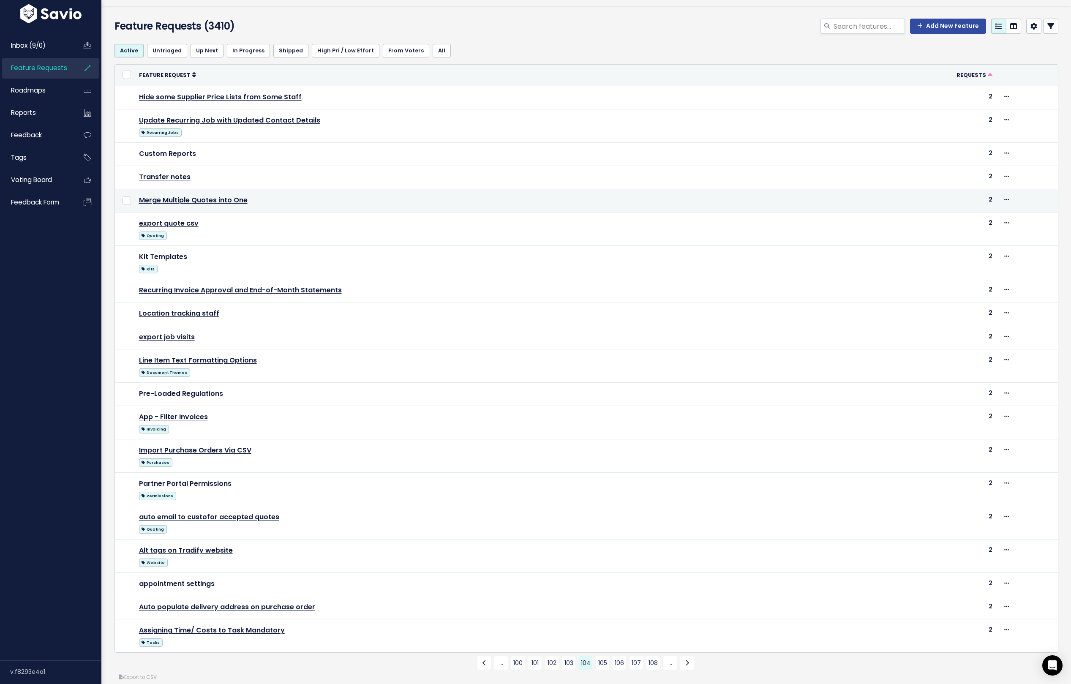
scroll to position [27, 0]
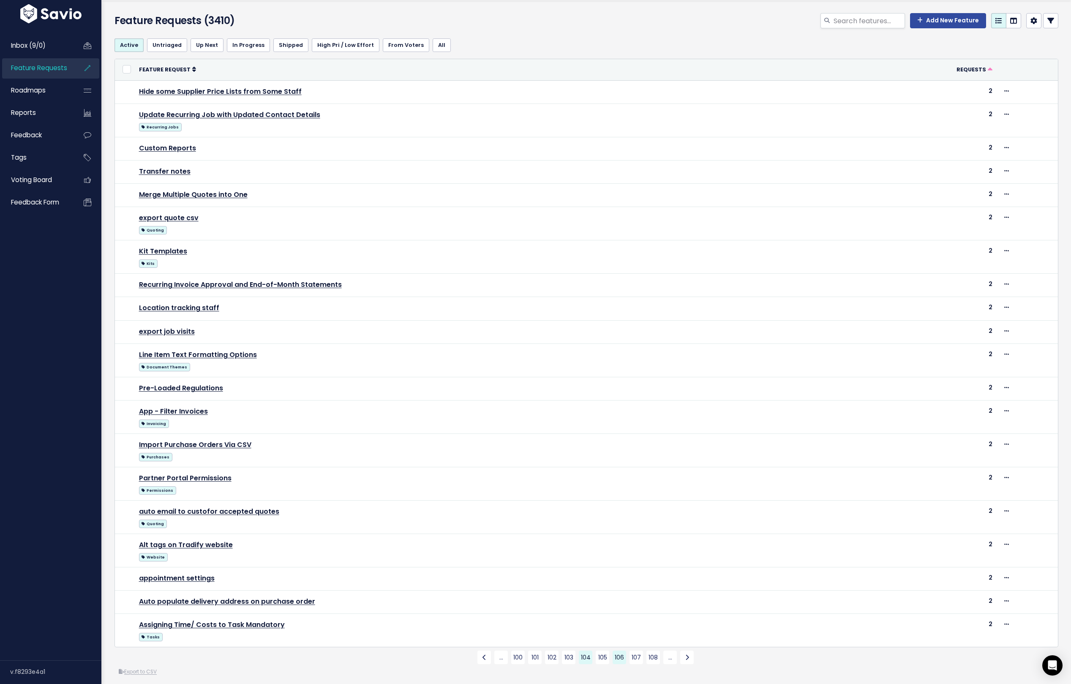
click at [617, 651] on link "106" at bounding box center [620, 658] width 14 height 14
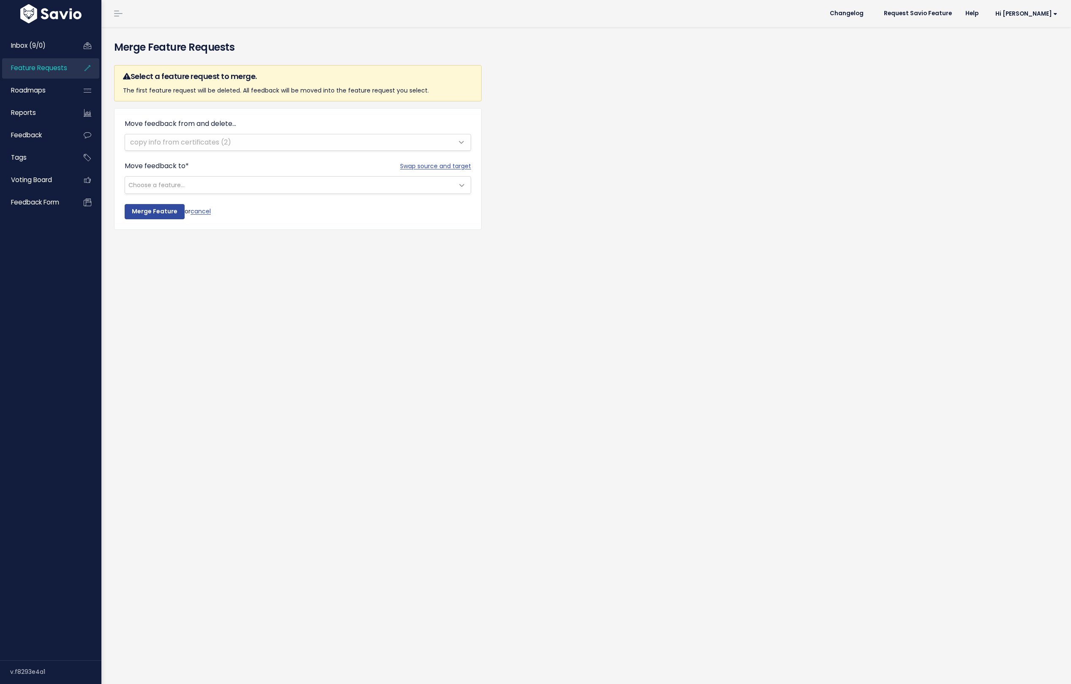
click at [253, 184] on span "Choose a feature..." at bounding box center [289, 185] width 329 height 17
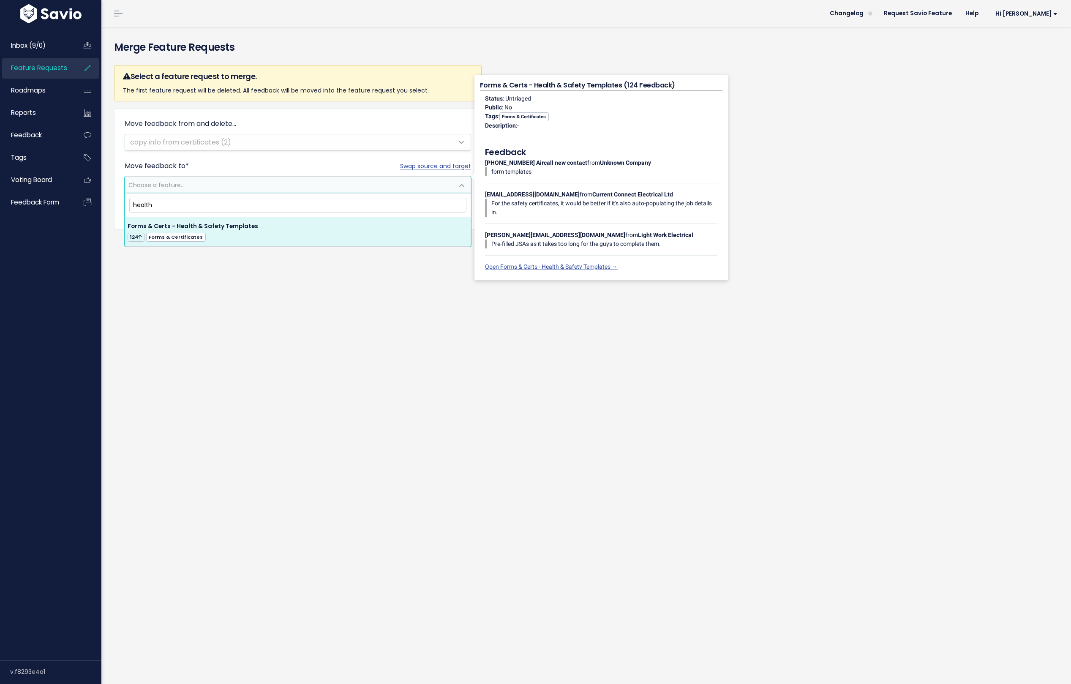
type input "health"
select select "37579"
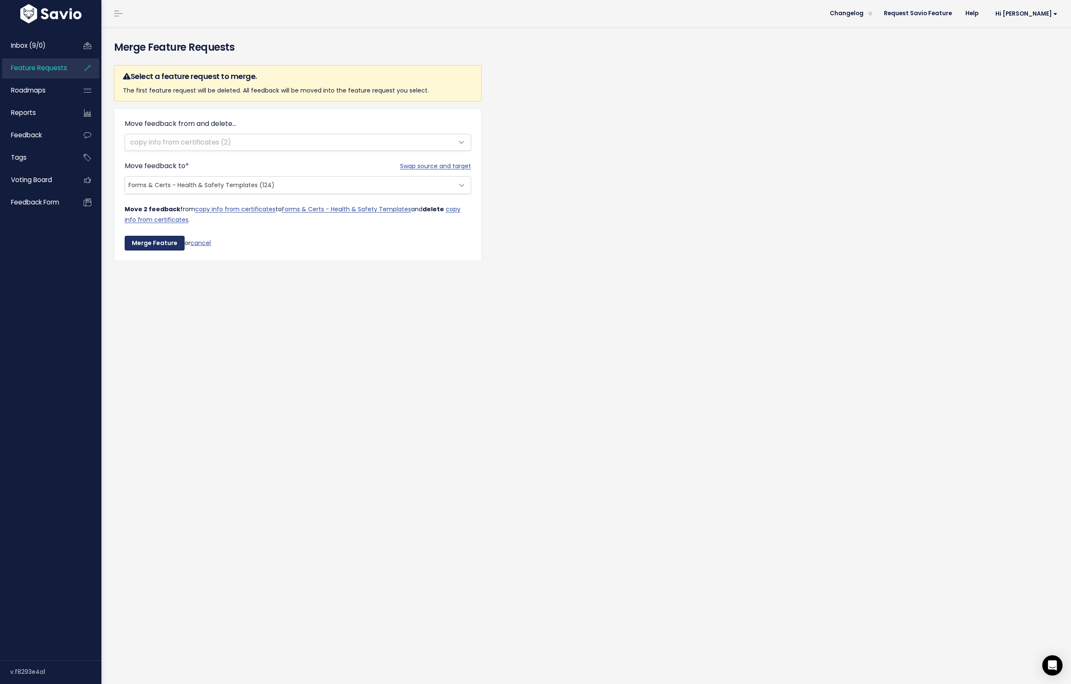
click at [155, 240] on input "Merge Feature" at bounding box center [155, 243] width 60 height 15
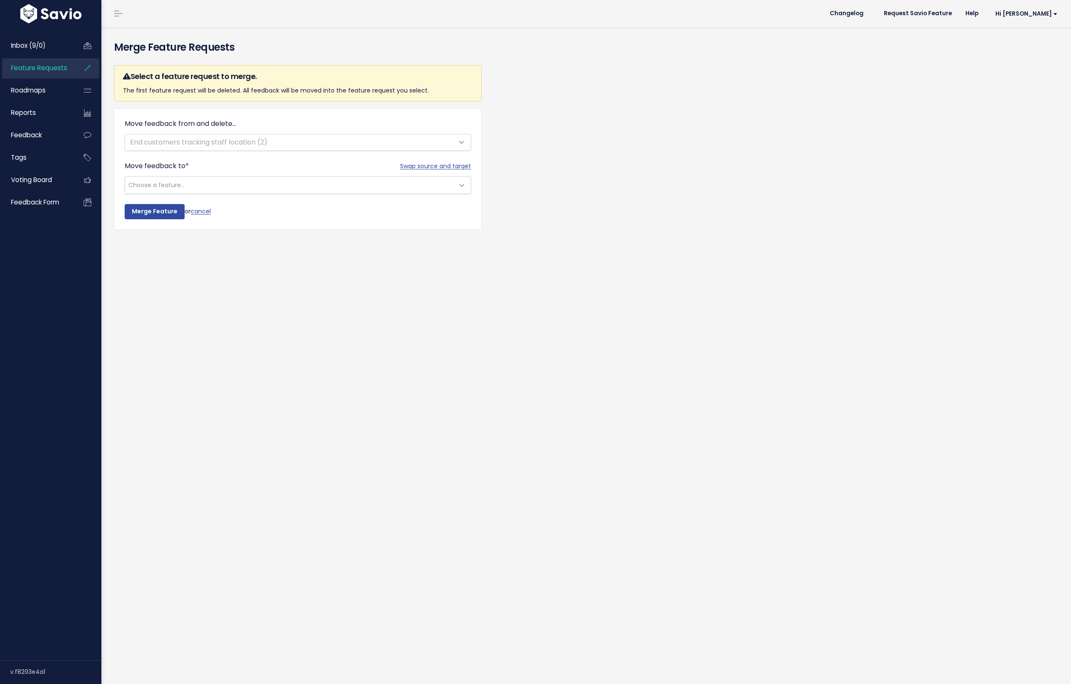
click at [233, 185] on span "Choose a feature..." at bounding box center [289, 185] width 329 height 17
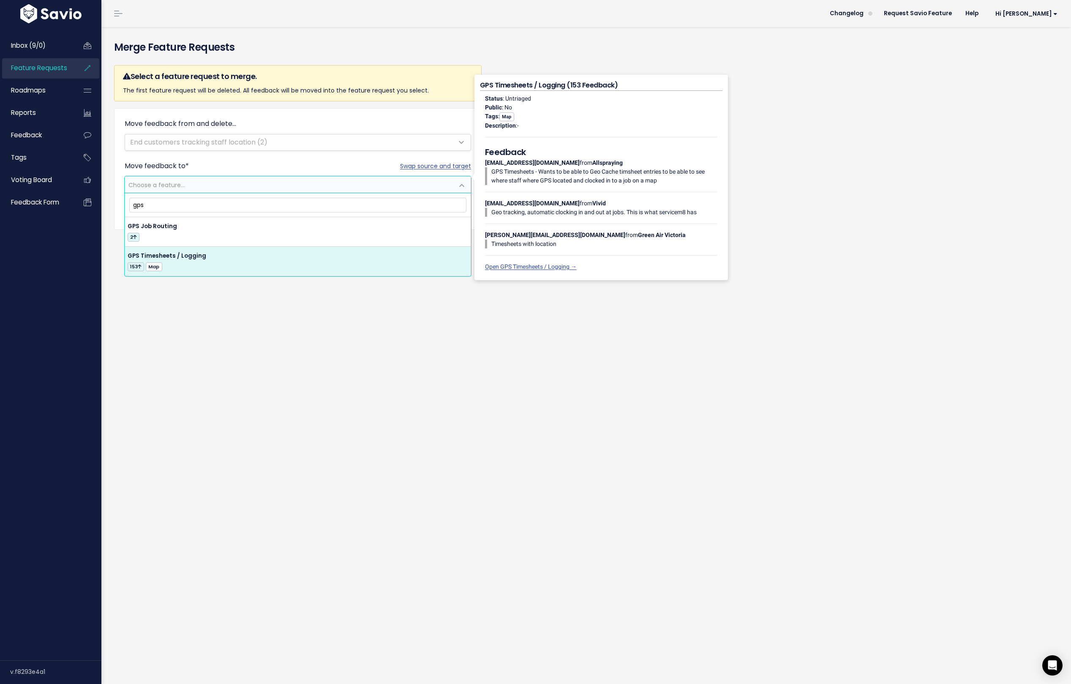
type input "gps"
select select "13058"
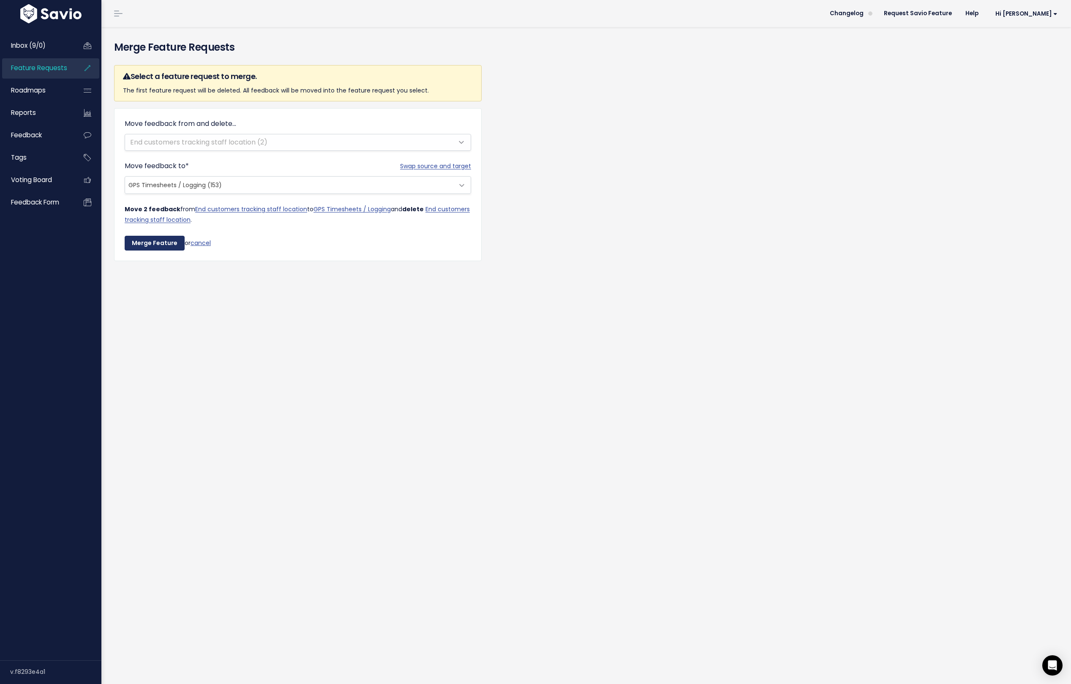
click at [147, 236] on input "Merge Feature" at bounding box center [155, 243] width 60 height 15
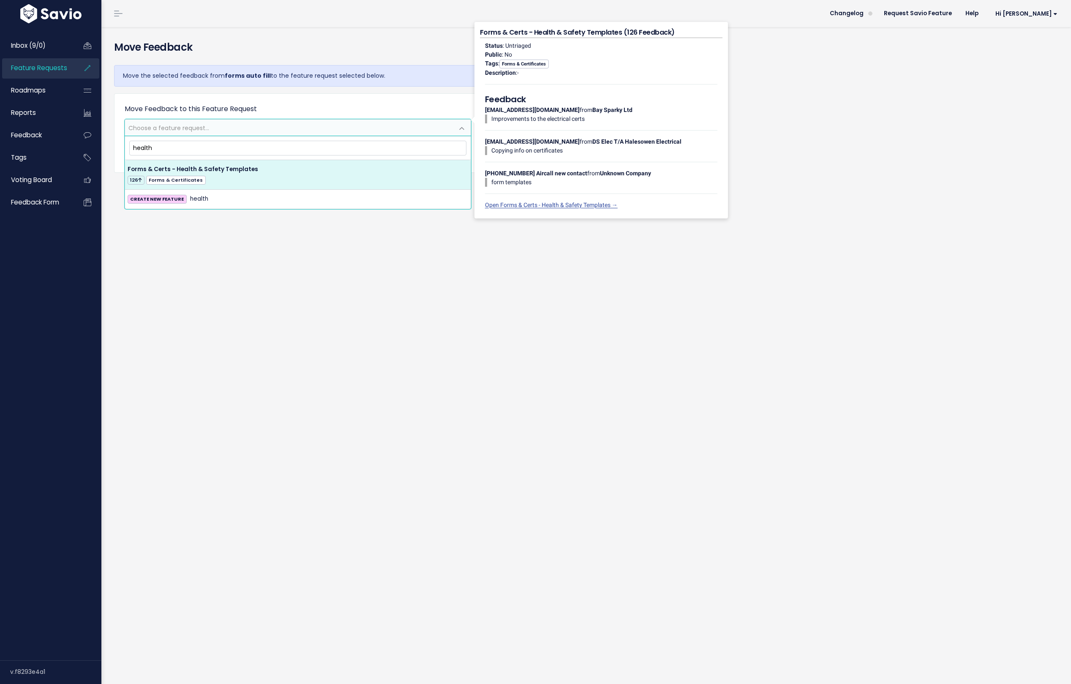
type input "health"
select select "37579"
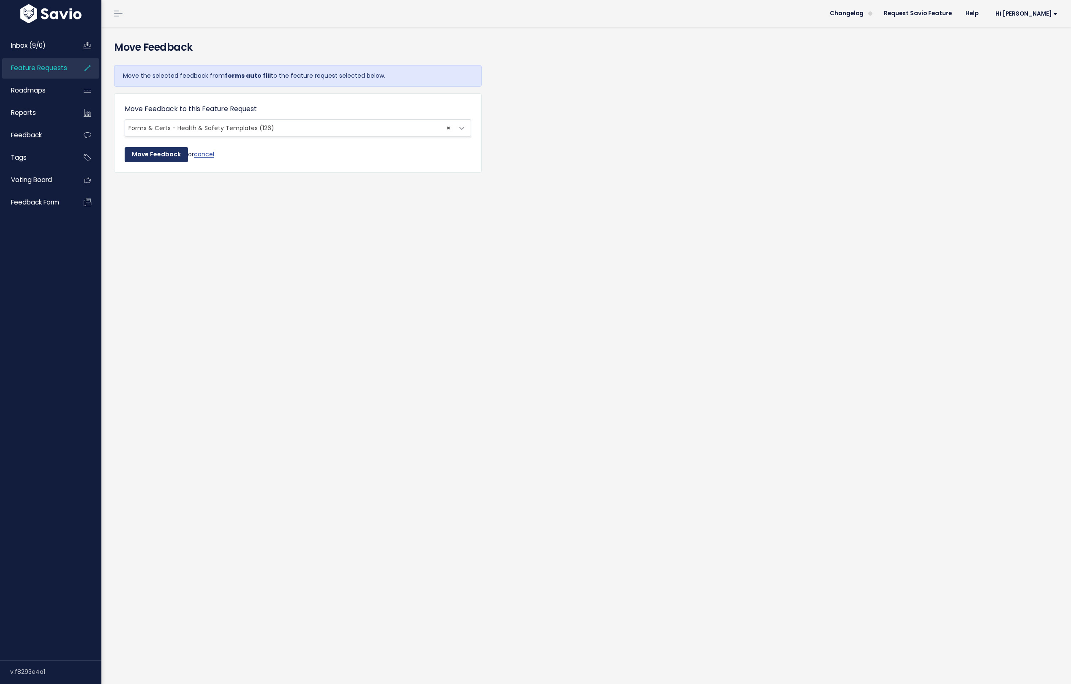
click at [164, 153] on input "Move Feedback" at bounding box center [156, 154] width 63 height 15
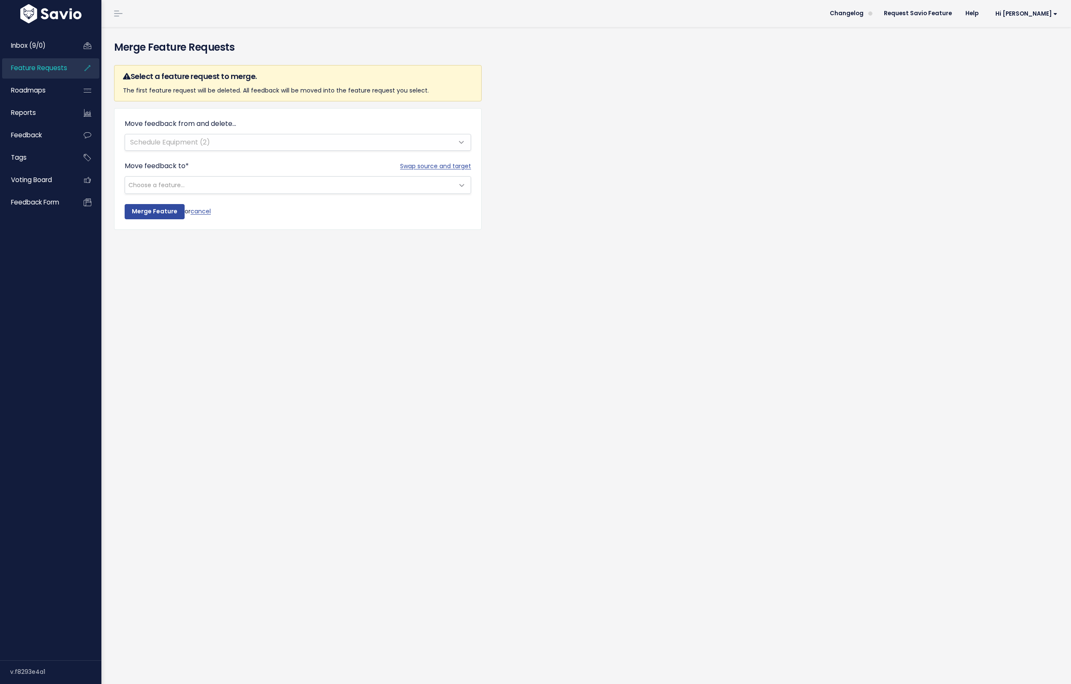
click at [185, 180] on span "Choose a feature..." at bounding box center [289, 185] width 329 height 17
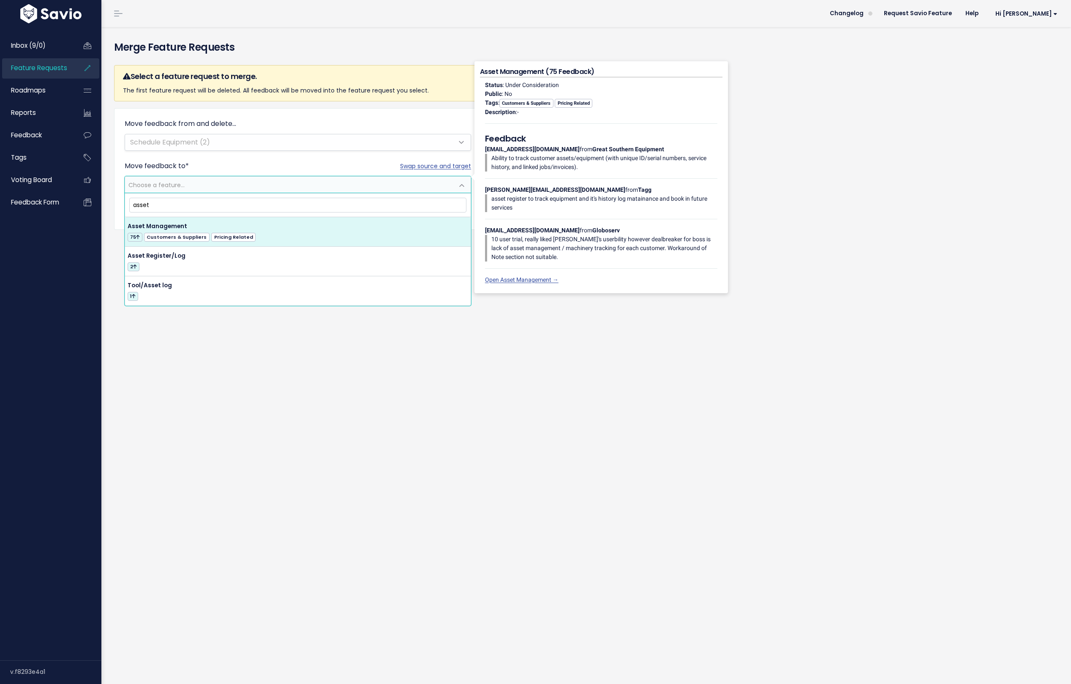
type input "asset"
select select "13614"
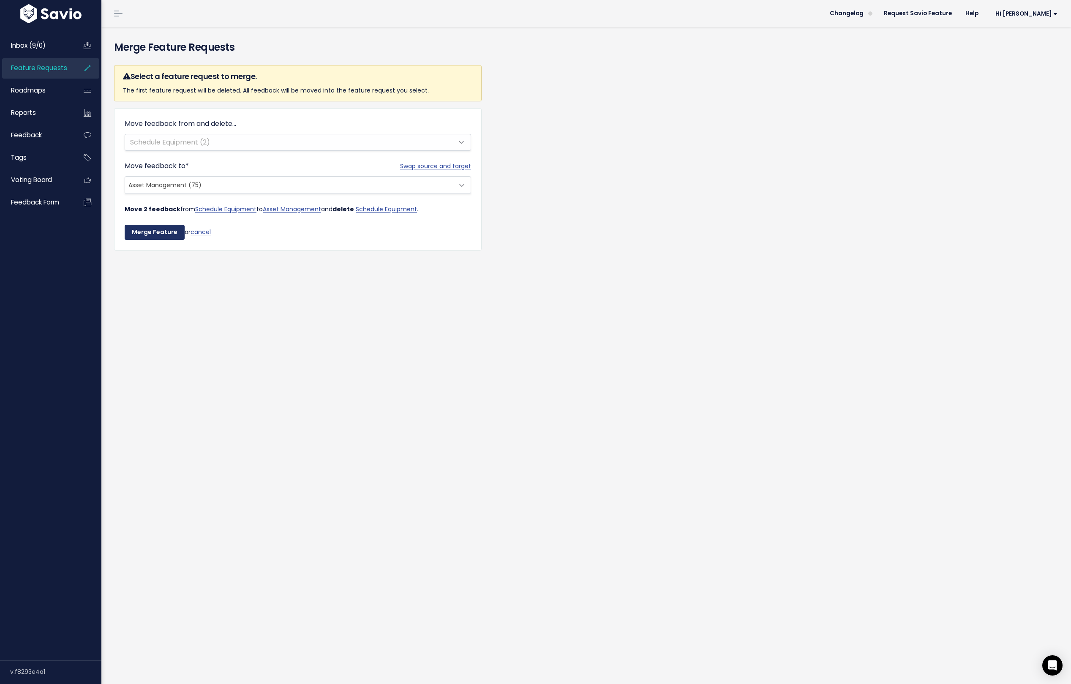
click at [154, 236] on input "Merge Feature" at bounding box center [155, 232] width 60 height 15
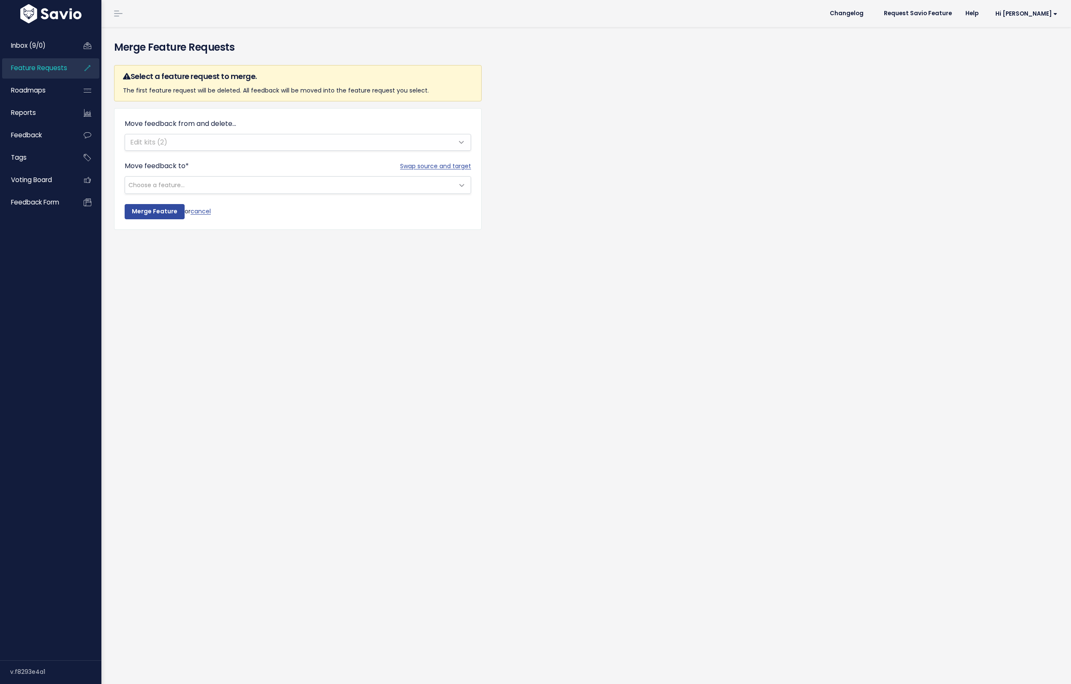
click at [173, 179] on span "Choose a feature..." at bounding box center [289, 185] width 329 height 17
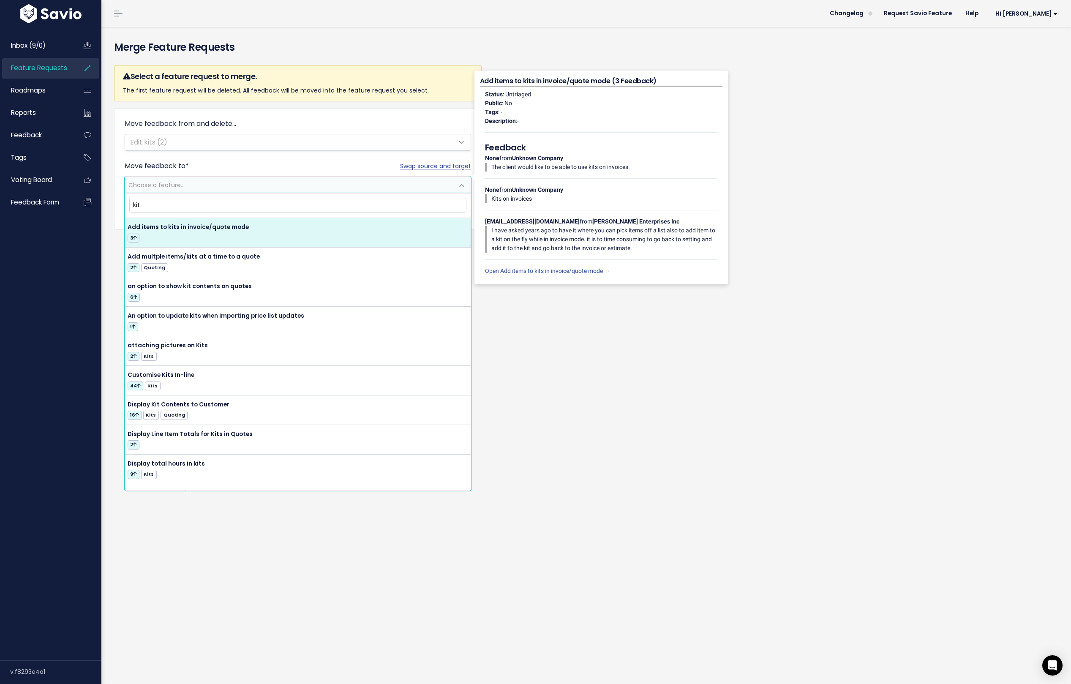
scroll to position [52, 0]
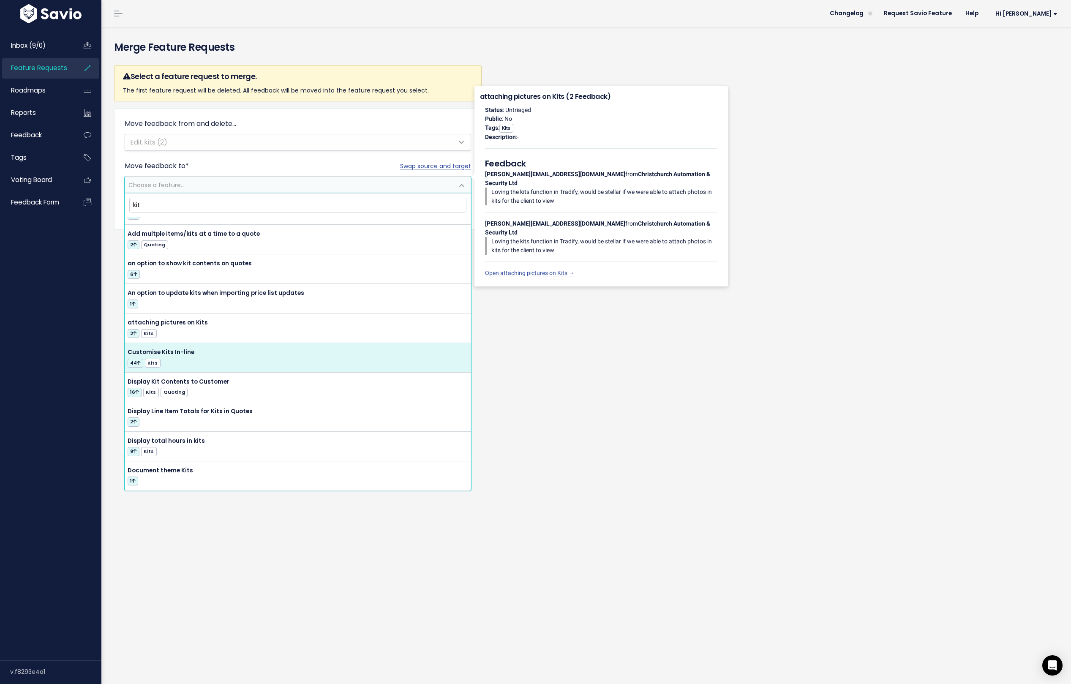
type input "kit"
select select "14339"
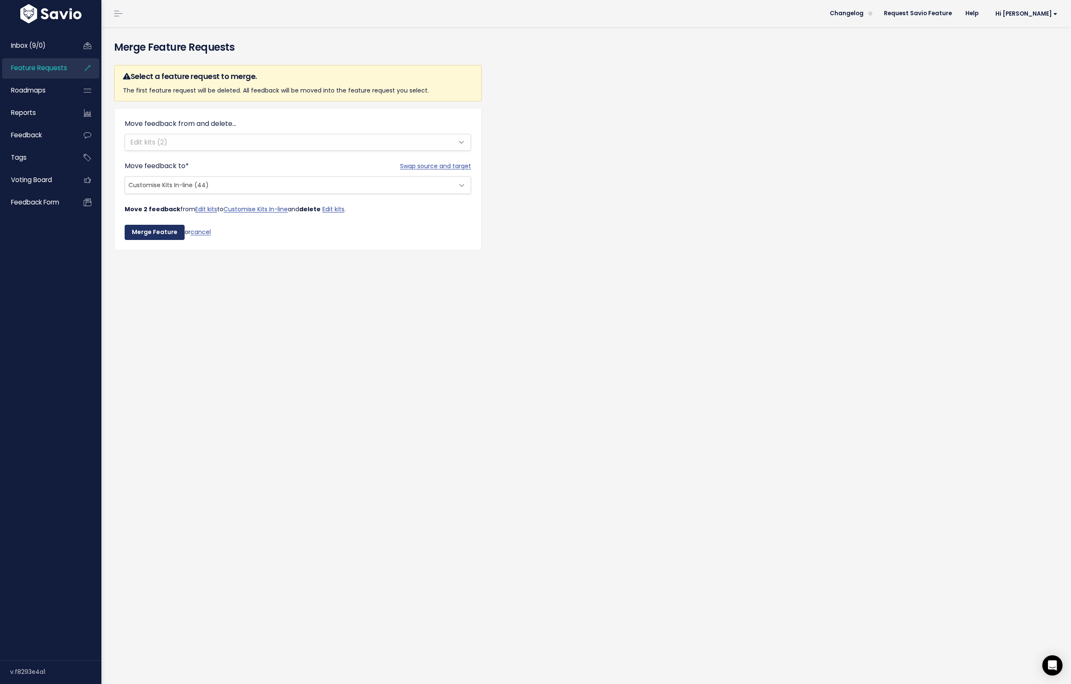
click at [151, 232] on input "Merge Feature" at bounding box center [155, 232] width 60 height 15
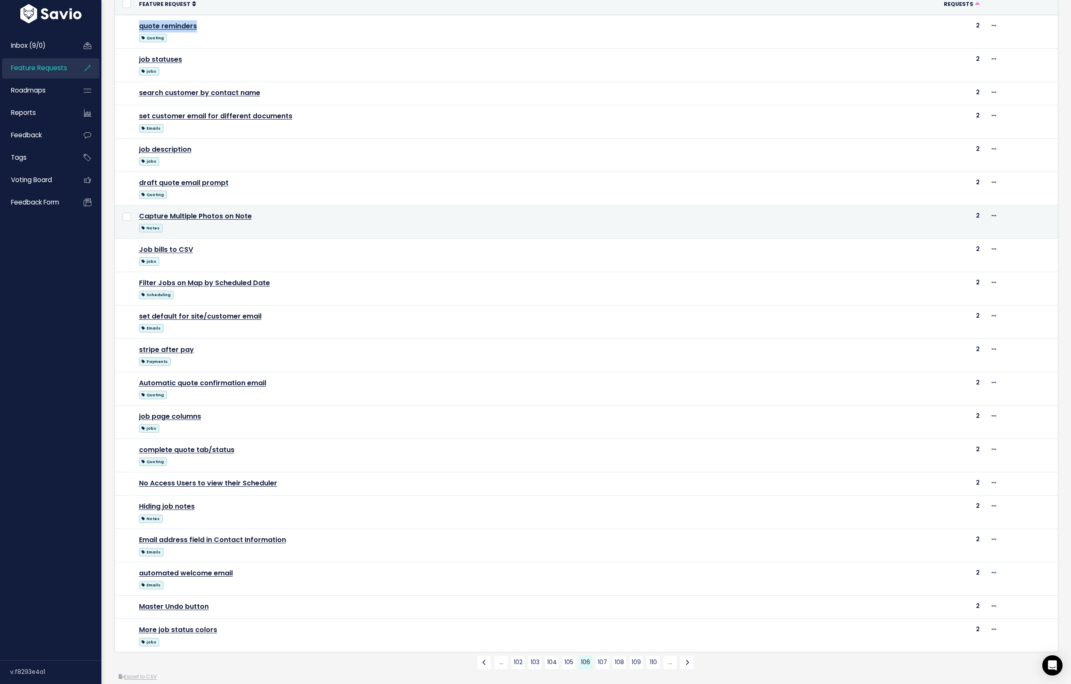
scroll to position [98, 0]
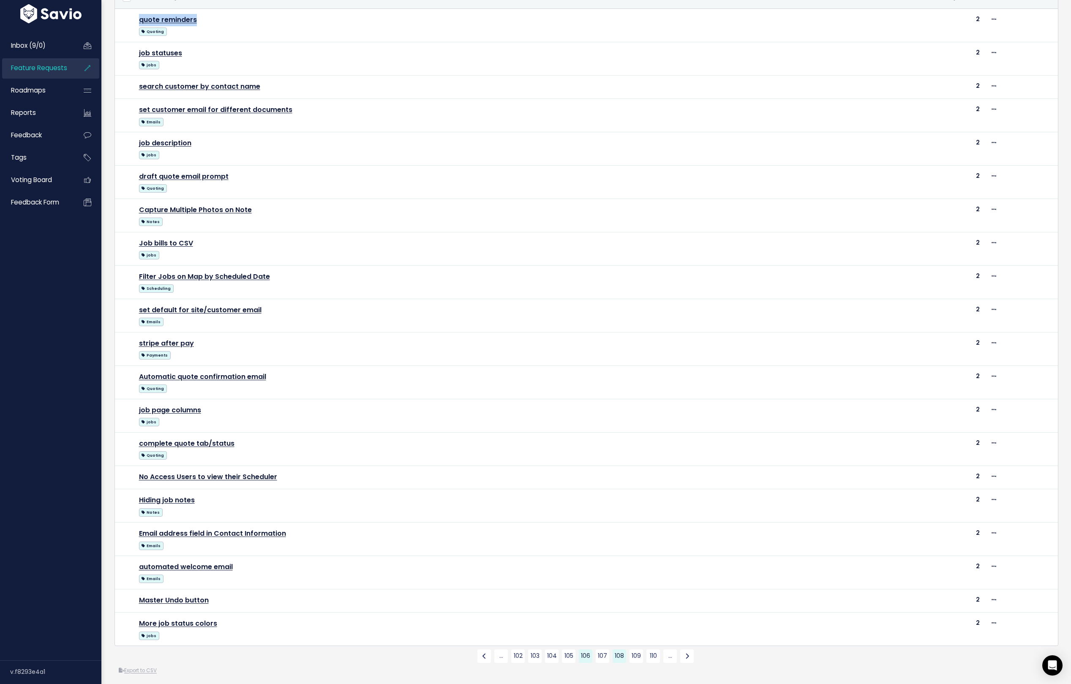
click at [621, 654] on link "108" at bounding box center [620, 656] width 14 height 14
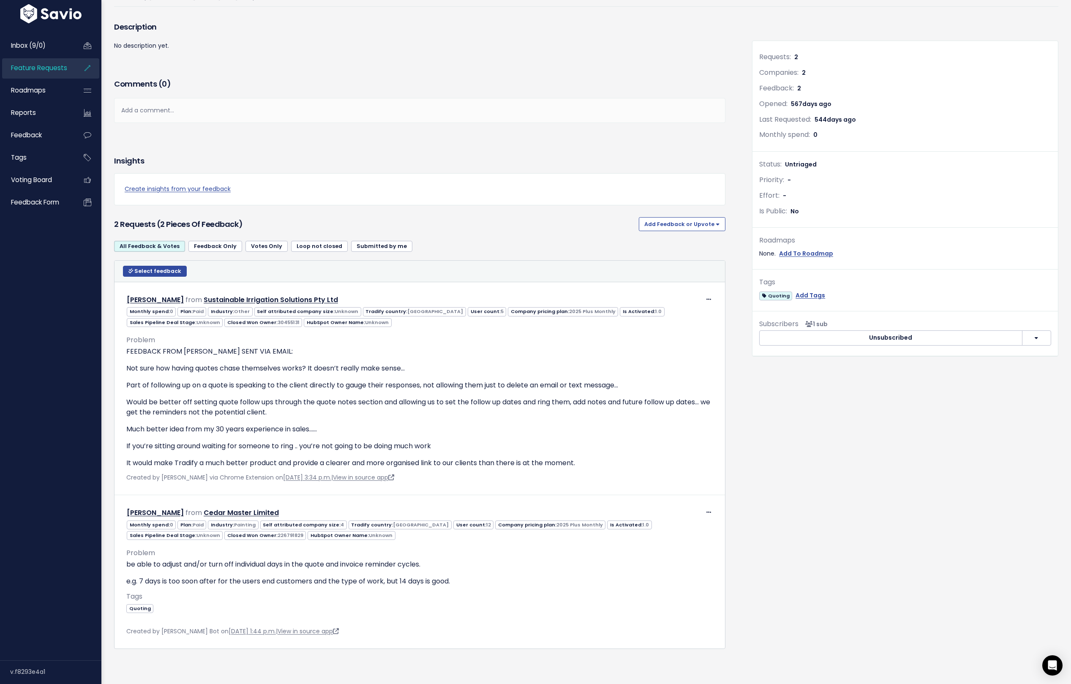
scroll to position [78, 0]
click at [161, 270] on span "Select feedback" at bounding box center [157, 270] width 47 height 7
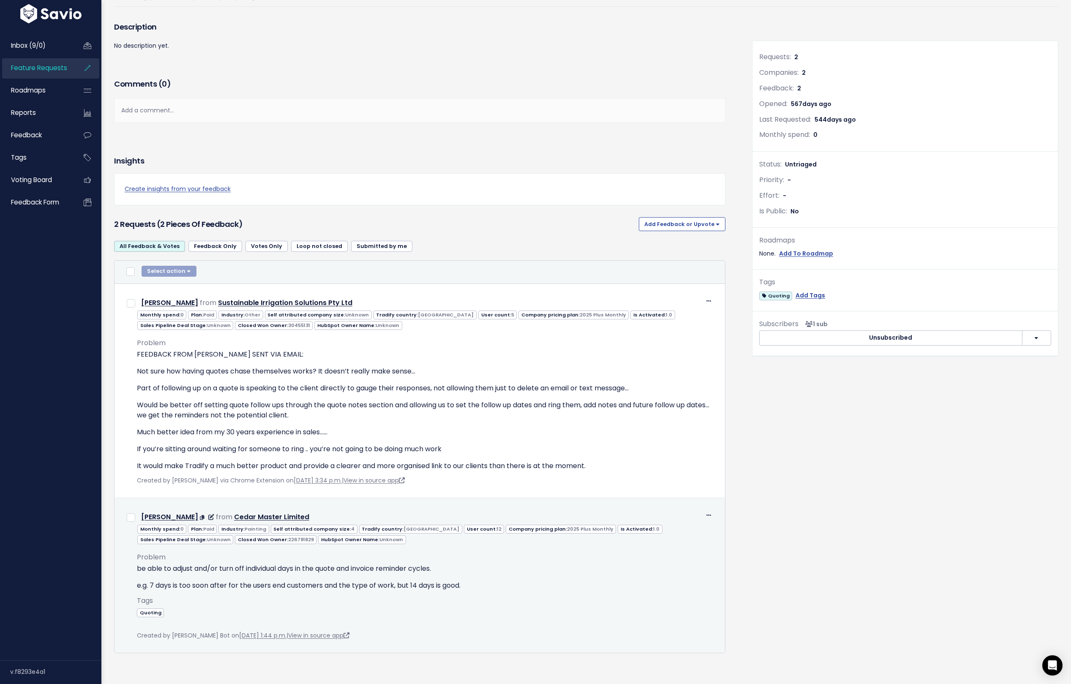
click at [135, 518] on div "Edit Return to Inbox Delete Jessica Sherwood from Cedar Master Limited" at bounding box center [420, 517] width 600 height 14
click at [130, 517] on input "checkbox" at bounding box center [131, 517] width 8 height 8
checkbox input "true"
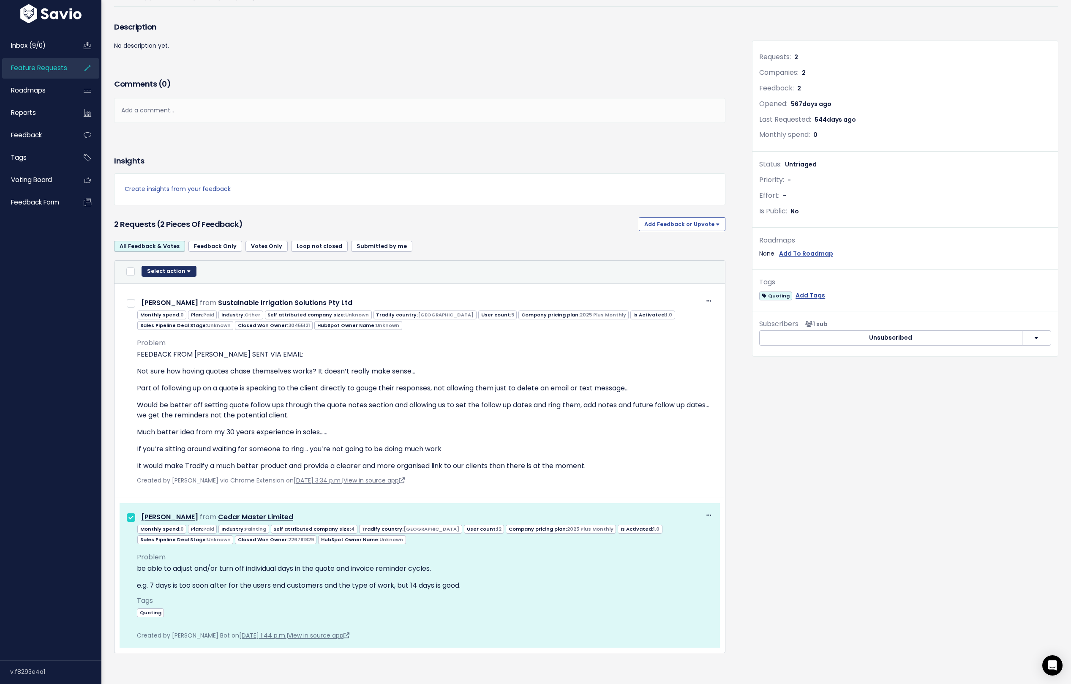
click at [169, 274] on button "Select action" at bounding box center [169, 271] width 55 height 11
click at [184, 323] on button "Move 1 Feedback to new Feature Request" at bounding box center [225, 324] width 162 height 16
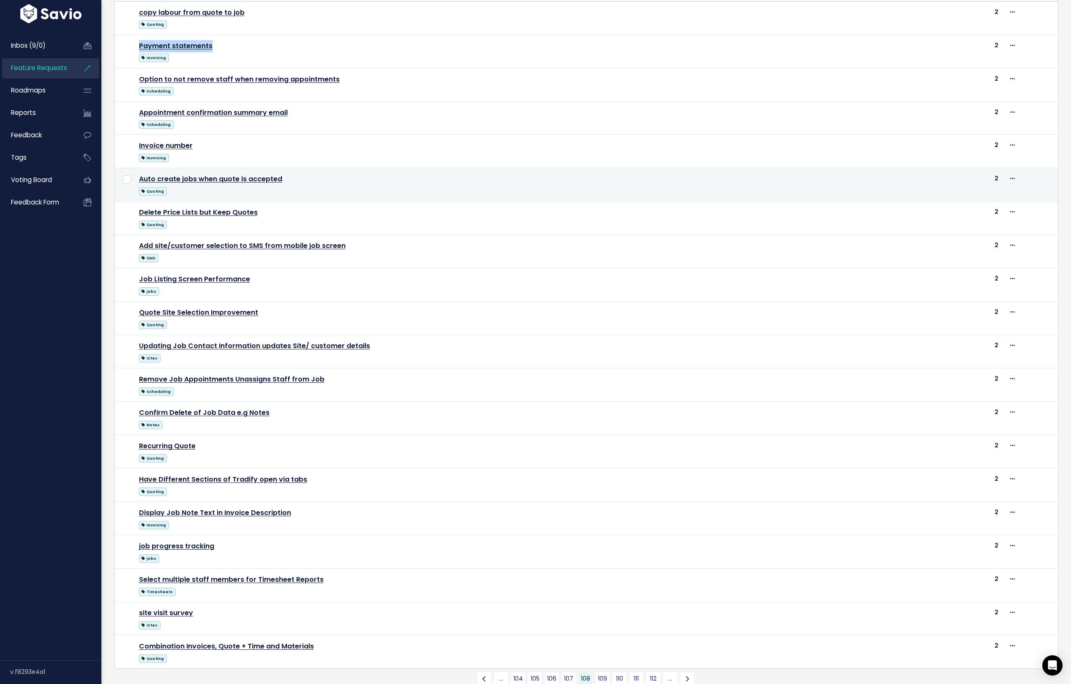
scroll to position [129, 0]
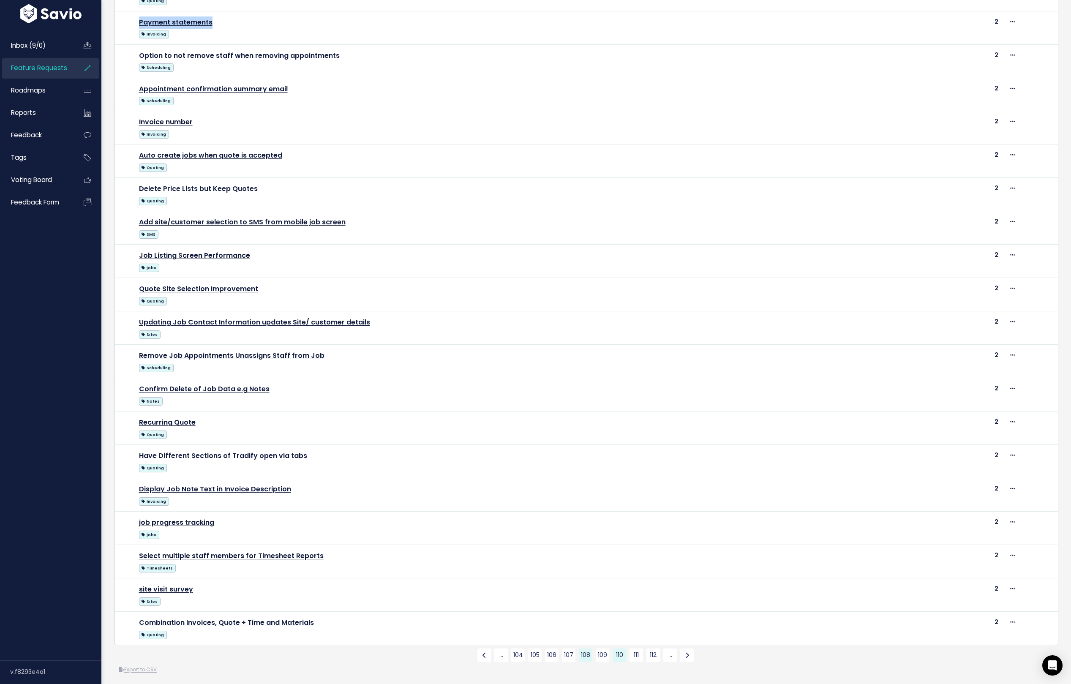
click at [620, 652] on link "110" at bounding box center [620, 656] width 14 height 14
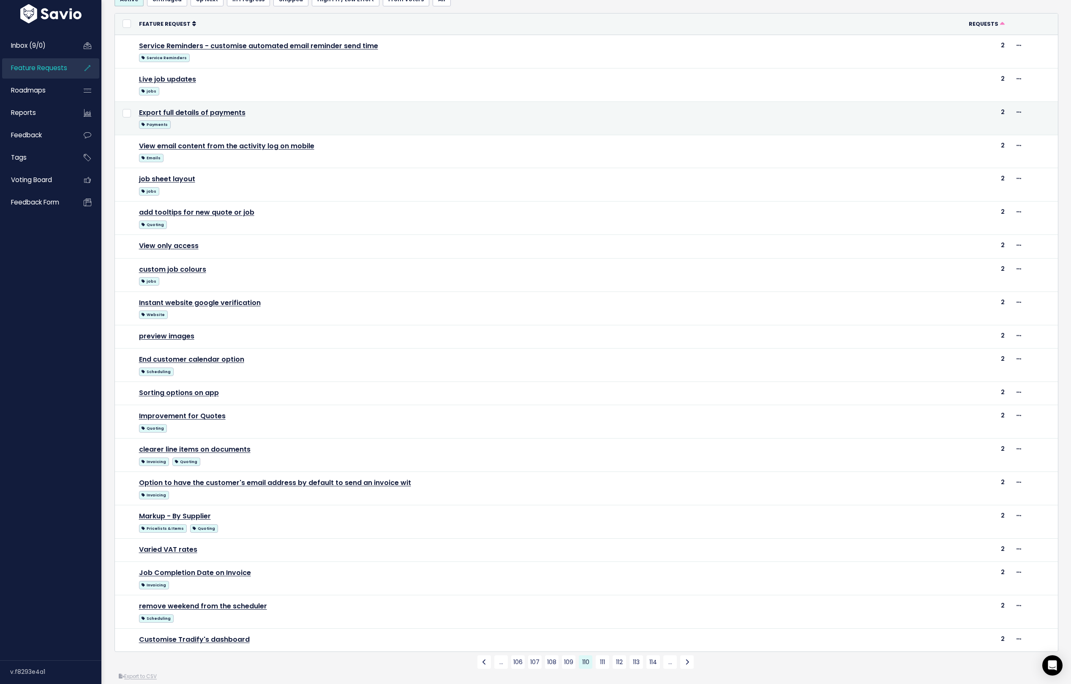
scroll to position [78, 0]
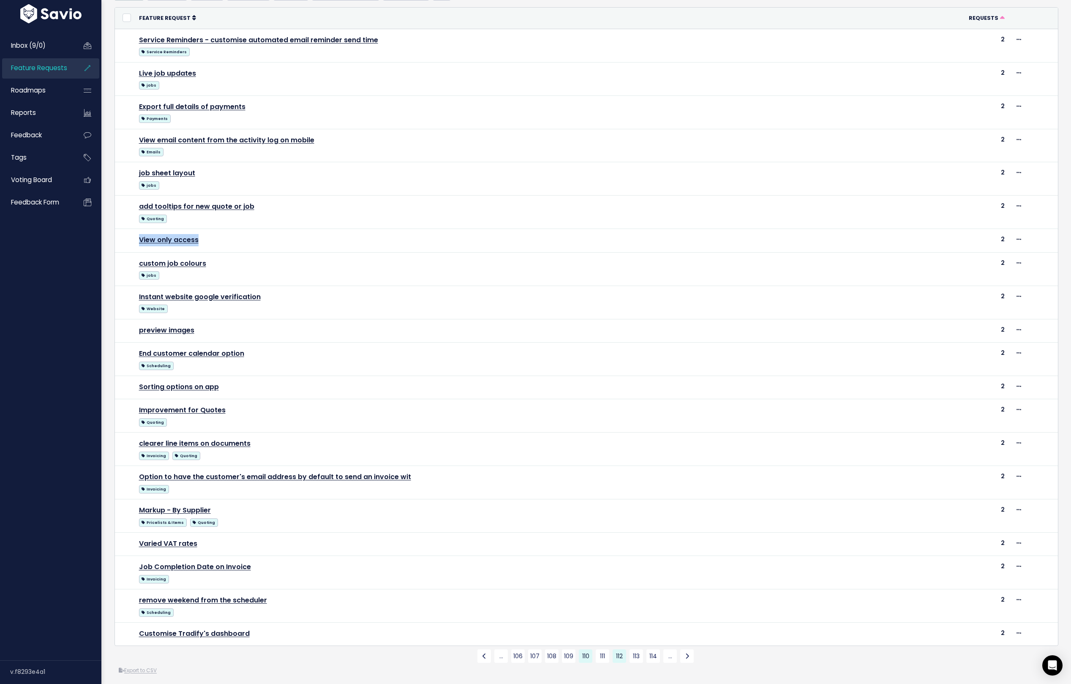
click at [620, 649] on link "112" at bounding box center [620, 656] width 14 height 14
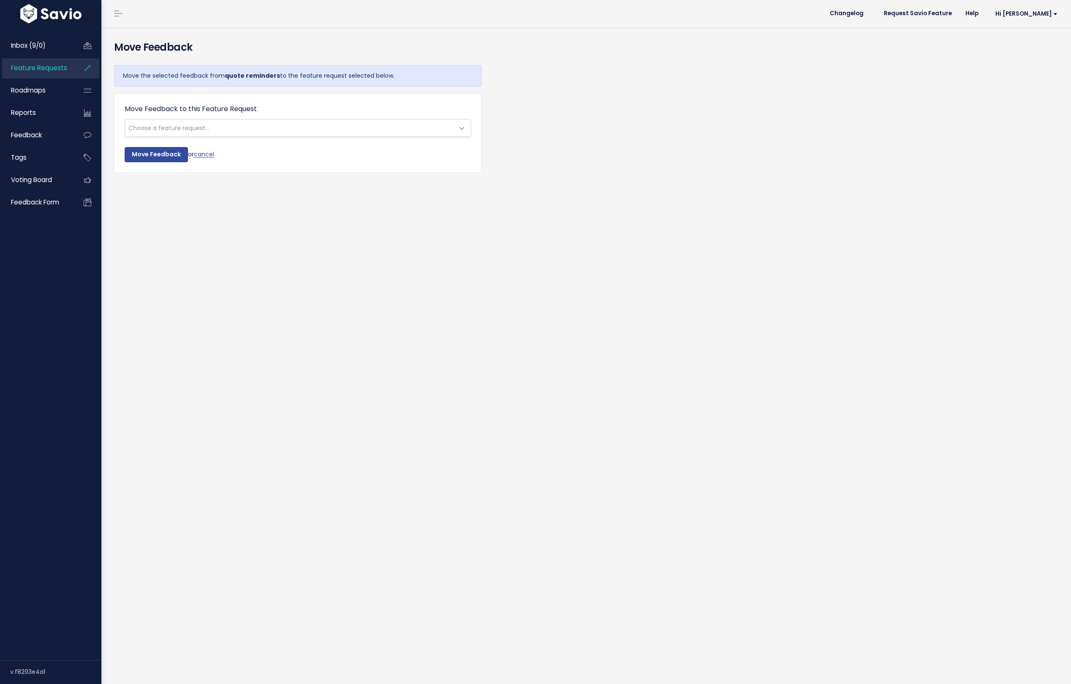
click at [227, 126] on span "Choose a feature request..." at bounding box center [289, 128] width 329 height 17
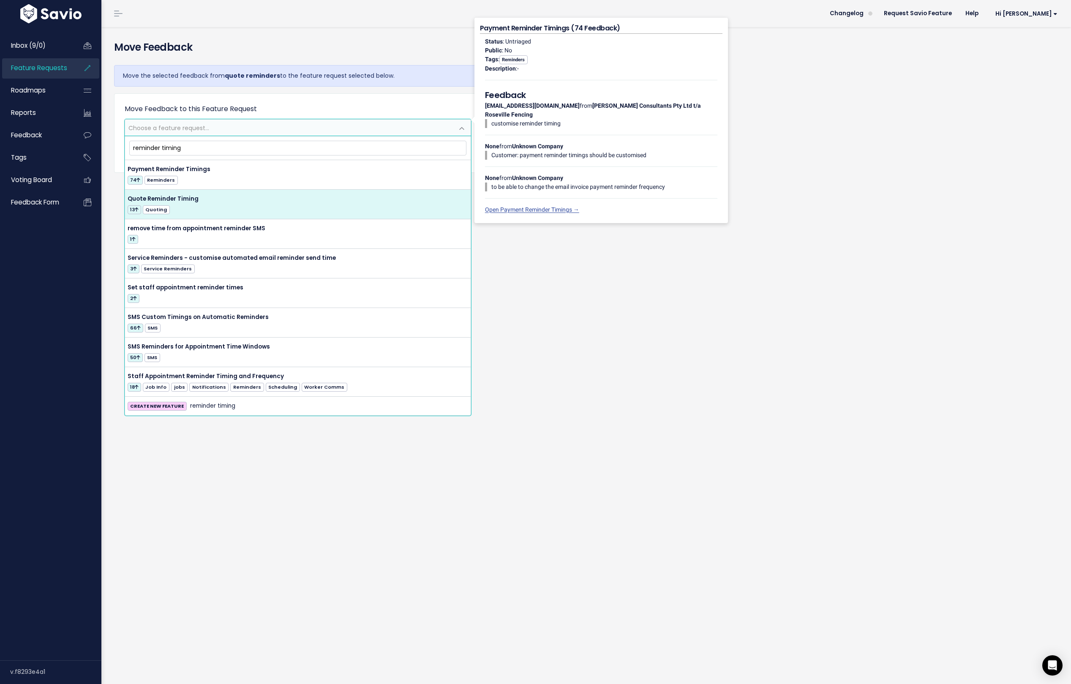
type input "reminder timing"
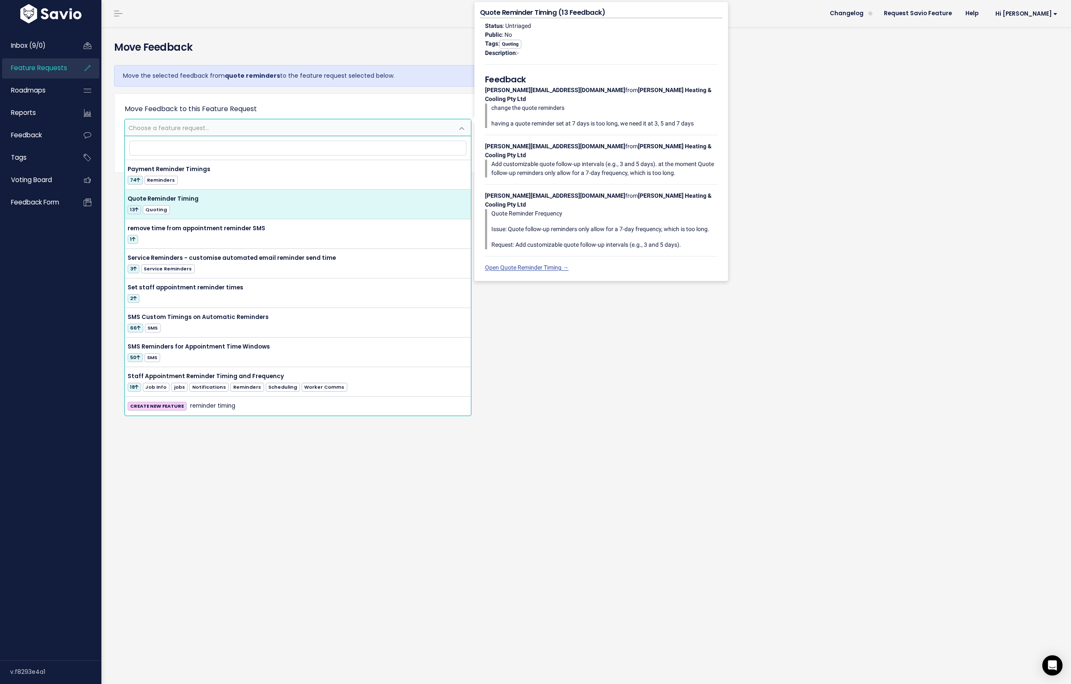
select select "31099"
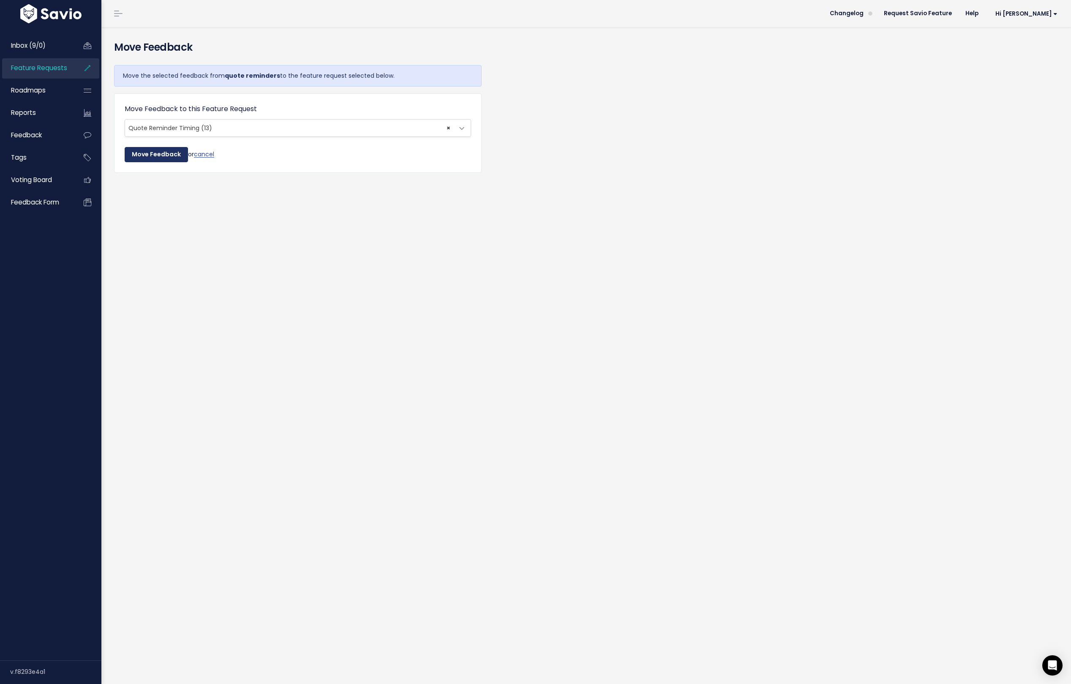
click at [150, 158] on input "Move Feedback" at bounding box center [156, 154] width 63 height 15
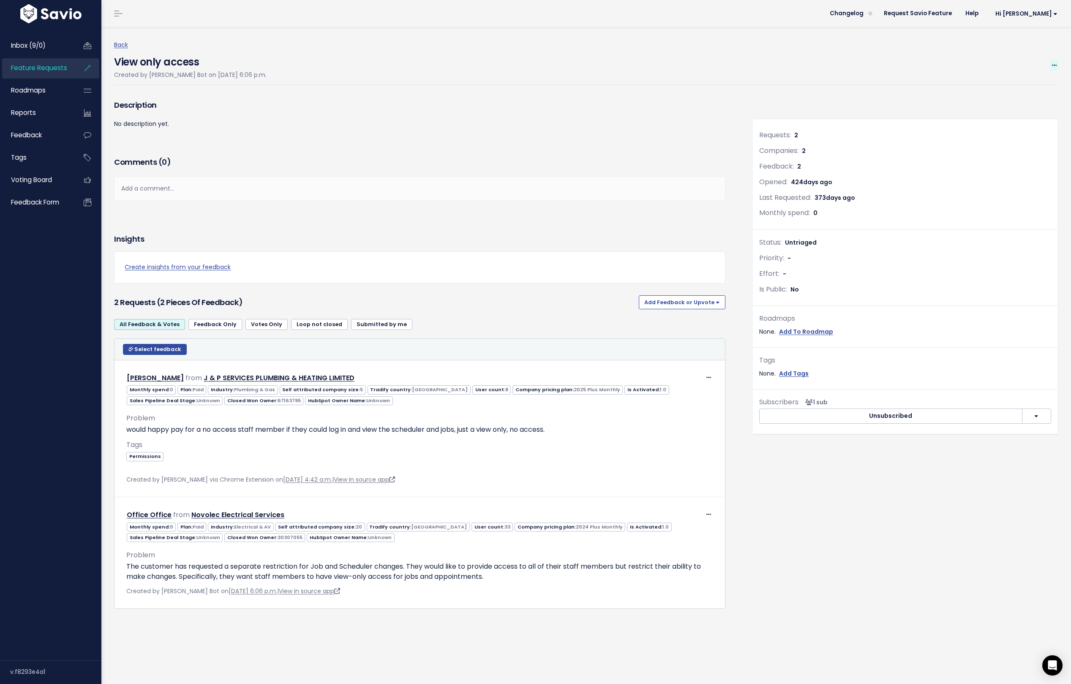
click at [856, 63] on icon at bounding box center [1054, 65] width 5 height 5
click at [856, 104] on link "Merge" at bounding box center [1026, 105] width 63 height 16
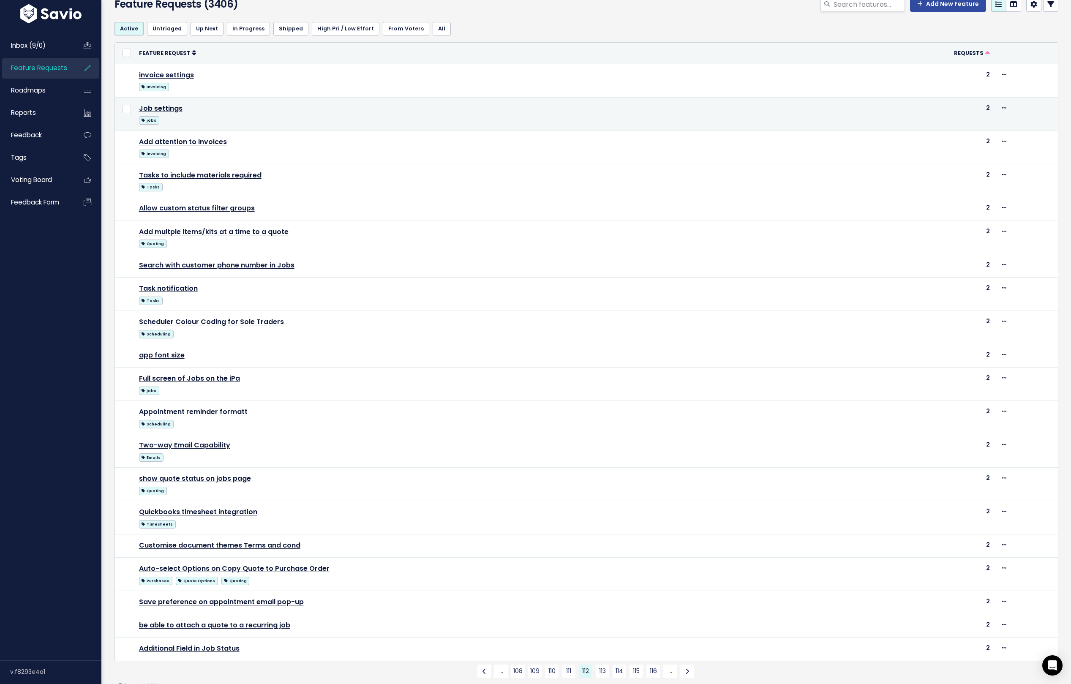
scroll to position [57, 0]
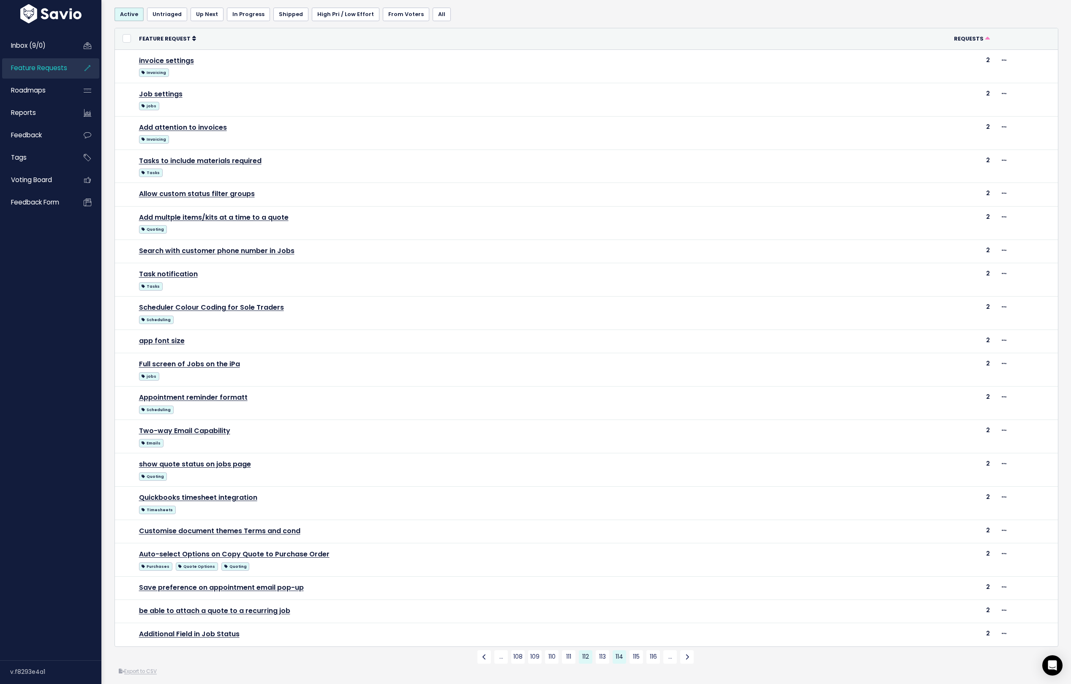
click at [621, 650] on link "114" at bounding box center [620, 657] width 14 height 14
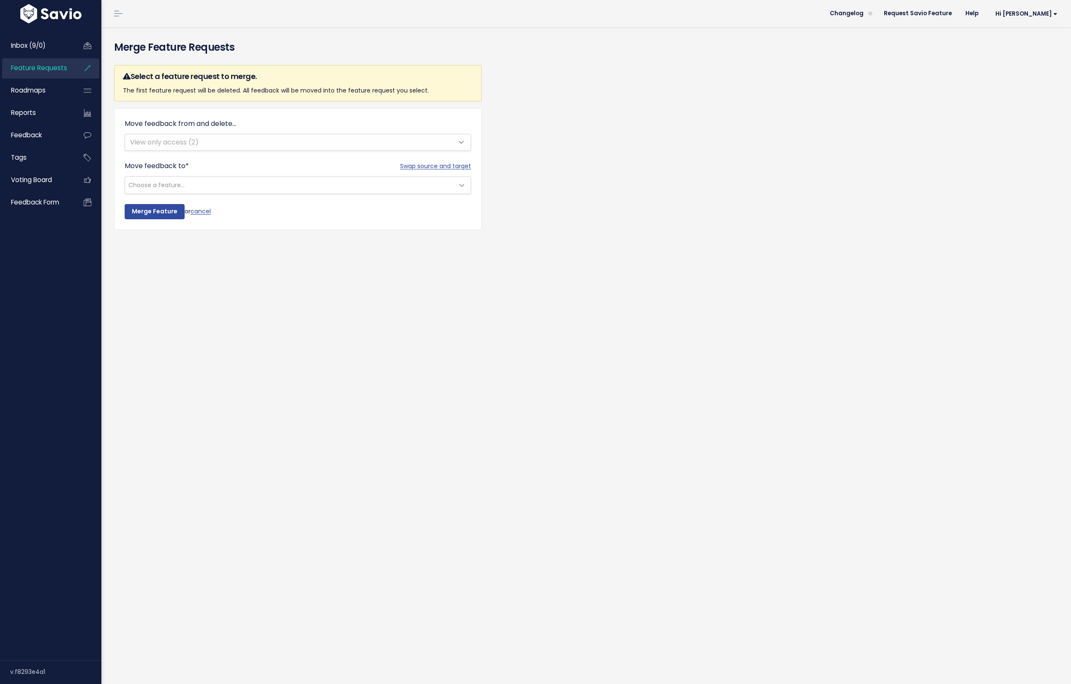
click at [319, 183] on span "Choose a feature..." at bounding box center [289, 185] width 329 height 17
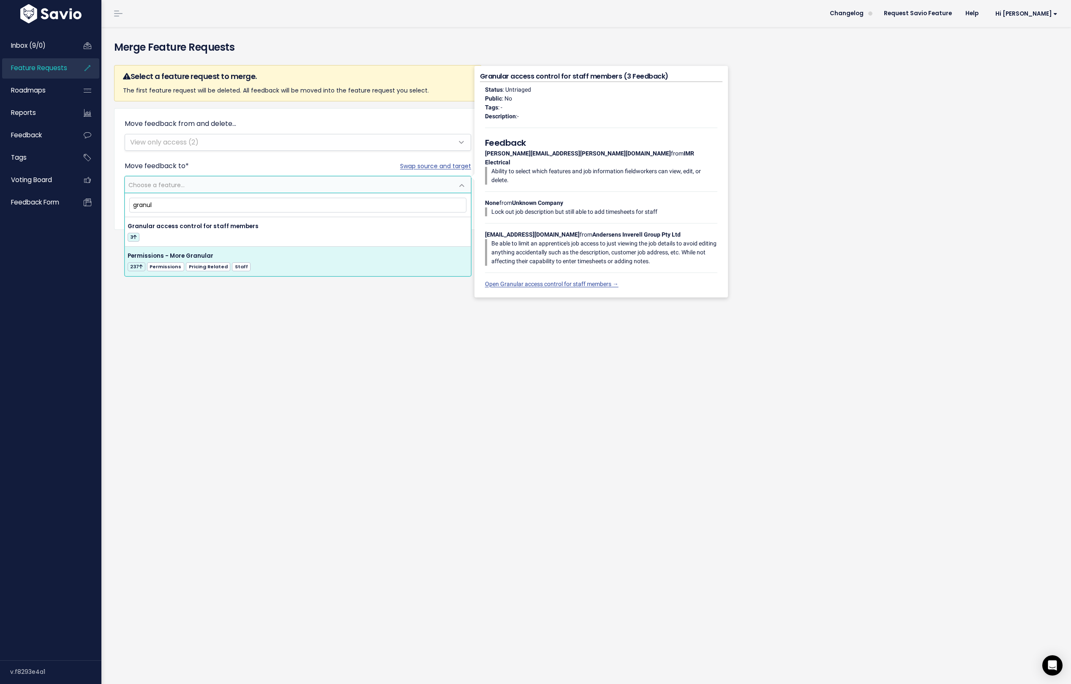
type input "granul"
select select "13494"
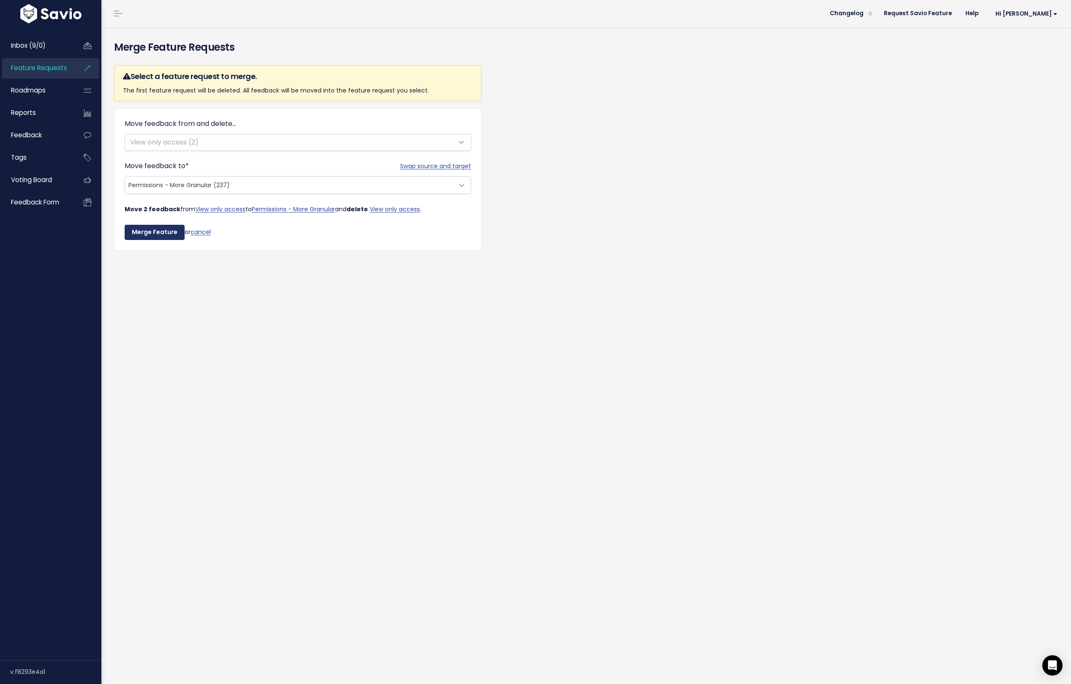
click at [147, 229] on input "Merge Feature" at bounding box center [155, 232] width 60 height 15
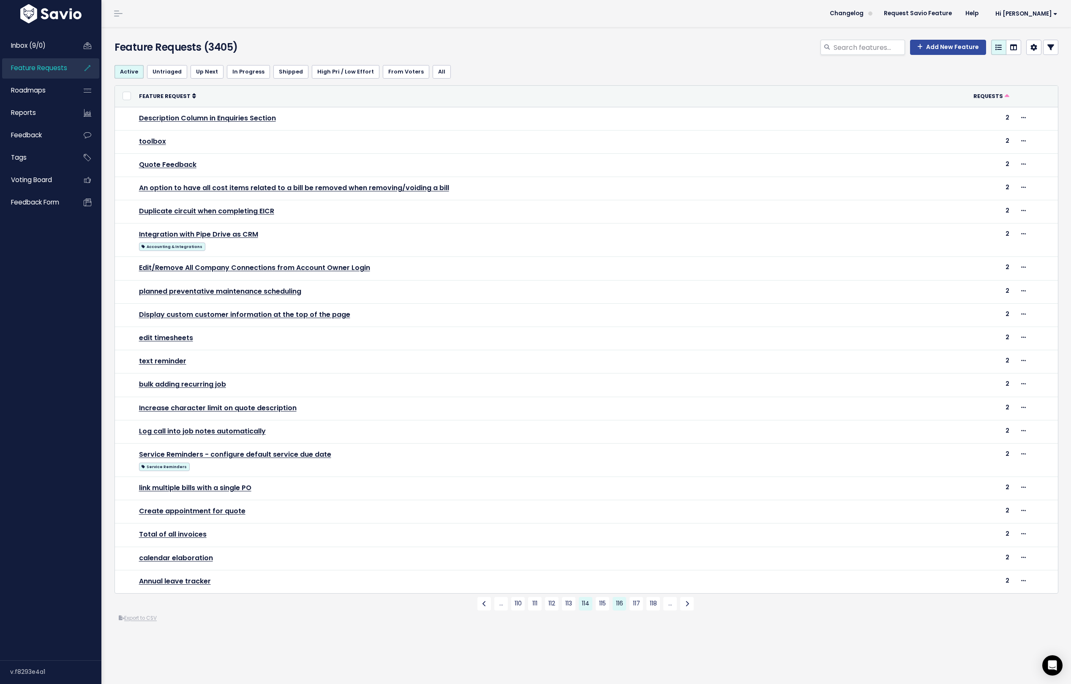
click at [620, 597] on link "116" at bounding box center [620, 604] width 14 height 14
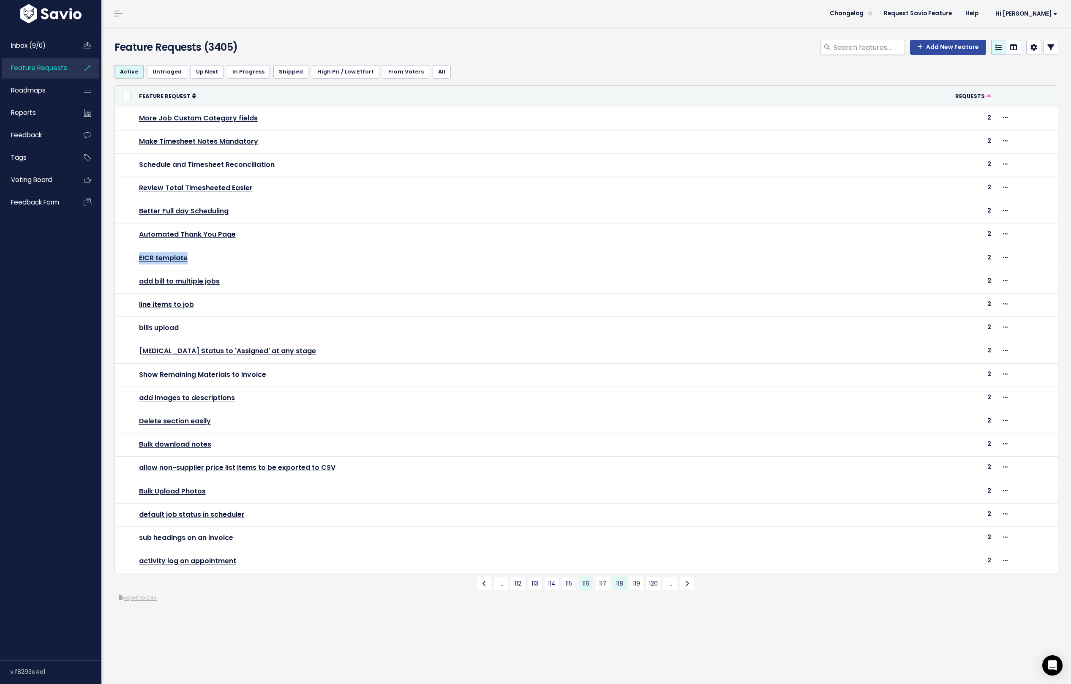
click at [617, 579] on link "118" at bounding box center [620, 584] width 14 height 14
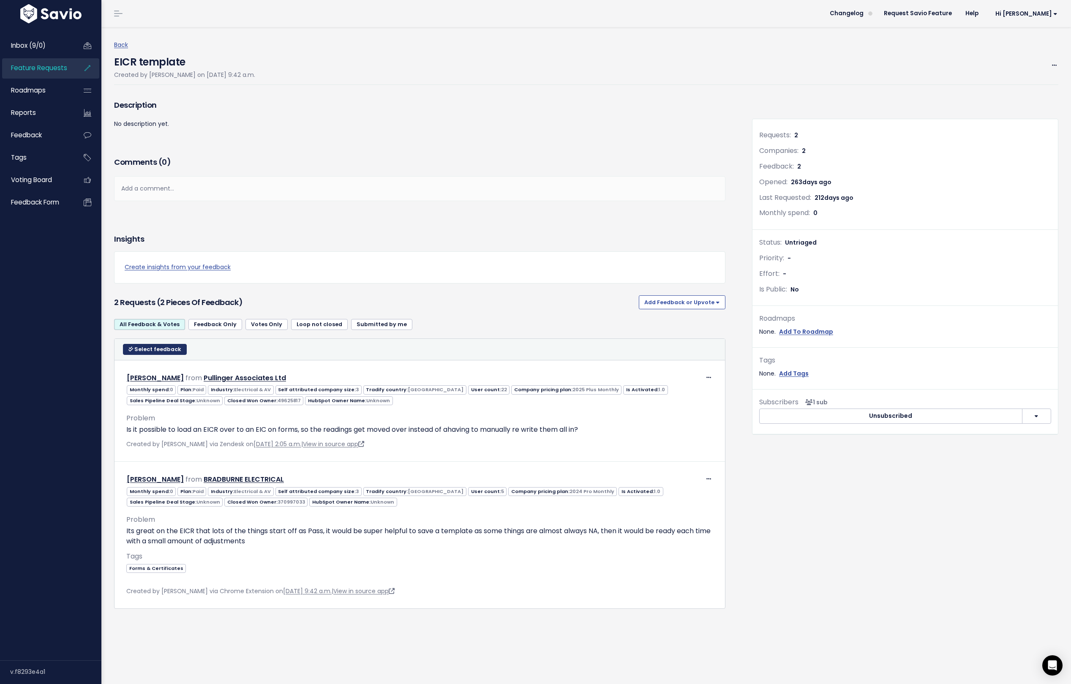
click at [153, 348] on span "Select feedback" at bounding box center [157, 349] width 47 height 7
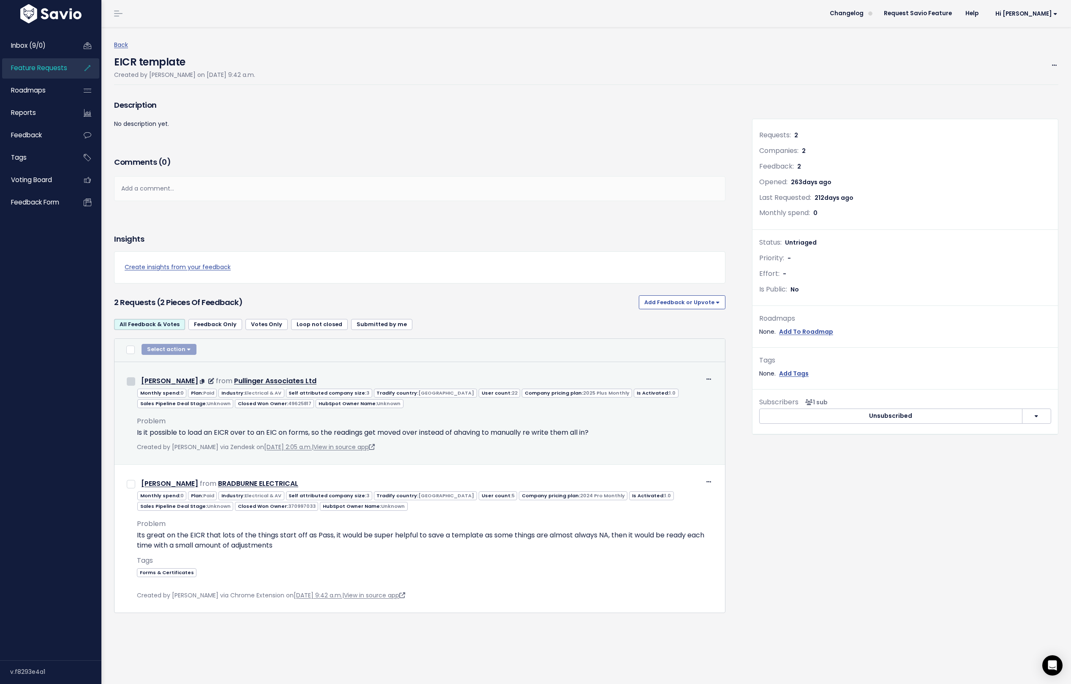
click at [129, 381] on input "checkbox" at bounding box center [131, 381] width 8 height 8
checkbox input "true"
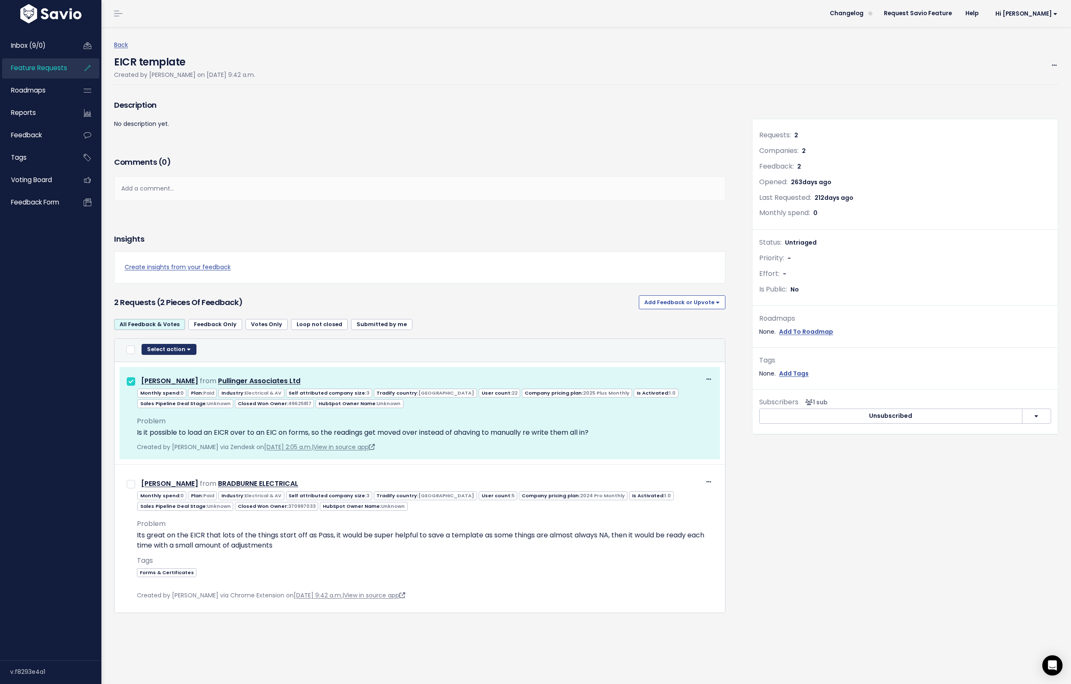
click at [171, 349] on button "Select action" at bounding box center [169, 349] width 55 height 11
click at [189, 403] on button "Move 1 Feedback to new Feature Request" at bounding box center [225, 403] width 162 height 16
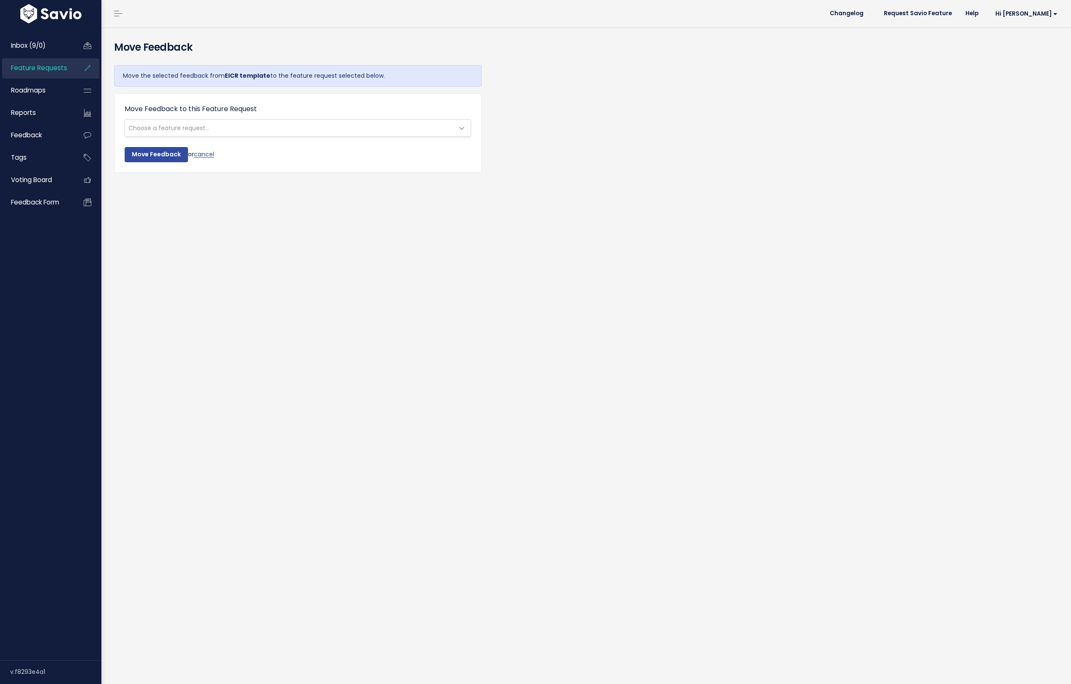
click at [217, 131] on span "Choose a feature request..." at bounding box center [289, 128] width 329 height 17
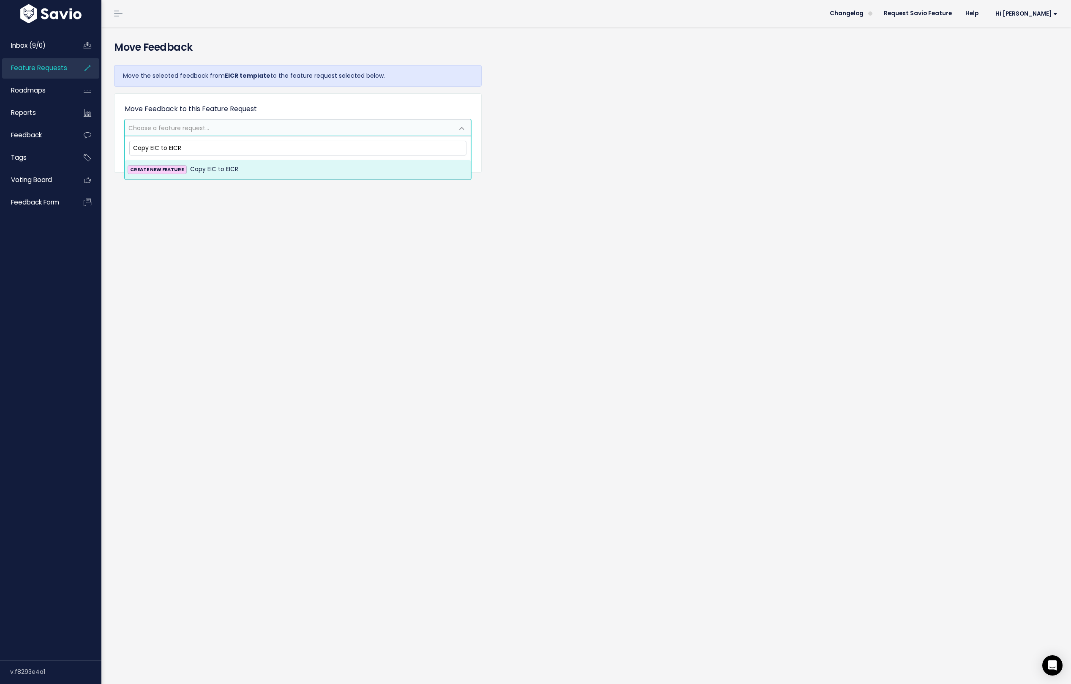
type input "Copy EIC to EICR"
click at [212, 166] on span "Copy EIC to EICR" at bounding box center [214, 169] width 48 height 10
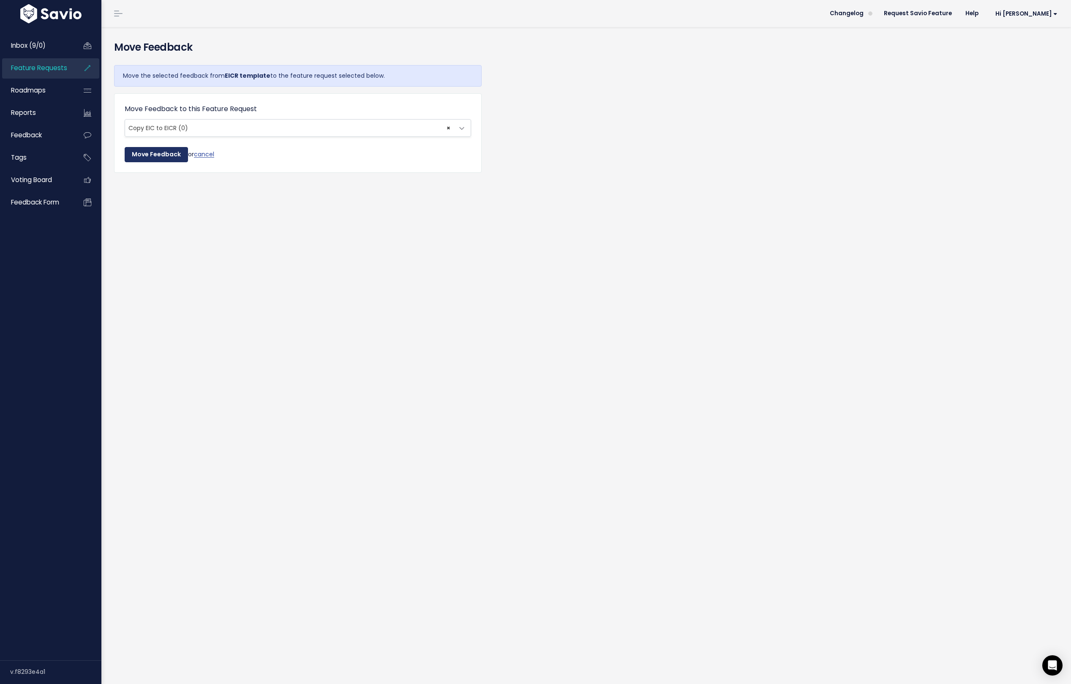
click at [166, 155] on input "Move Feedback" at bounding box center [156, 154] width 63 height 15
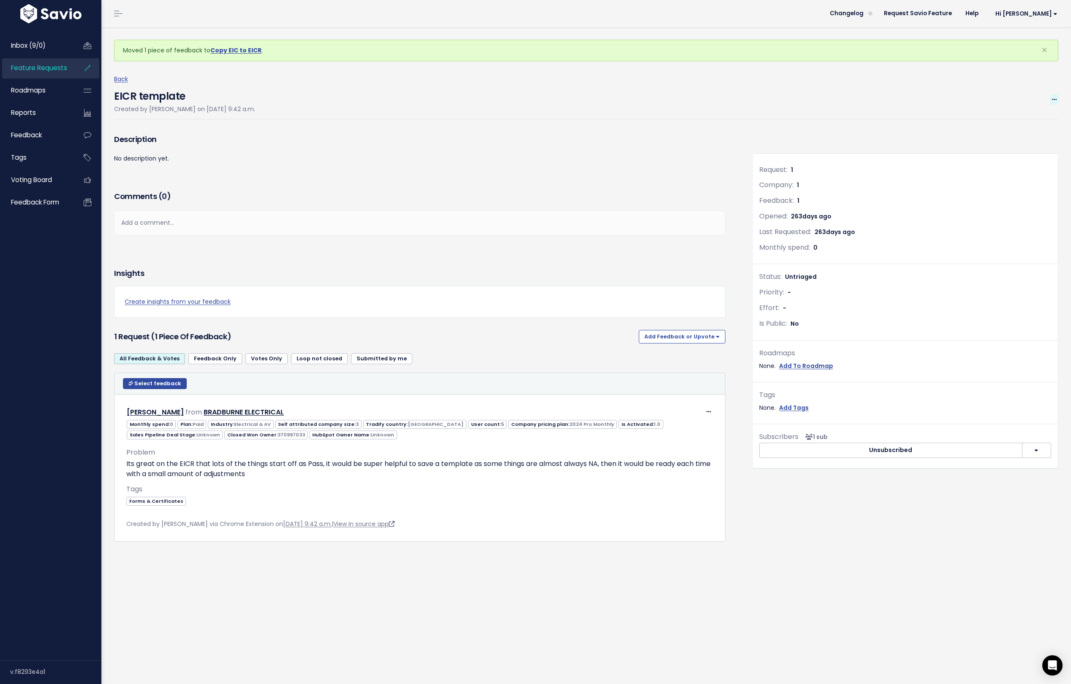
click at [1054, 98] on icon at bounding box center [1054, 99] width 5 height 5
click at [1011, 139] on link "Merge" at bounding box center [1026, 139] width 63 height 16
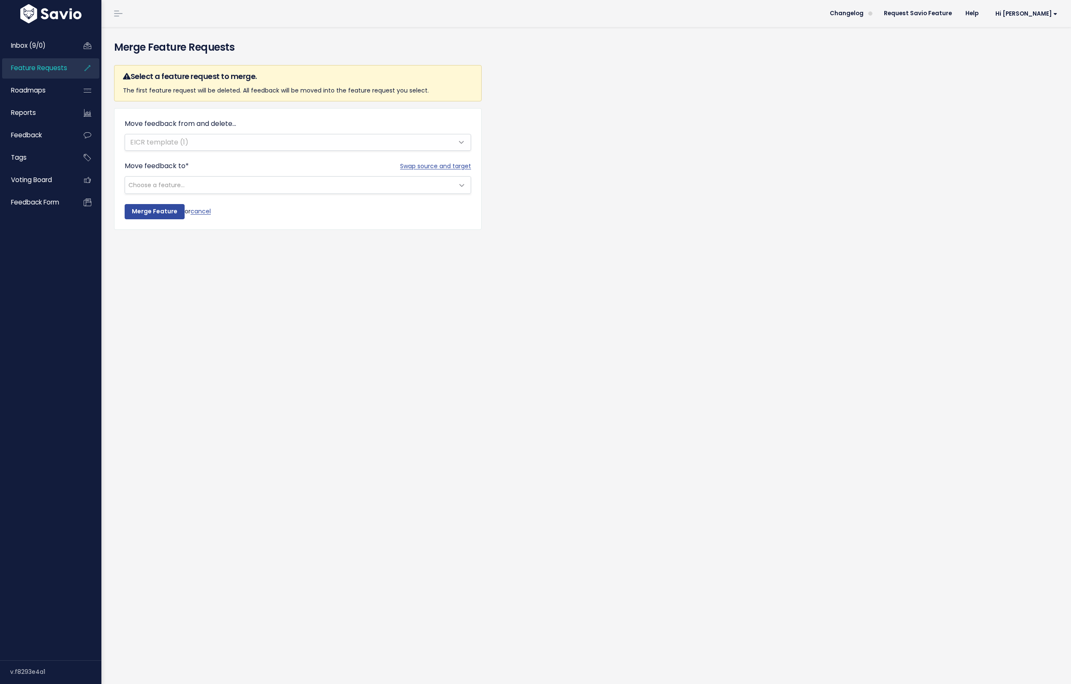
click at [206, 186] on span "Choose a feature..." at bounding box center [289, 185] width 329 height 17
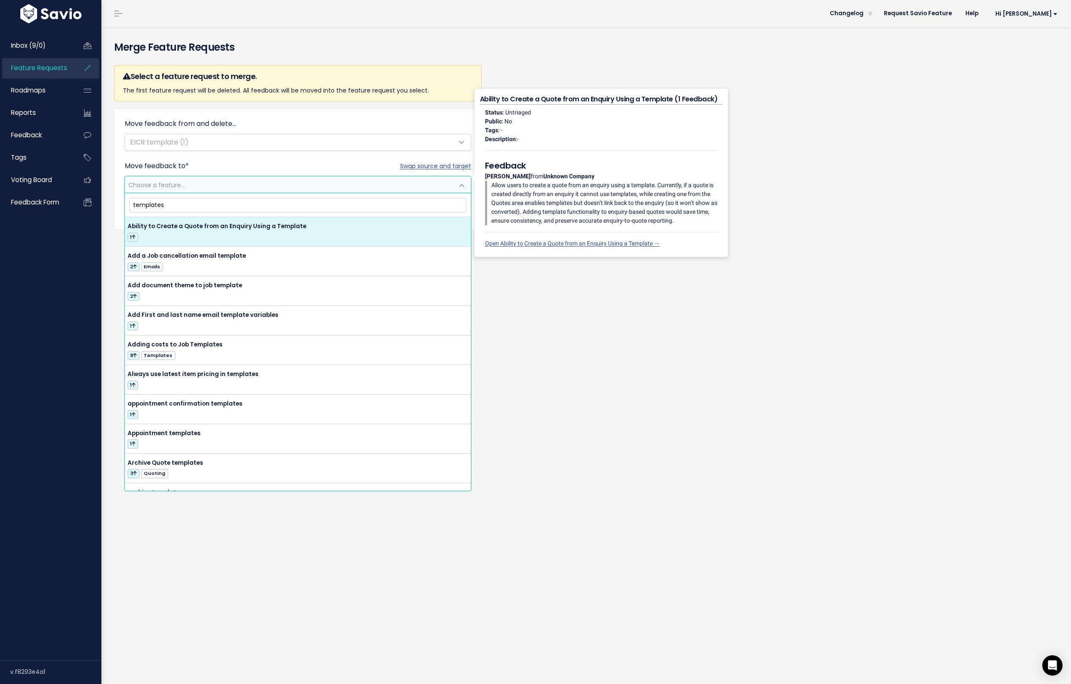
click at [147, 200] on input "templates" at bounding box center [298, 205] width 338 height 15
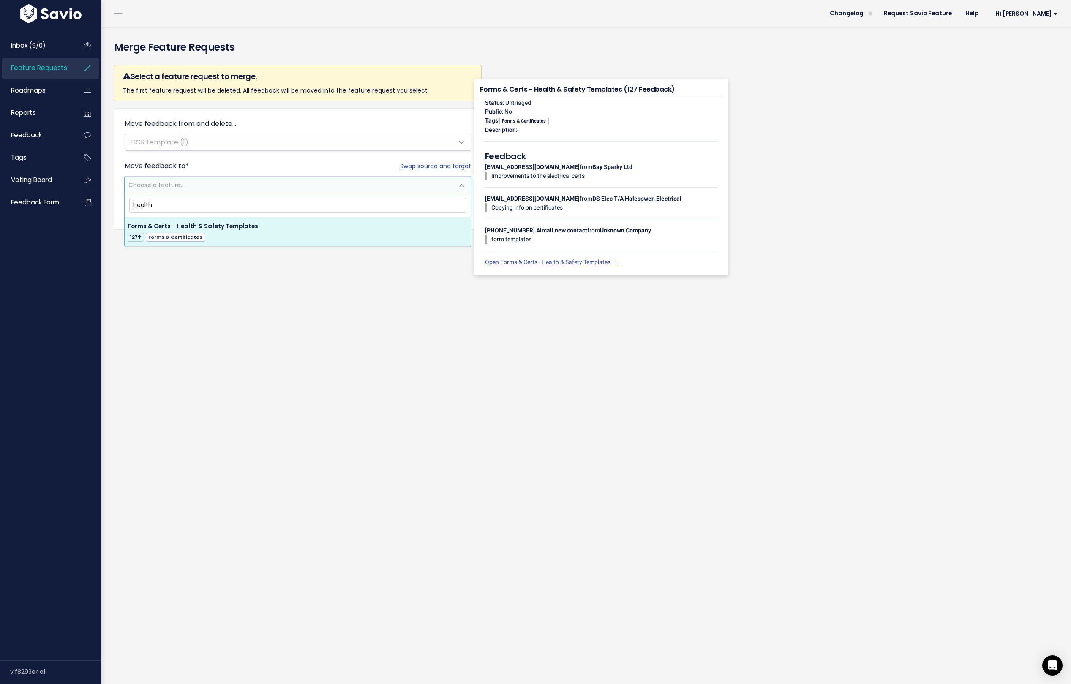
type input "health"
select select "37579"
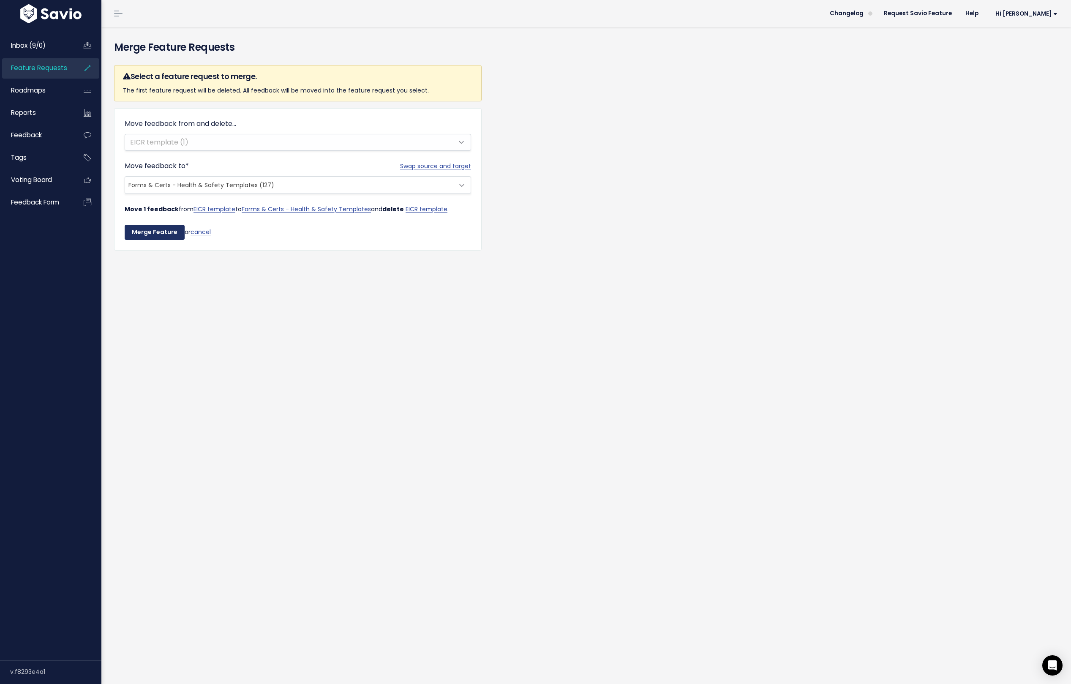
click at [142, 226] on input "Merge Feature" at bounding box center [155, 232] width 60 height 15
